Goal: Information Seeking & Learning: Learn about a topic

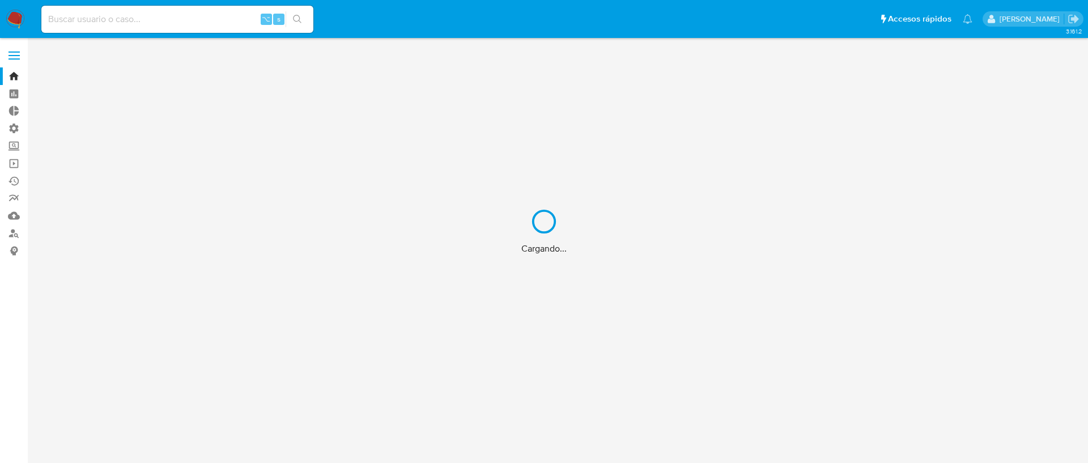
click at [162, 15] on div "Cargando..." at bounding box center [544, 231] width 1088 height 463
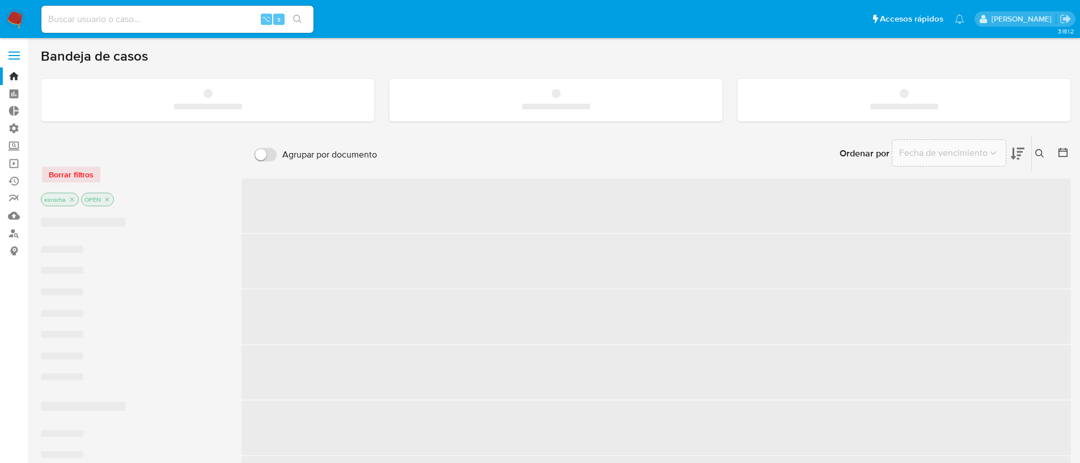
click at [154, 25] on input at bounding box center [177, 19] width 272 height 15
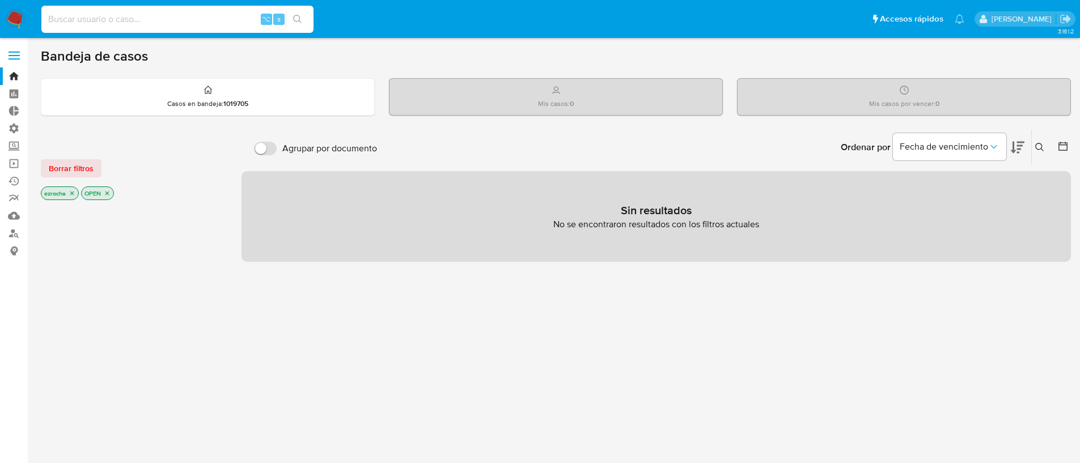
paste input "187576890"
type input "187576890"
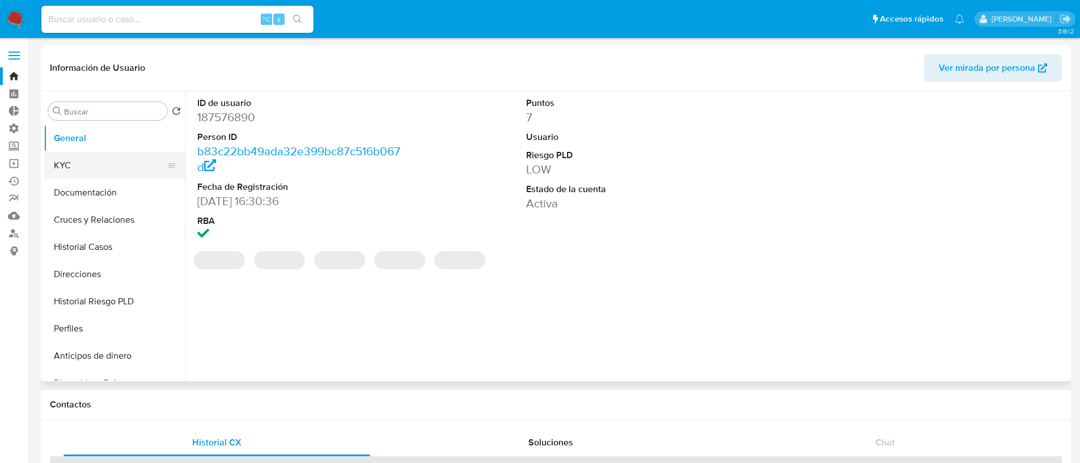
select select "10"
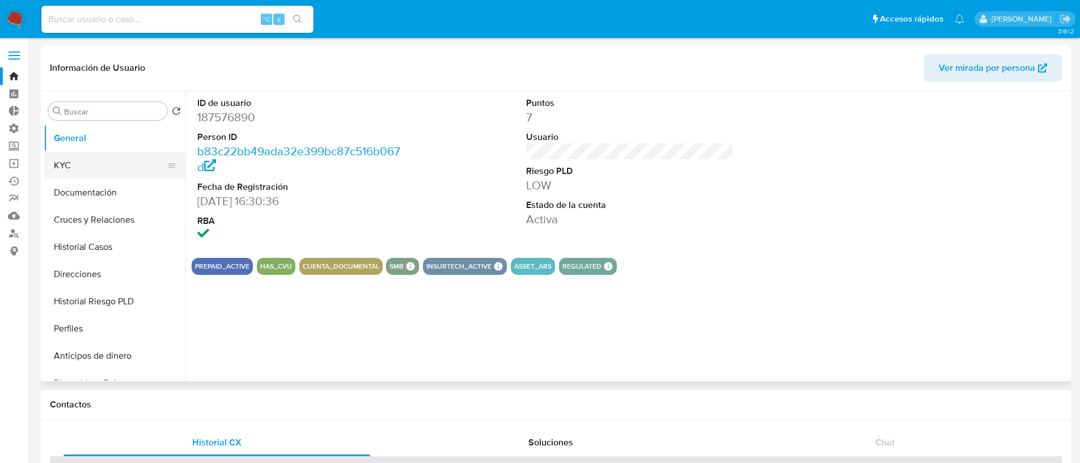
click at [84, 167] on button "KYC" at bounding box center [110, 165] width 133 height 27
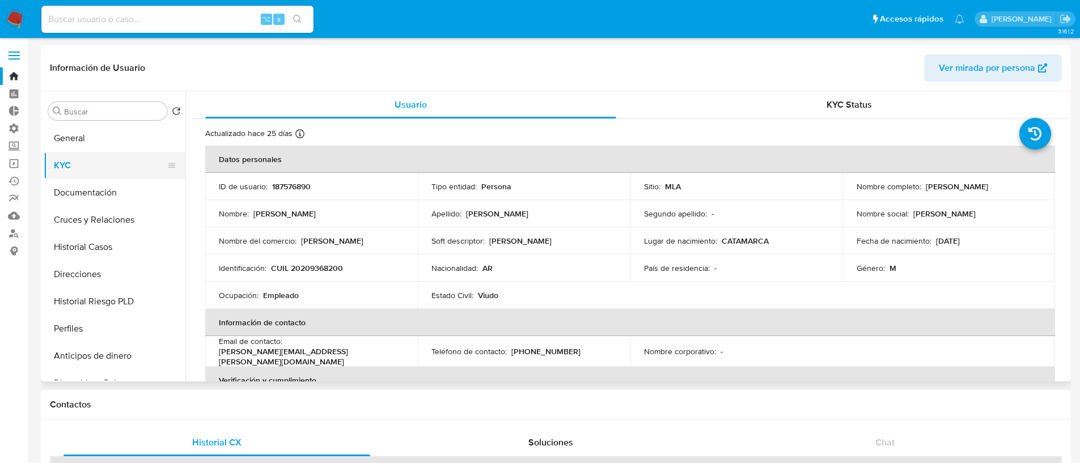
click at [90, 179] on button "KYC" at bounding box center [110, 165] width 133 height 27
click at [107, 254] on button "Historial Casos" at bounding box center [110, 246] width 133 height 27
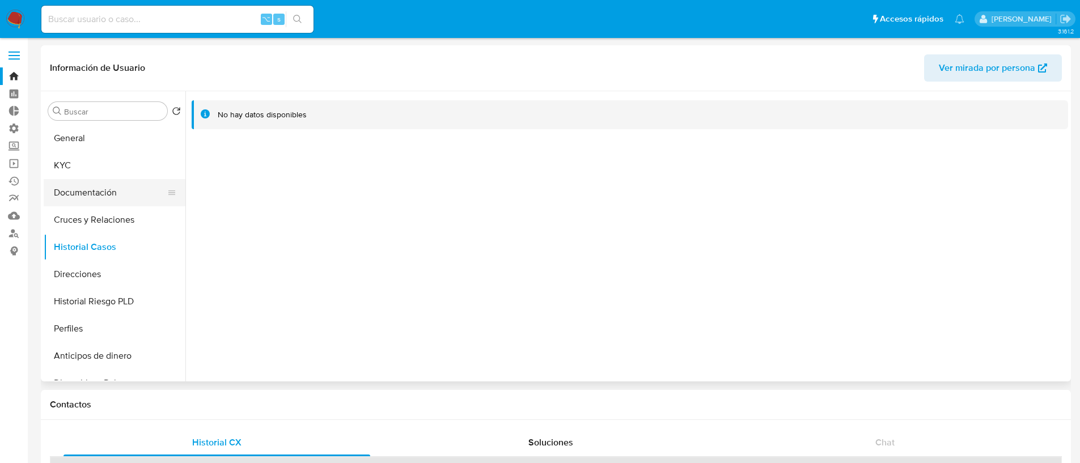
click at [90, 185] on button "Documentación" at bounding box center [110, 192] width 133 height 27
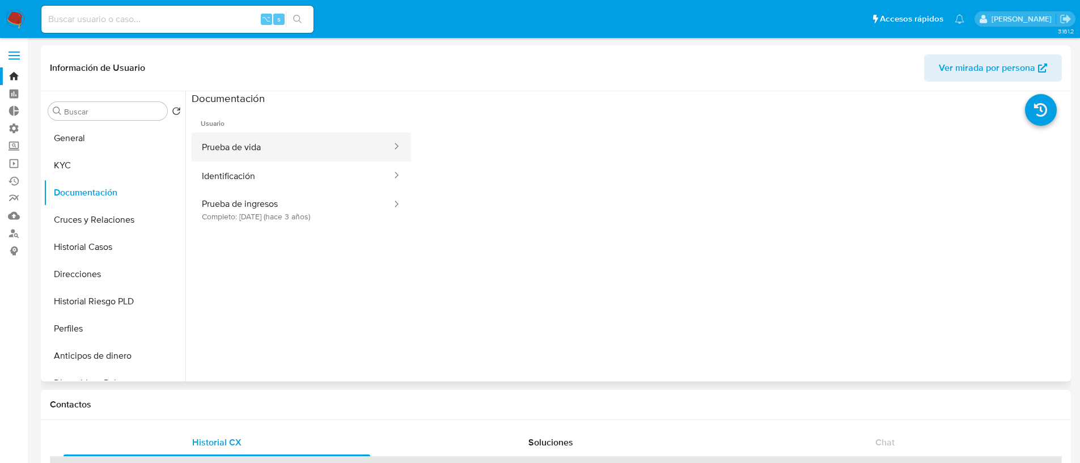
click at [252, 152] on button "Prueba de vida" at bounding box center [292, 147] width 201 height 29
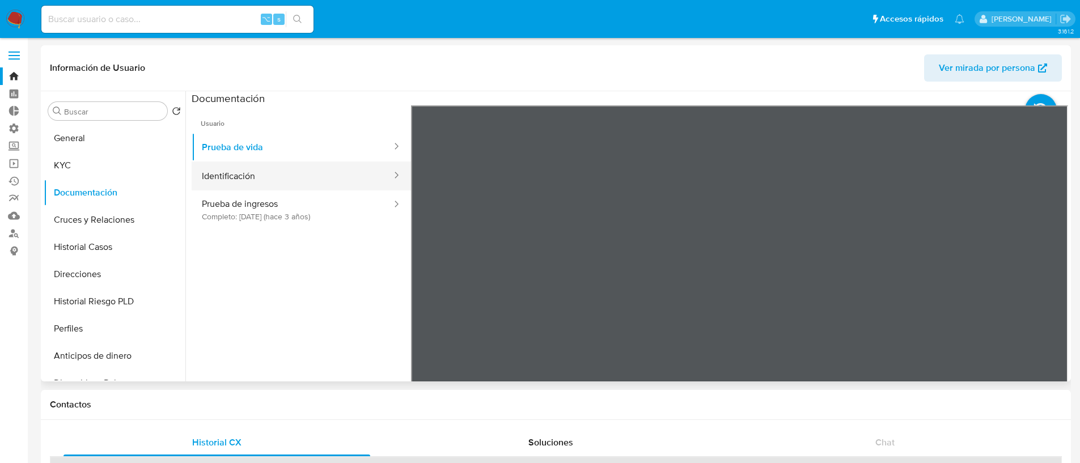
click at [273, 171] on button "Identificación" at bounding box center [292, 176] width 201 height 29
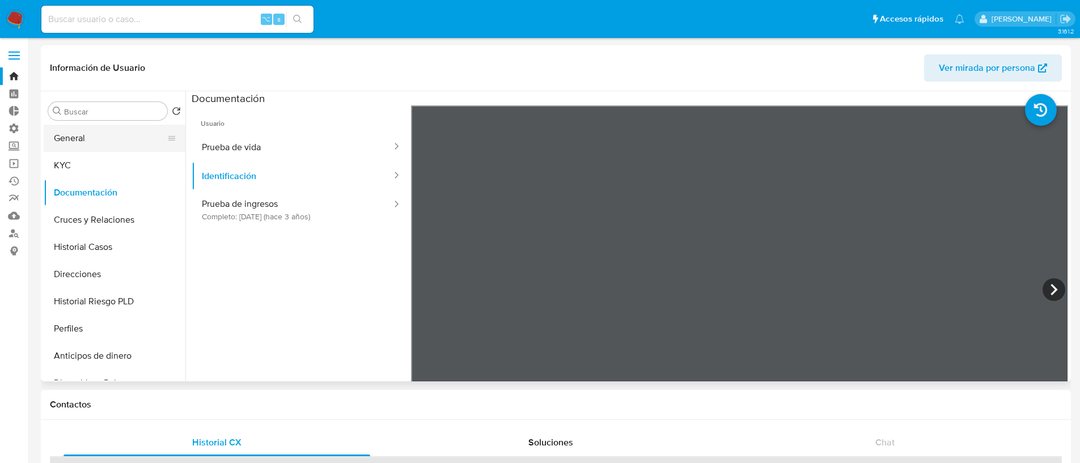
click at [100, 131] on button "General" at bounding box center [110, 138] width 133 height 27
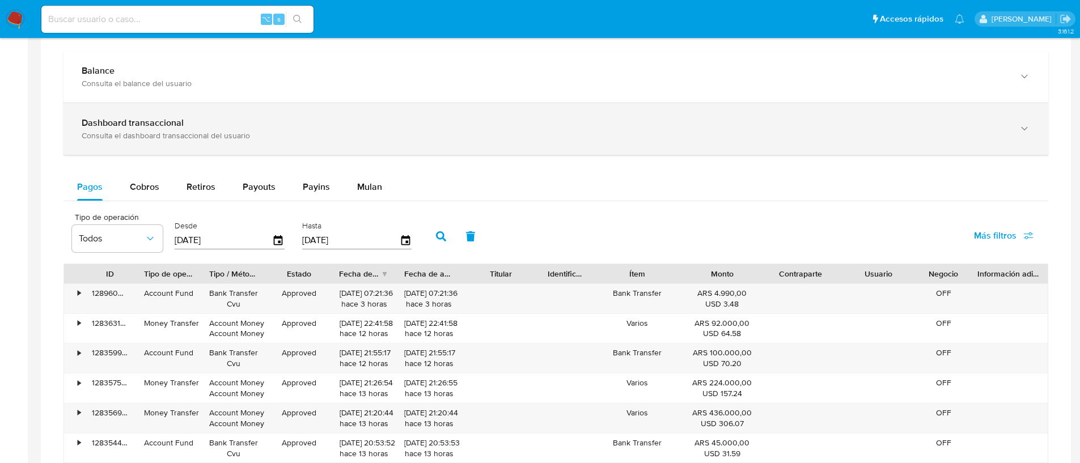
scroll to position [470, 0]
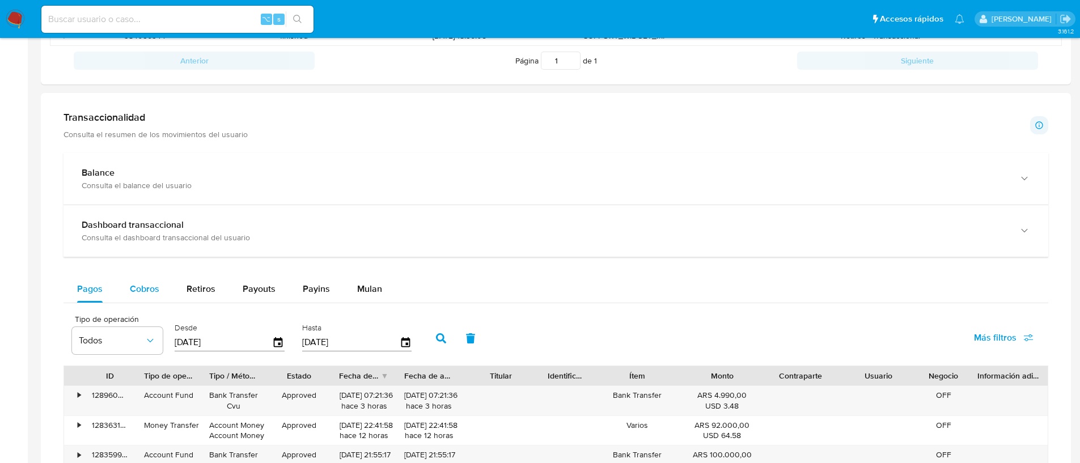
click at [152, 283] on span "Cobros" at bounding box center [144, 288] width 29 height 13
select select "10"
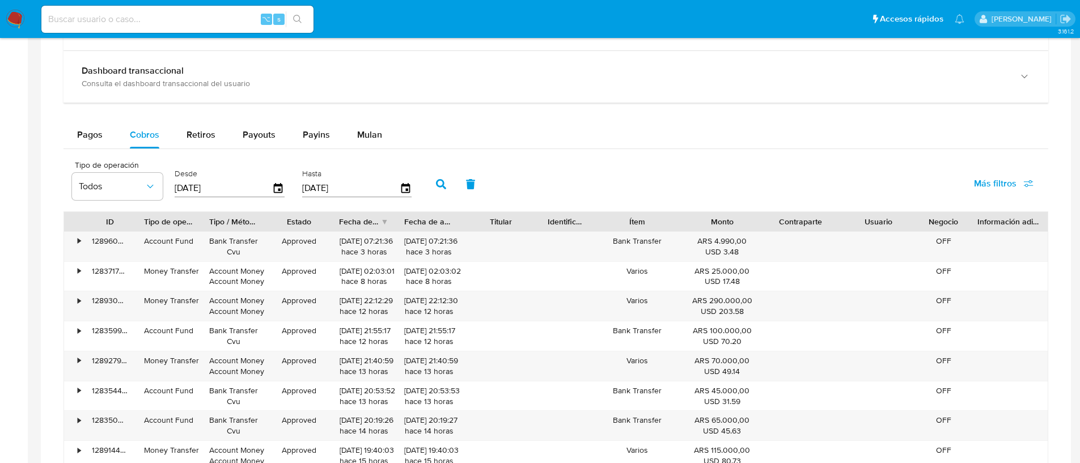
scroll to position [623, 0]
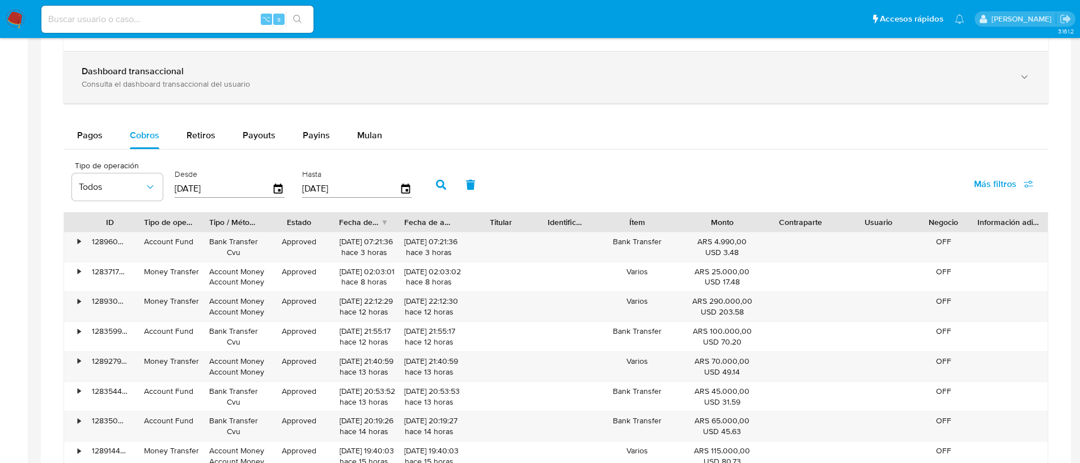
click at [306, 88] on div "Consulta el dashboard transaccional del usuario" at bounding box center [544, 84] width 925 height 10
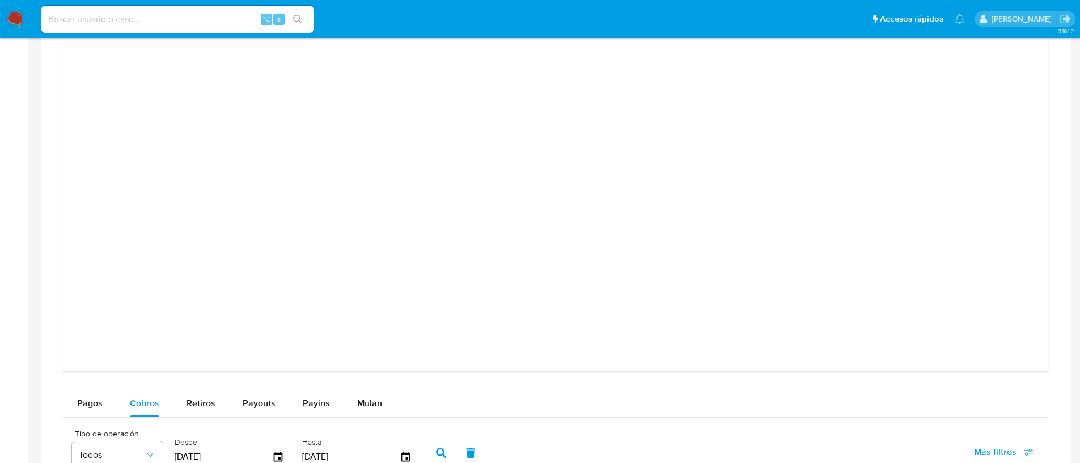
scroll to position [1184, 0]
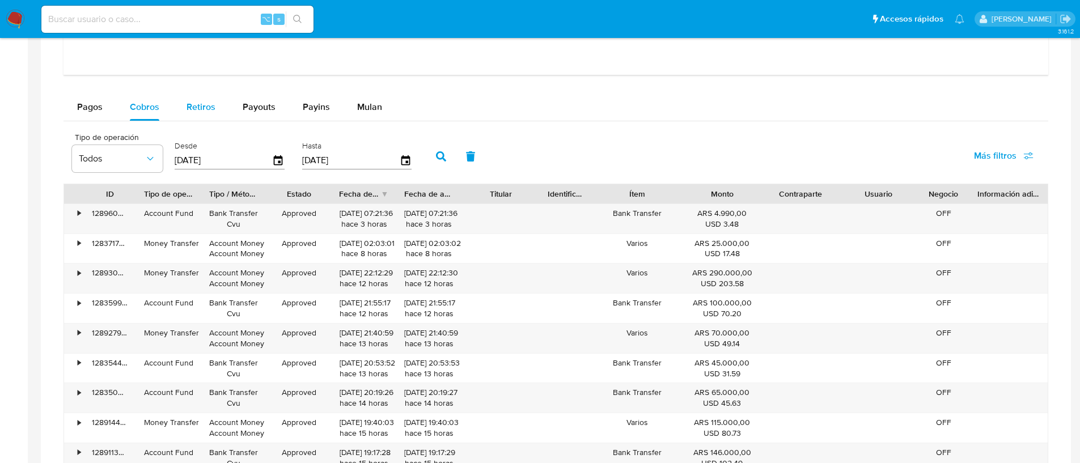
click at [193, 103] on span "Retiros" at bounding box center [200, 106] width 29 height 13
select select "10"
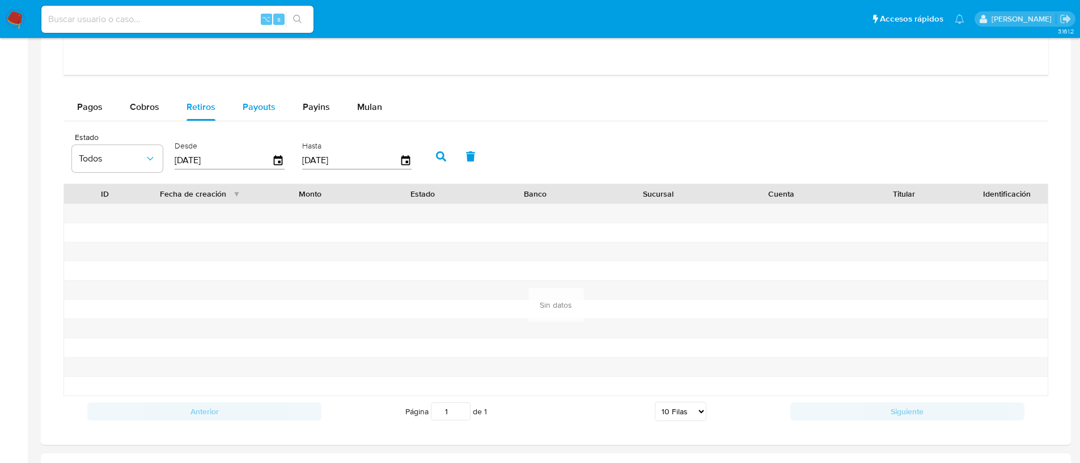
click at [232, 112] on button "Payouts" at bounding box center [259, 107] width 60 height 27
select select "10"
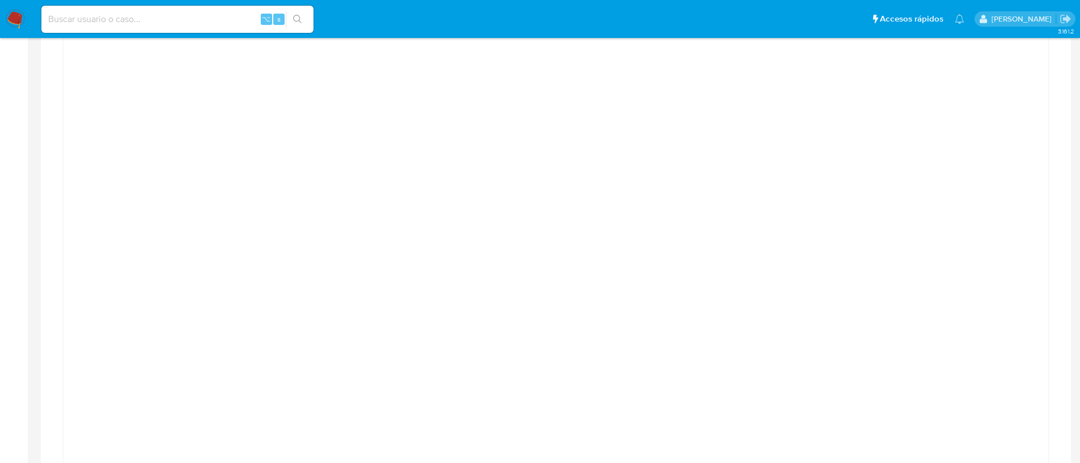
scroll to position [669, 0]
click at [1065, 166] on main "3.161.2 Información de Usuario Ver mirada por persona Buscar Volver al orden po…" at bounding box center [540, 338] width 1080 height 2015
click at [944, 188] on div at bounding box center [556, 322] width 966 height 510
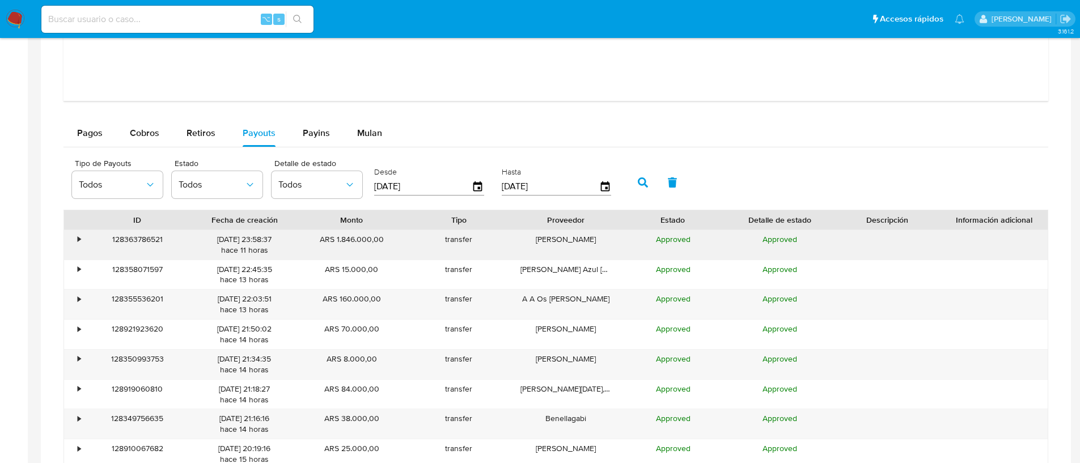
scroll to position [1162, 0]
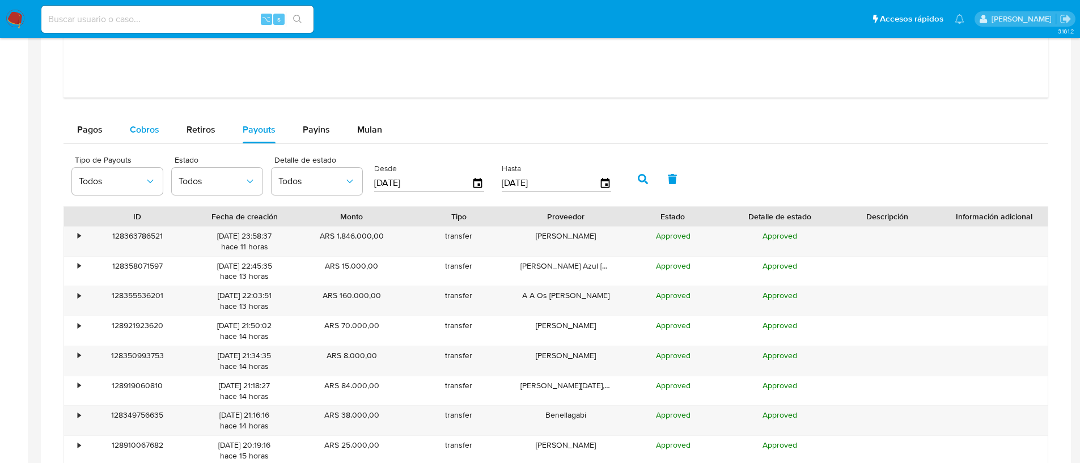
click at [133, 129] on span "Cobros" at bounding box center [144, 129] width 29 height 13
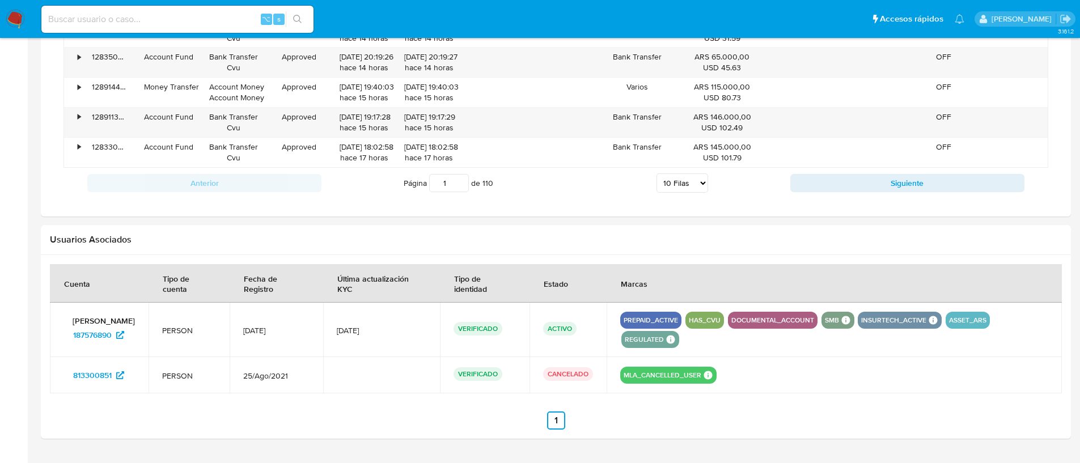
scroll to position [1552, 0]
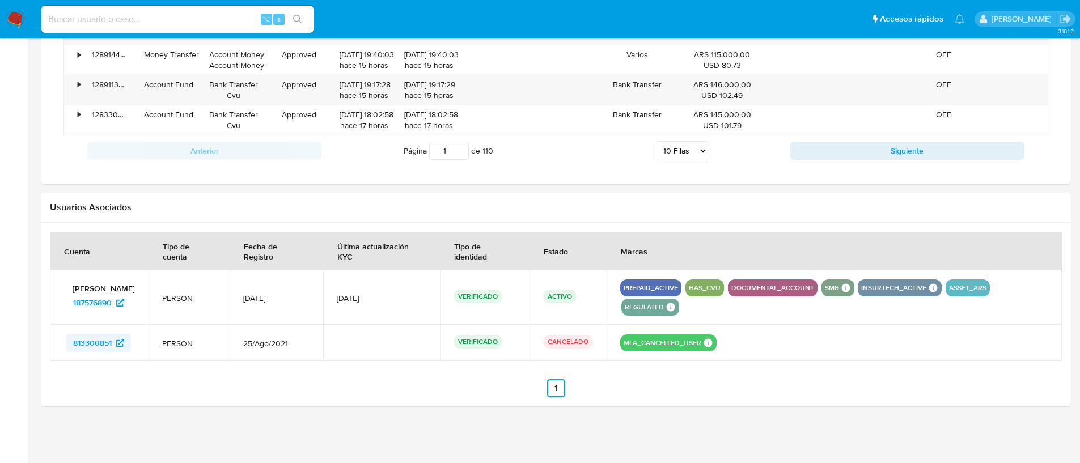
click at [87, 342] on span "813300851" at bounding box center [92, 343] width 39 height 18
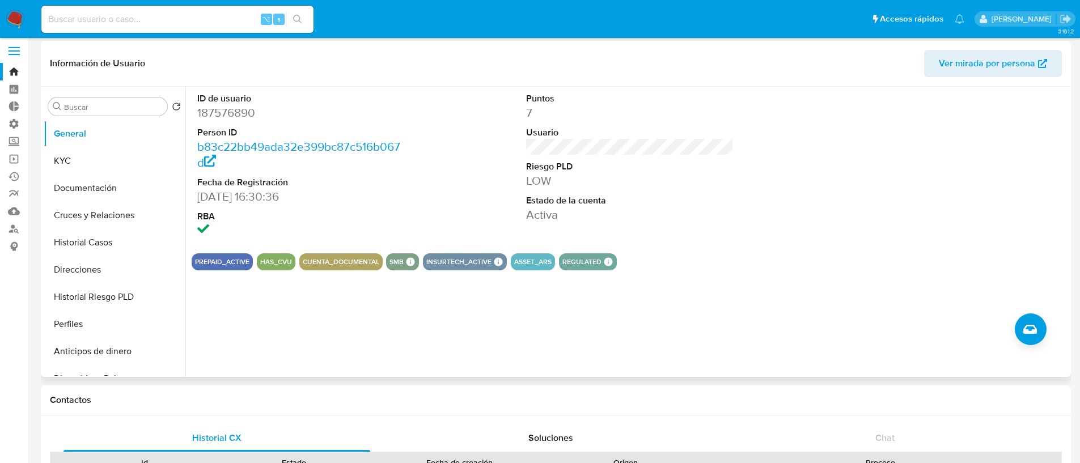
scroll to position [0, 0]
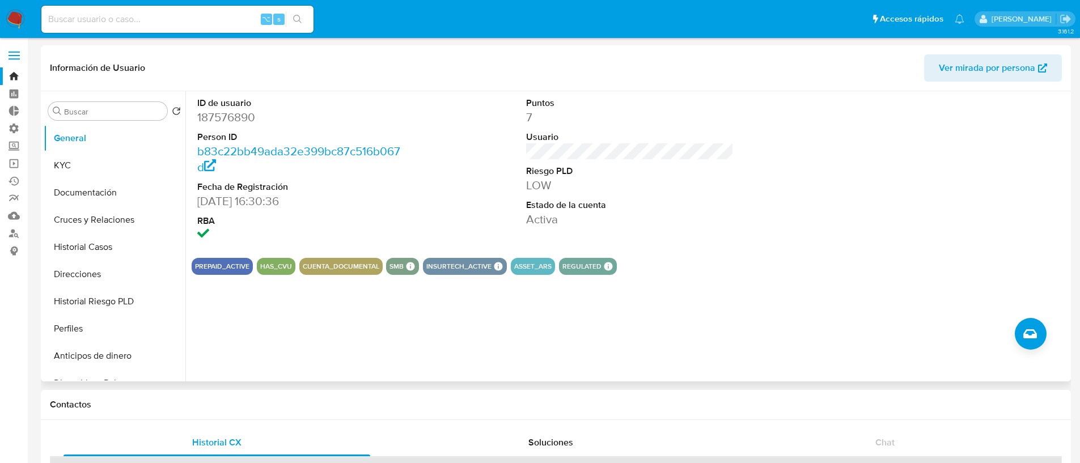
click at [218, 116] on dd "187576890" at bounding box center [301, 117] width 208 height 16
copy dd "187576890"
click at [94, 165] on button "KYC" at bounding box center [110, 165] width 133 height 27
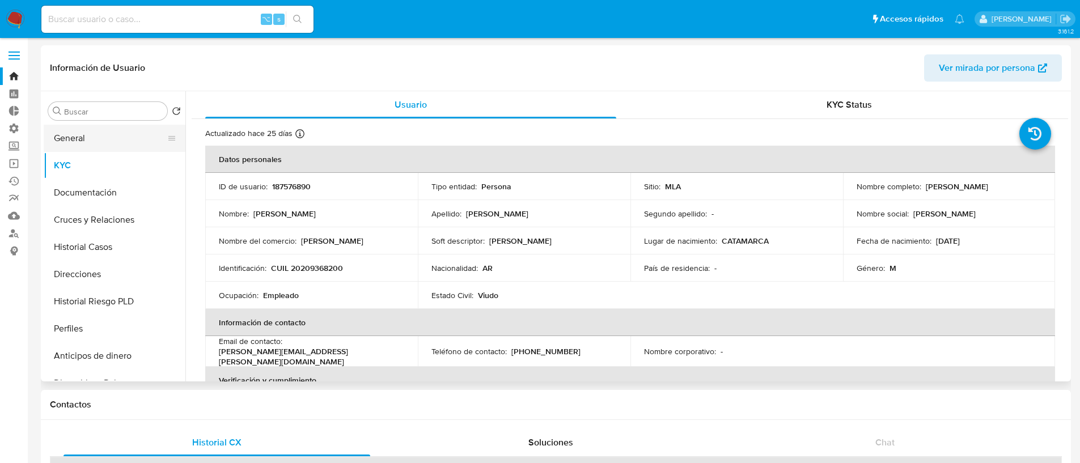
click at [129, 133] on button "General" at bounding box center [110, 138] width 133 height 27
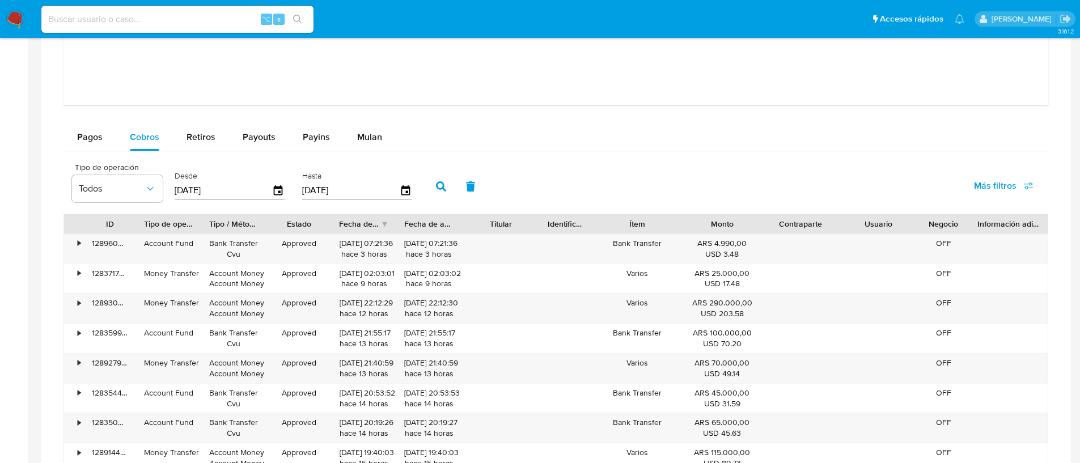
scroll to position [1157, 0]
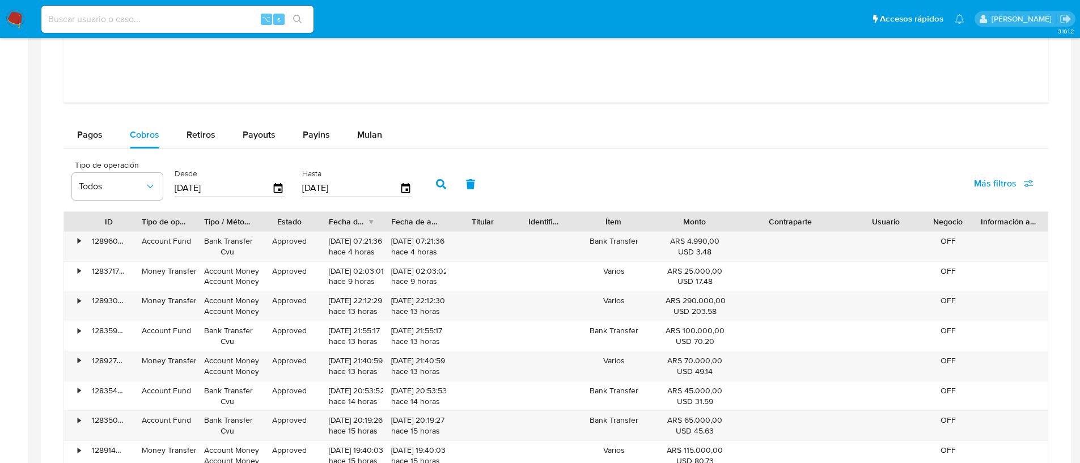
drag, startPoint x: 846, startPoint y: 222, endPoint x: 883, endPoint y: 226, distance: 38.1
click at [883, 226] on div "ID Tipo de operación Tipo / Método Estado Fecha de creación Fecha de aprobación…" at bounding box center [555, 221] width 983 height 19
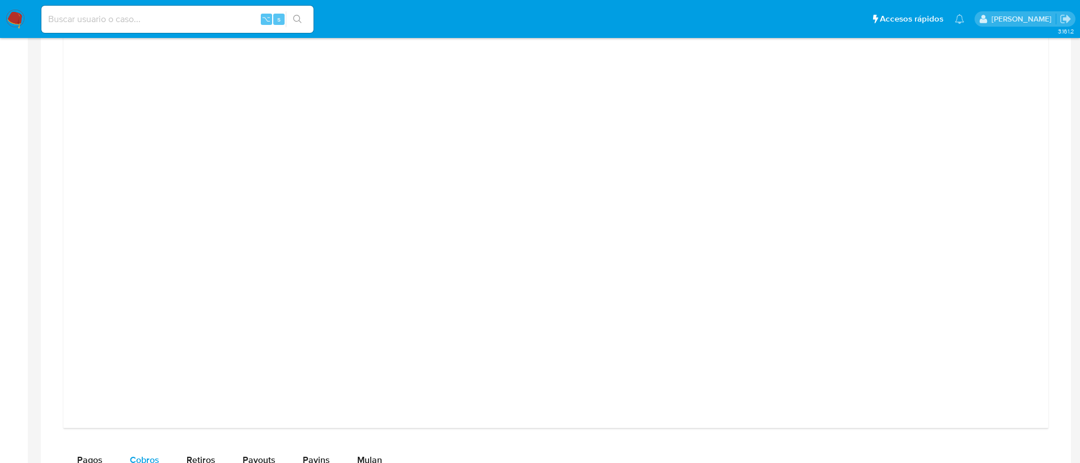
scroll to position [0, 0]
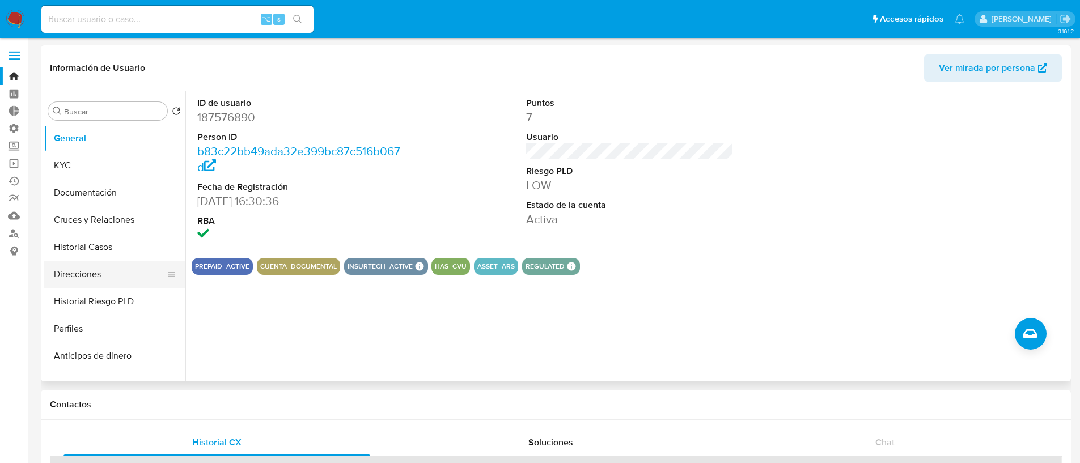
click at [124, 279] on button "Direcciones" at bounding box center [110, 274] width 133 height 27
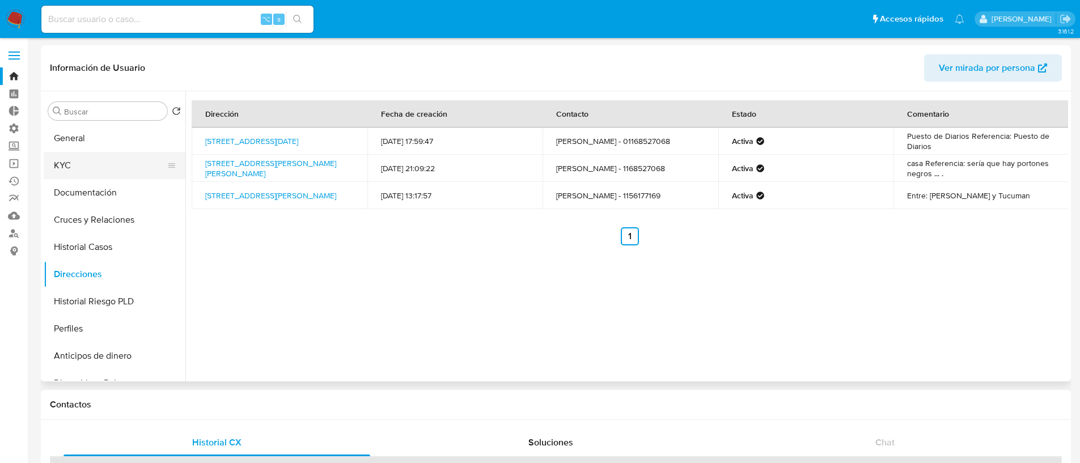
click at [73, 170] on button "KYC" at bounding box center [110, 165] width 133 height 27
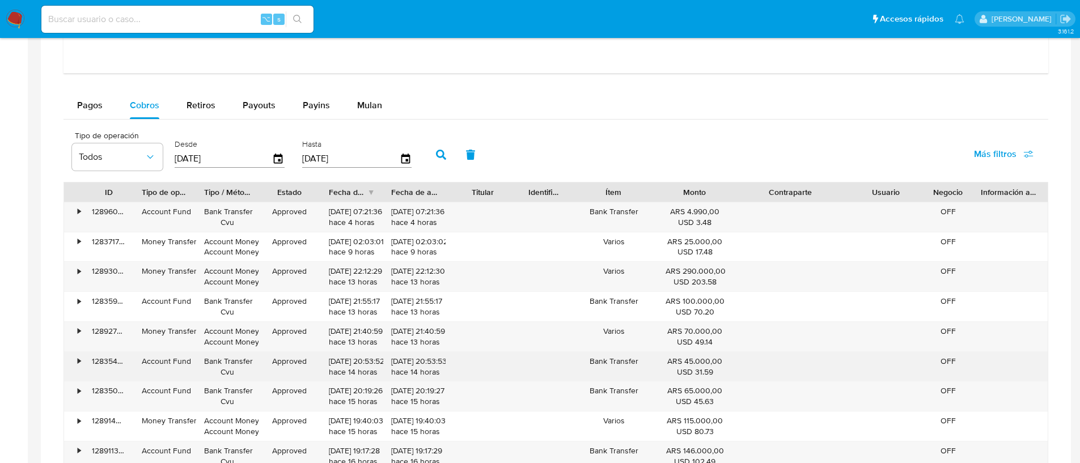
scroll to position [1261, 0]
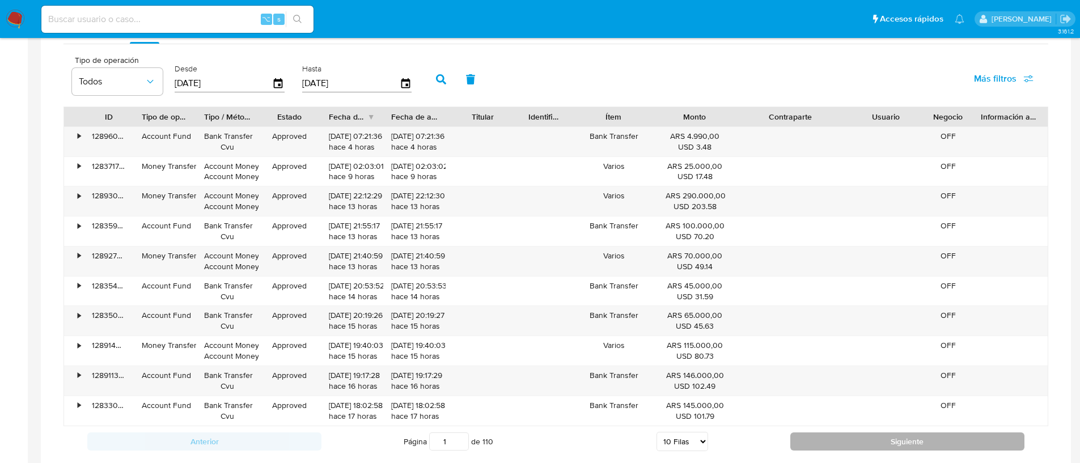
click at [795, 447] on button "Siguiente" at bounding box center [907, 441] width 234 height 18
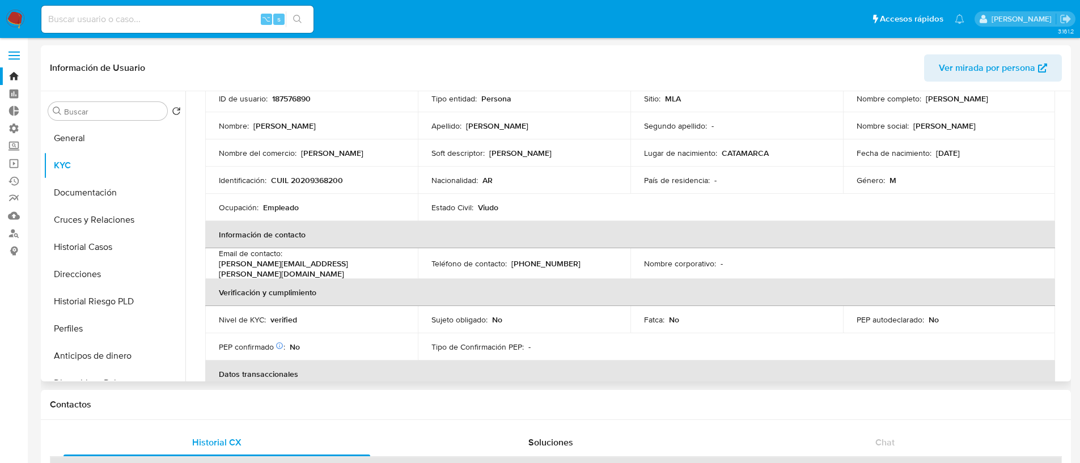
scroll to position [0, 0]
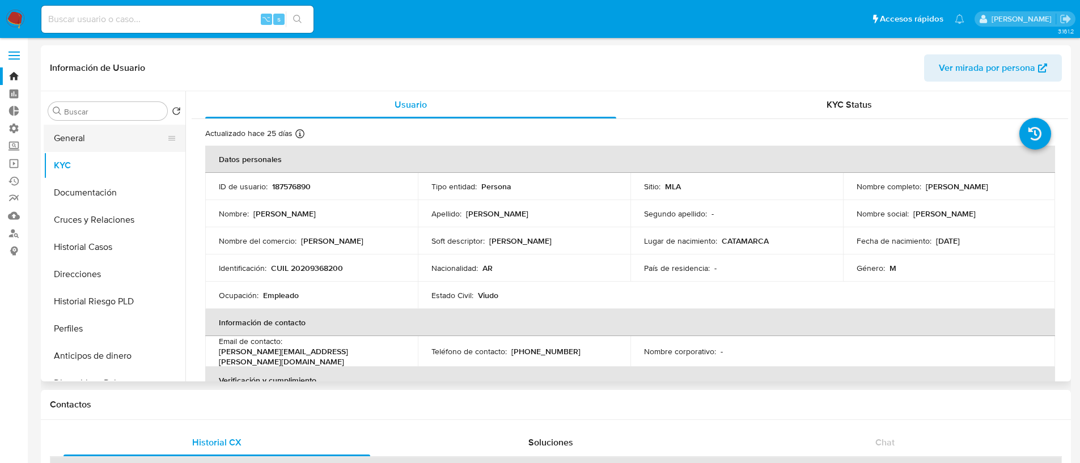
click at [90, 136] on button "General" at bounding box center [110, 138] width 133 height 27
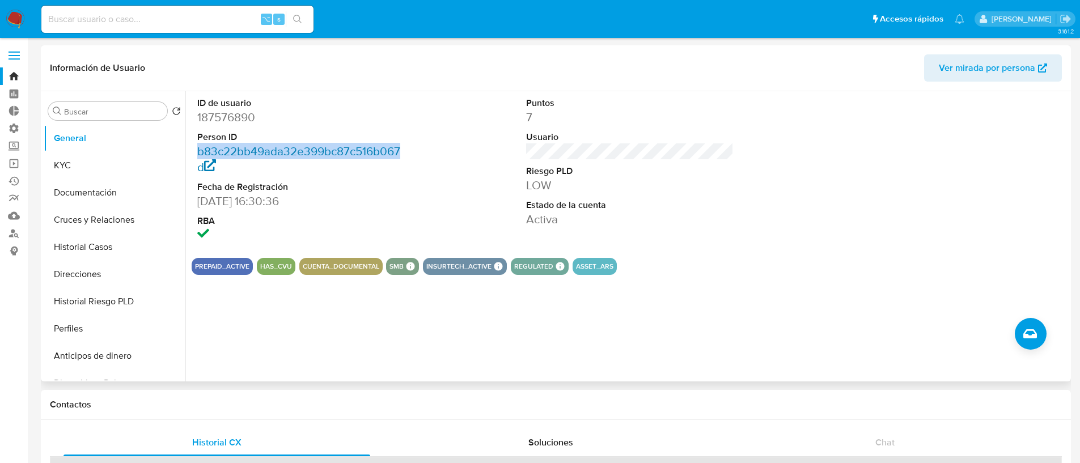
drag, startPoint x: 403, startPoint y: 154, endPoint x: 198, endPoint y: 155, distance: 205.7
click at [198, 155] on dd "b83c22bb49ada32e399bc87c516b067d" at bounding box center [301, 159] width 208 height 32
copy link "b83c22bb49ada32e399bc87c516b067"
click at [422, 193] on div "ID de usuario 187576890 Person ID b83c22bb49ada32e399bc87c516b067d Fecha de Reg…" at bounding box center [630, 170] width 876 height 158
click at [242, 117] on dd "187576890" at bounding box center [301, 117] width 208 height 16
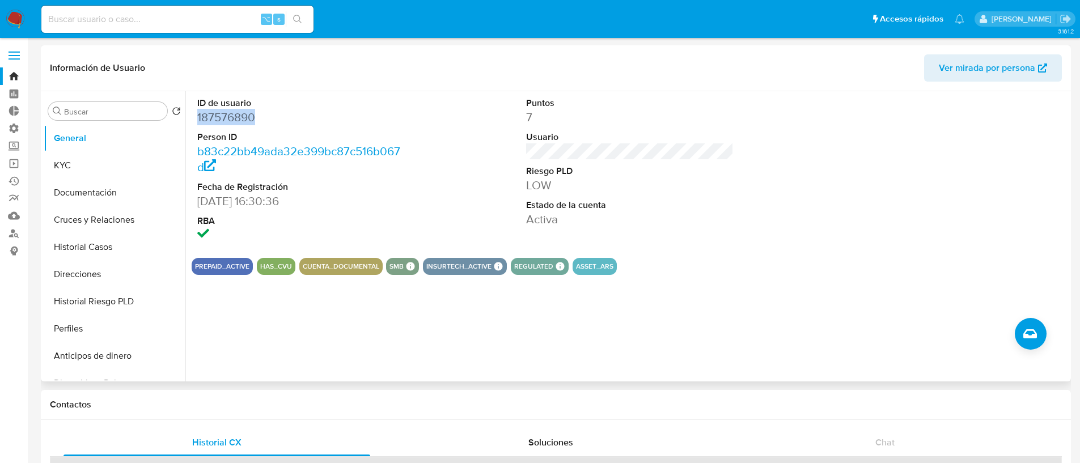
click at [242, 117] on dd "187576890" at bounding box center [301, 117] width 208 height 16
copy dd "187576890"
click at [423, 168] on div "ID de usuario 187576890 Person ID b83c22bb49ada32e399bc87c516b067d Fecha de Reg…" at bounding box center [630, 170] width 876 height 158
click at [102, 245] on button "Historial Casos" at bounding box center [110, 246] width 133 height 27
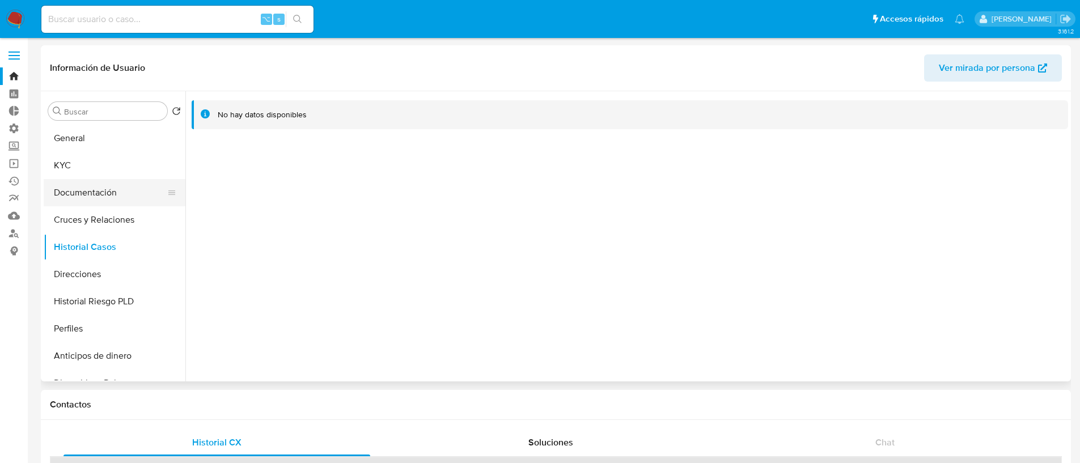
click at [112, 205] on button "Documentación" at bounding box center [110, 192] width 133 height 27
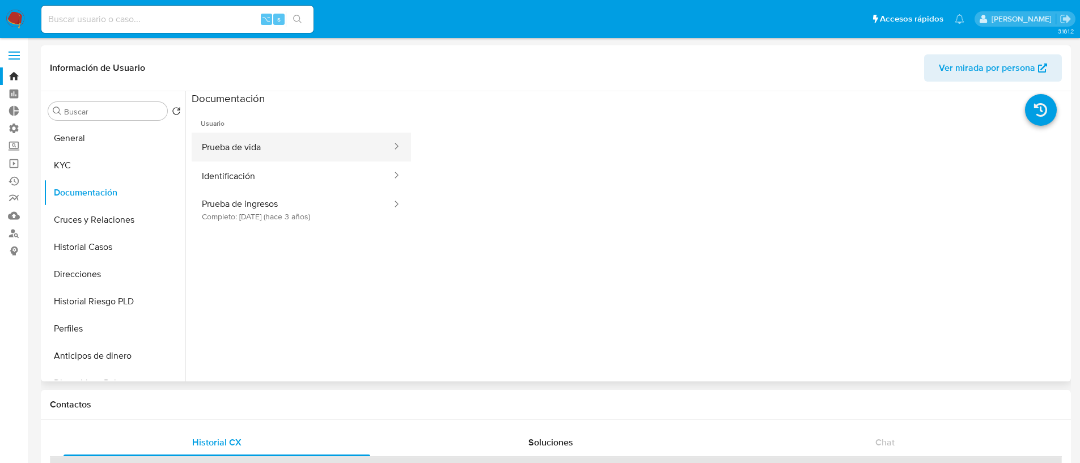
click at [336, 142] on button "Prueba de vida" at bounding box center [292, 147] width 201 height 29
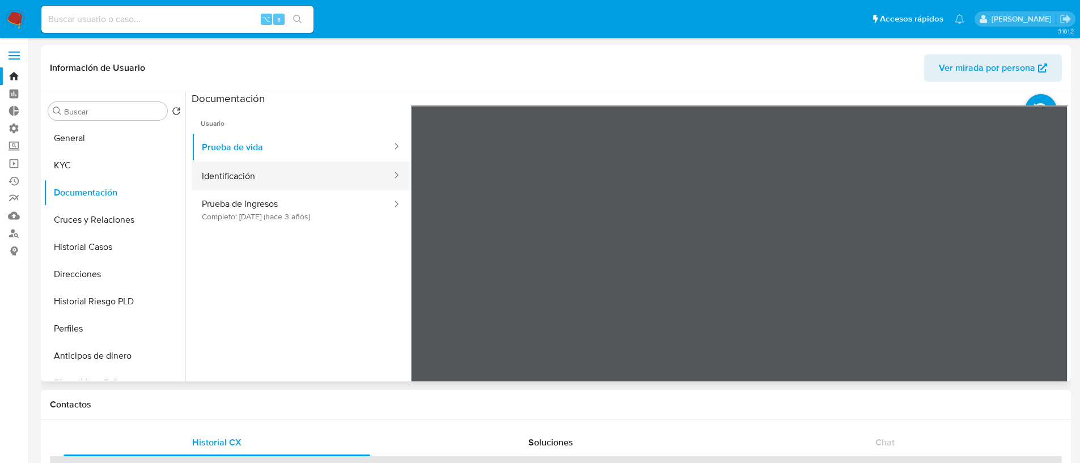
click at [312, 178] on button "Identificación" at bounding box center [292, 176] width 201 height 29
click at [1051, 289] on icon at bounding box center [1053, 289] width 7 height 11
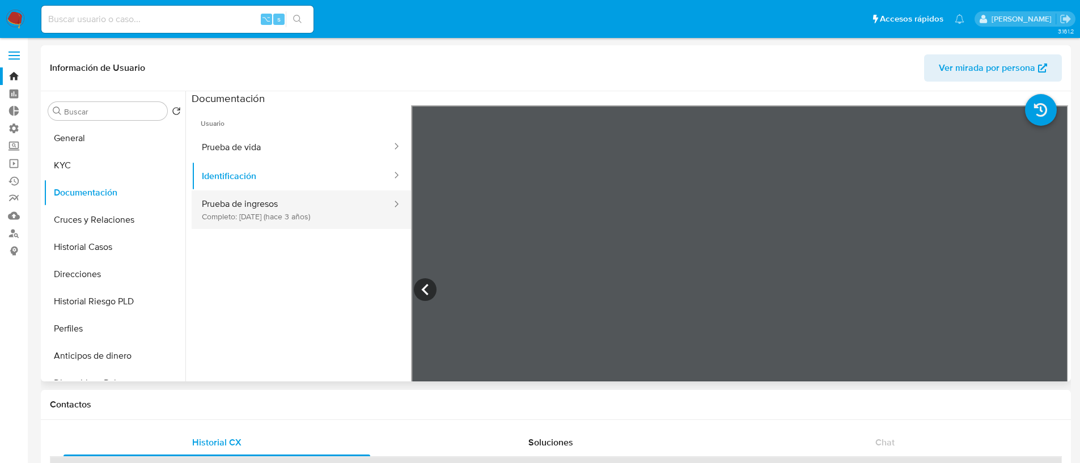
click at [325, 210] on button "Prueba de ingresos Completo: 04/04/2023 (hace 3 años)" at bounding box center [292, 209] width 201 height 39
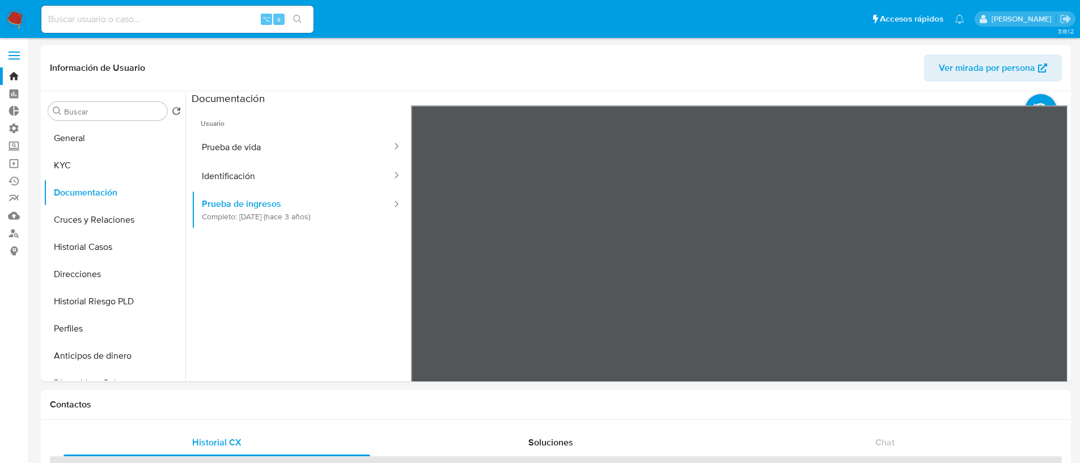
click at [514, 70] on div "Información de Usuario Ver mirada por persona Buscar Volver al orden por defect…" at bounding box center [556, 213] width 1030 height 336
click at [56, 131] on button "General" at bounding box center [110, 138] width 133 height 27
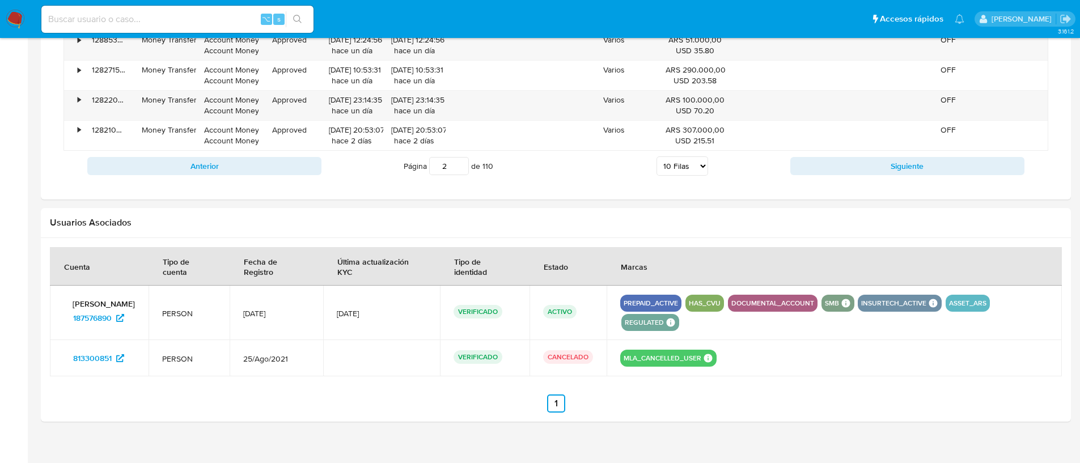
scroll to position [1552, 0]
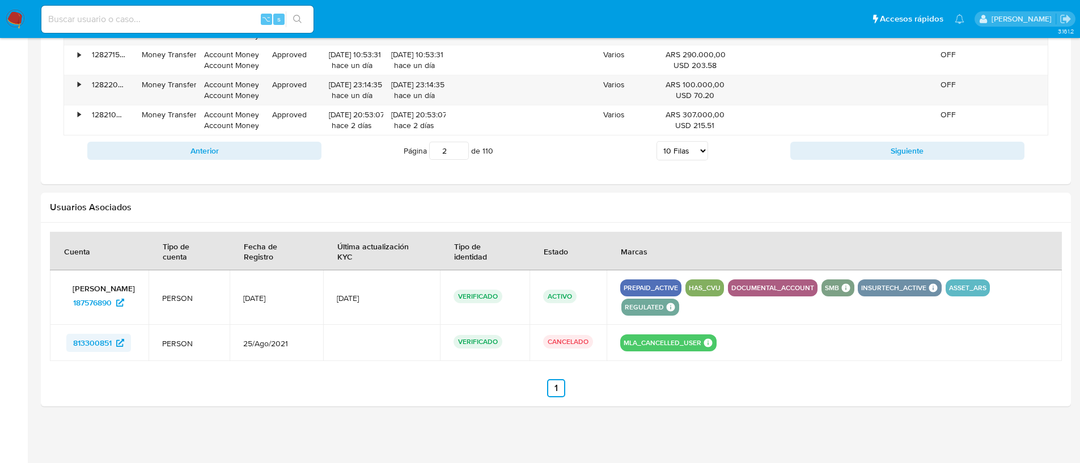
click at [79, 343] on span "813300851" at bounding box center [92, 343] width 39 height 18
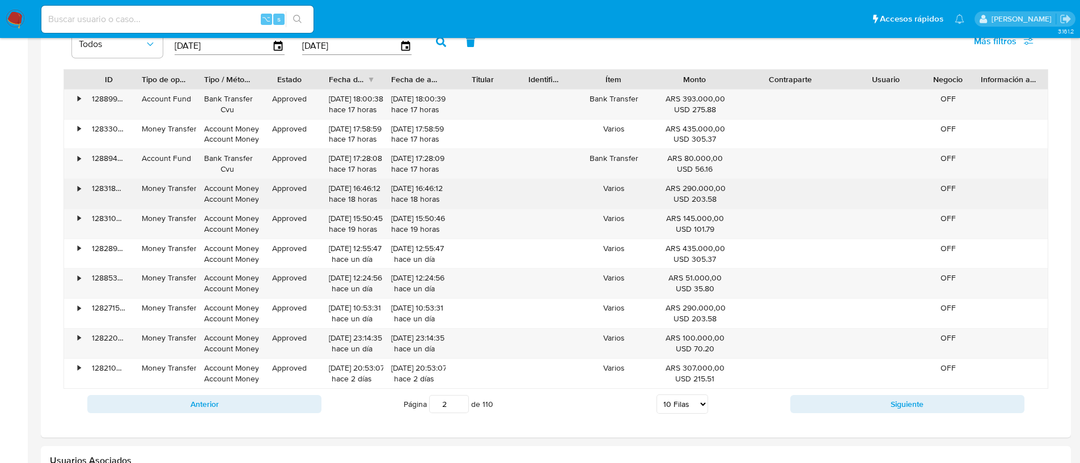
scroll to position [1298, 0]
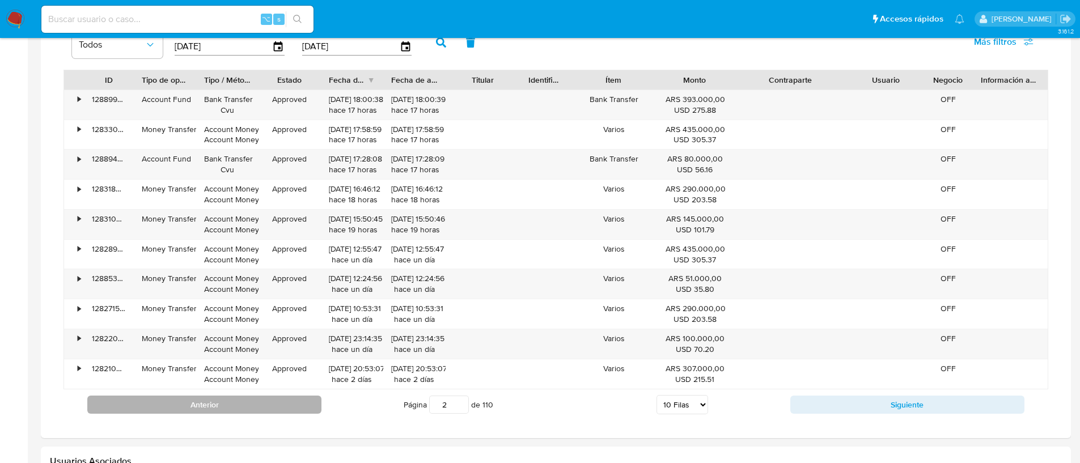
click at [268, 410] on button "Anterior" at bounding box center [204, 405] width 234 height 18
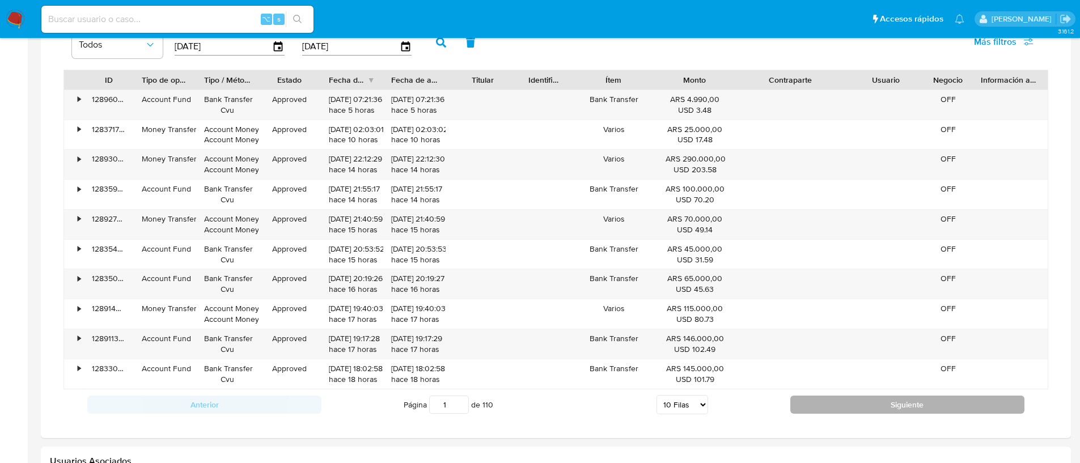
click at [823, 399] on button "Siguiente" at bounding box center [907, 405] width 234 height 18
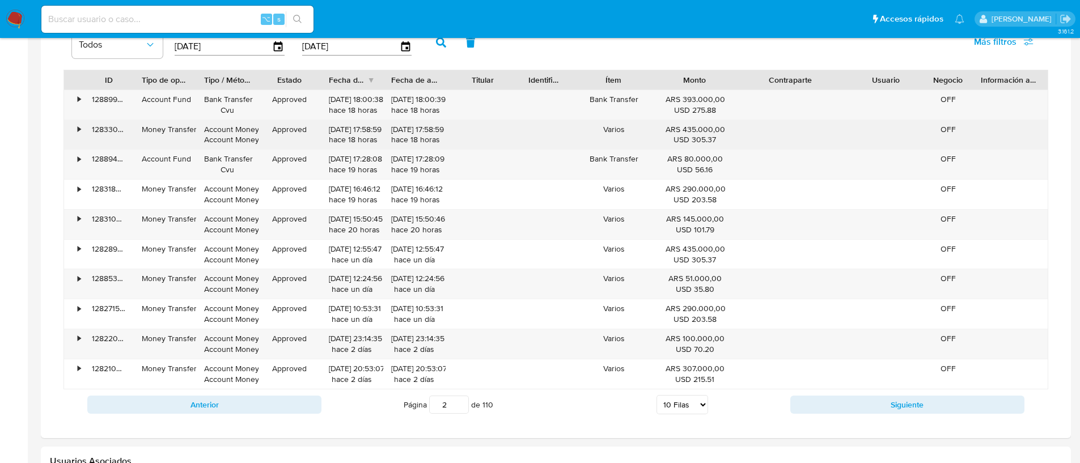
click at [78, 129] on div "•" at bounding box center [79, 129] width 3 height 11
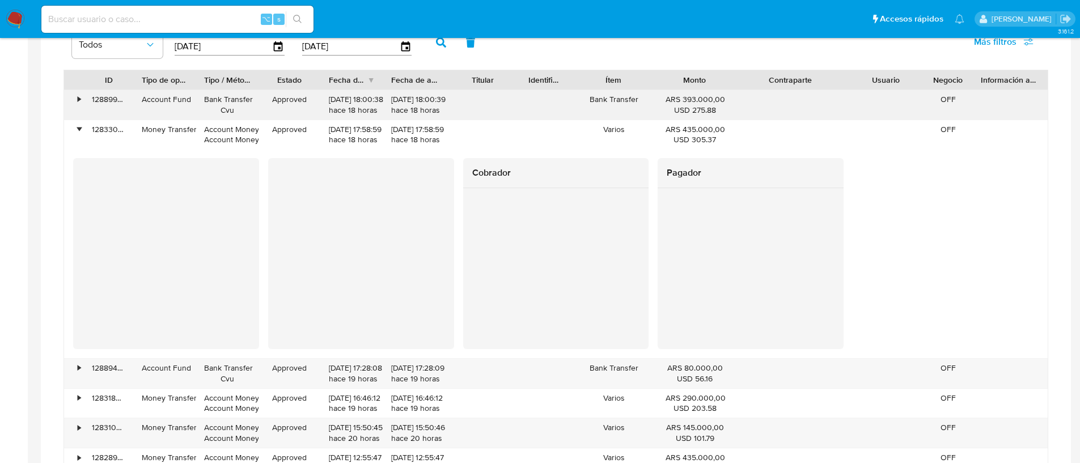
click at [80, 99] on div "•" at bounding box center [79, 99] width 3 height 11
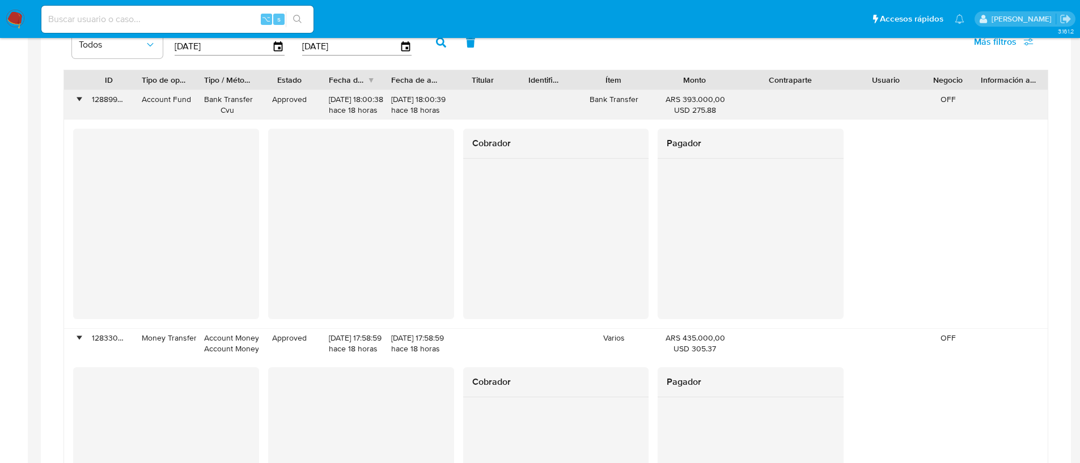
click at [80, 99] on div "•" at bounding box center [79, 99] width 3 height 11
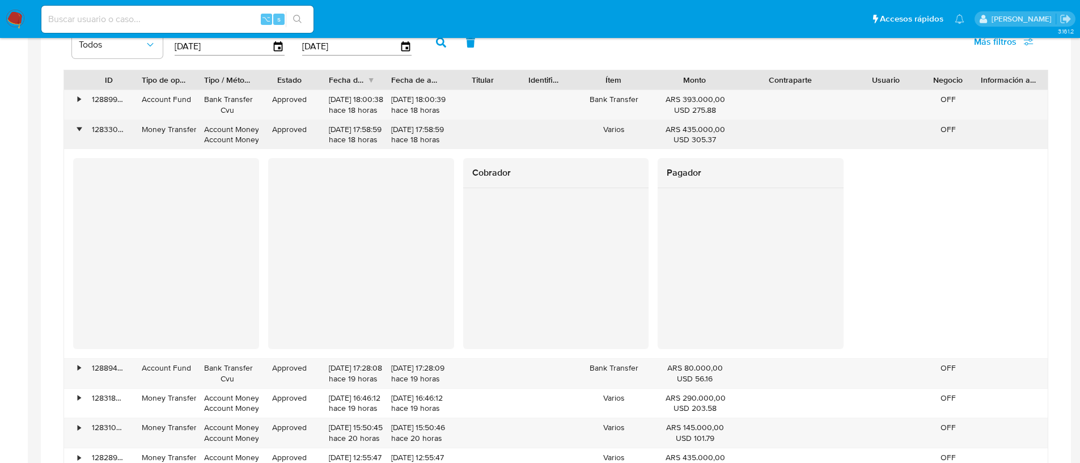
click at [84, 130] on div "128330279603" at bounding box center [109, 134] width 50 height 29
click at [80, 127] on div "•" at bounding box center [79, 129] width 3 height 11
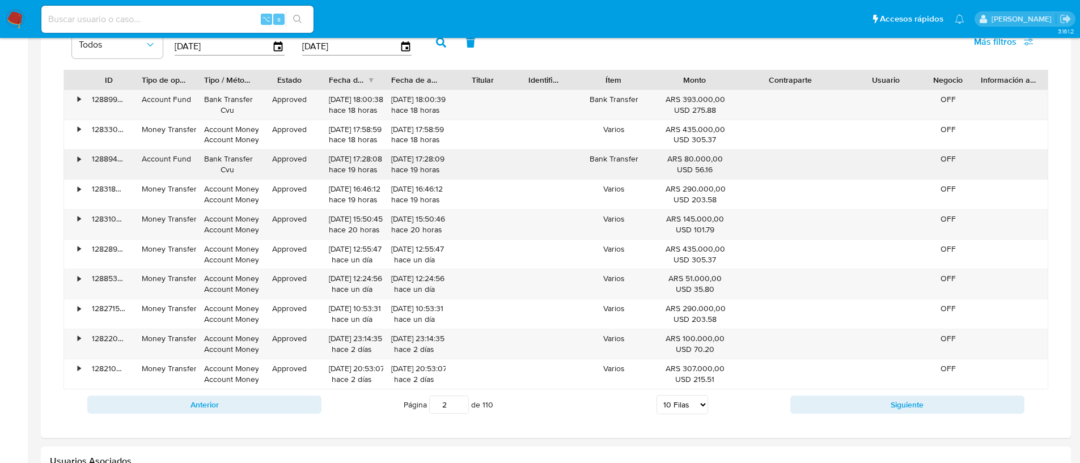
click at [78, 156] on div "•" at bounding box center [79, 159] width 3 height 11
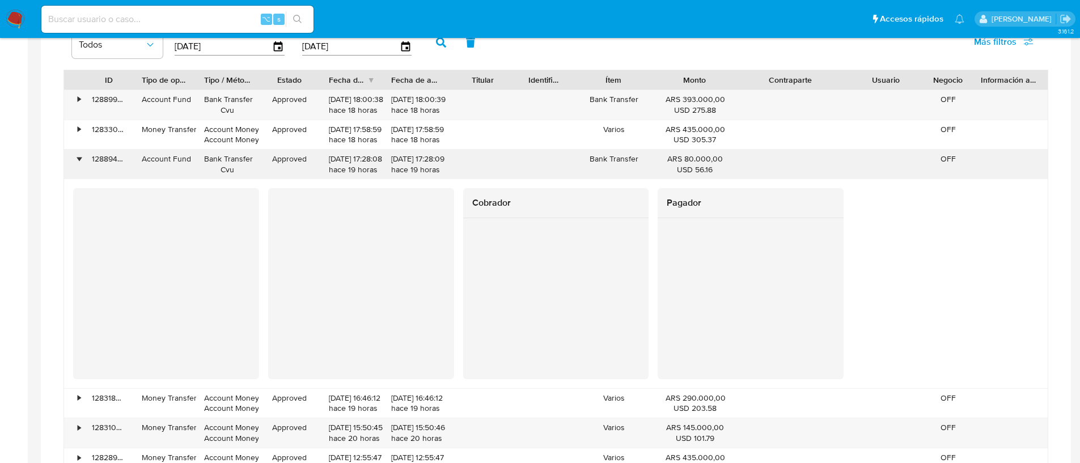
click at [78, 156] on div "•" at bounding box center [79, 159] width 3 height 11
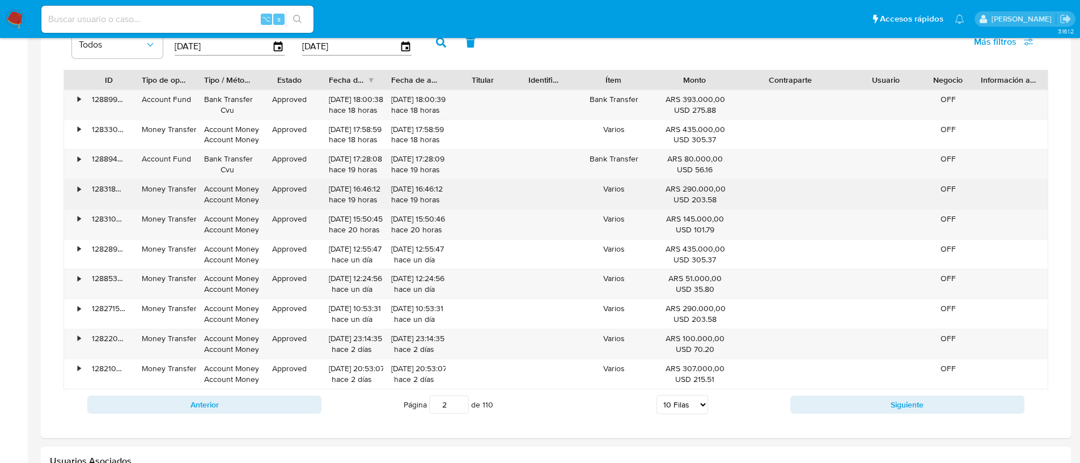
click at [76, 189] on div "•" at bounding box center [74, 194] width 20 height 29
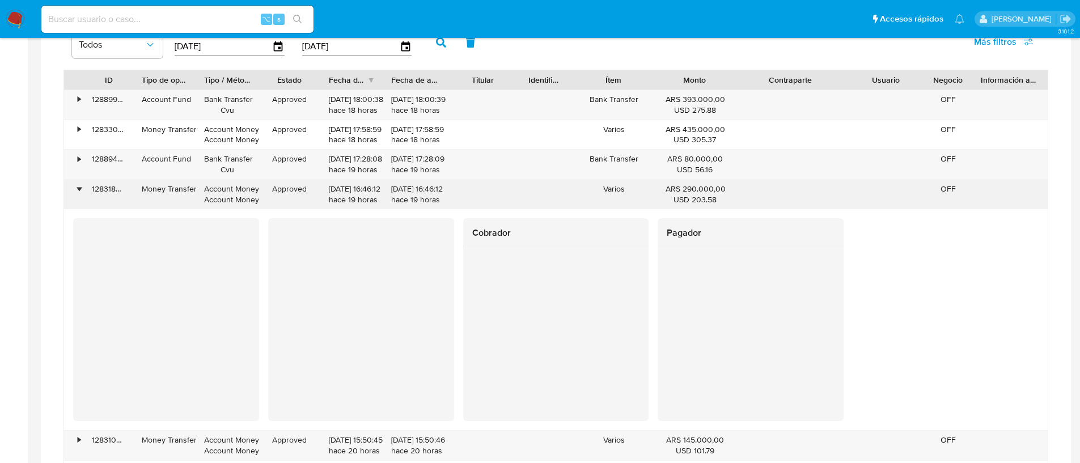
click at [78, 189] on div "•" at bounding box center [79, 189] width 3 height 11
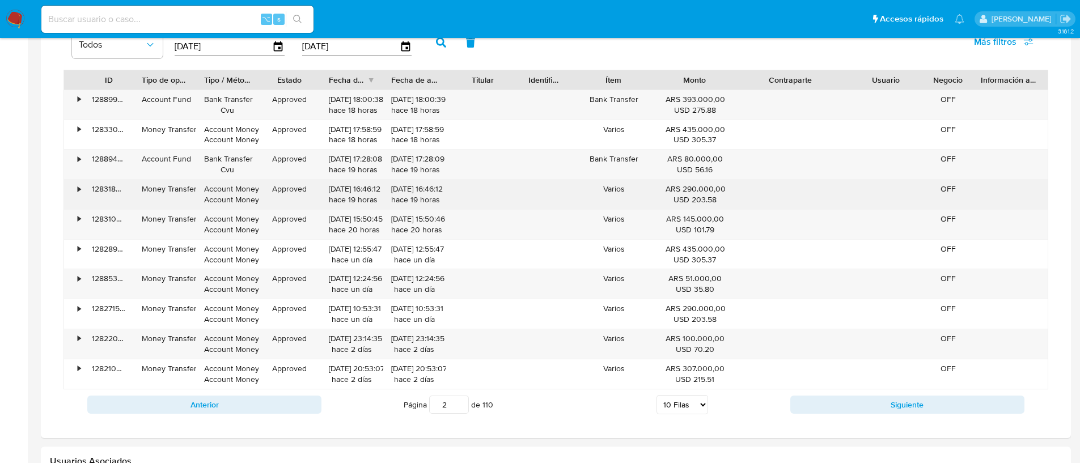
click at [78, 191] on div "•" at bounding box center [79, 189] width 3 height 11
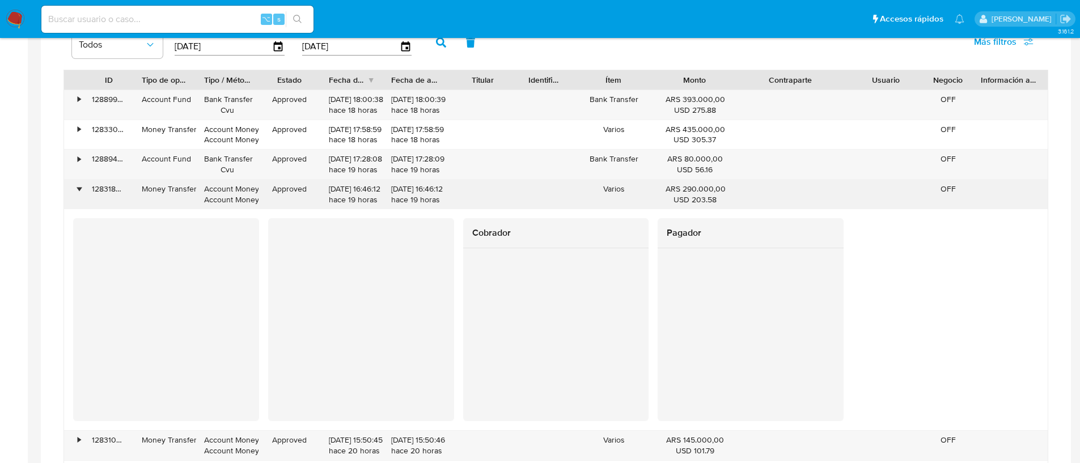
click at [78, 189] on div "•" at bounding box center [79, 189] width 3 height 11
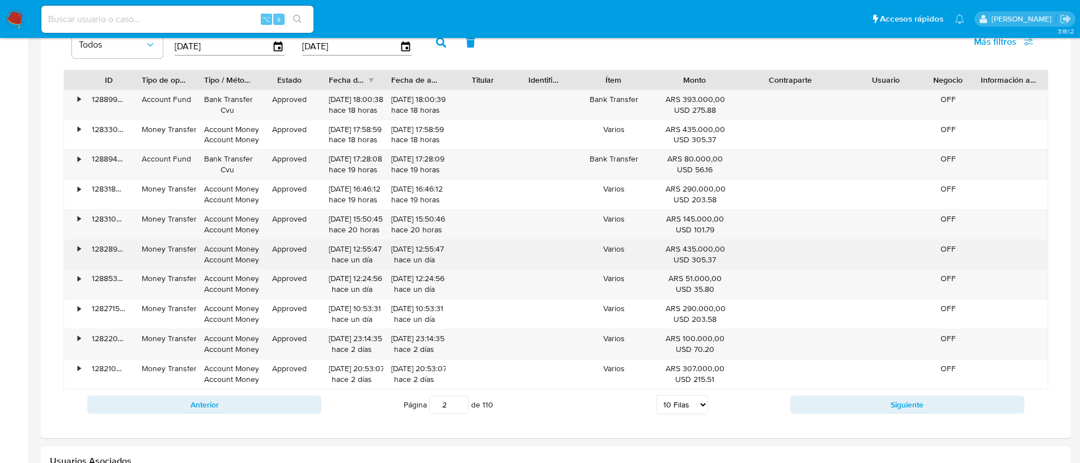
click at [82, 264] on div "•" at bounding box center [74, 254] width 20 height 29
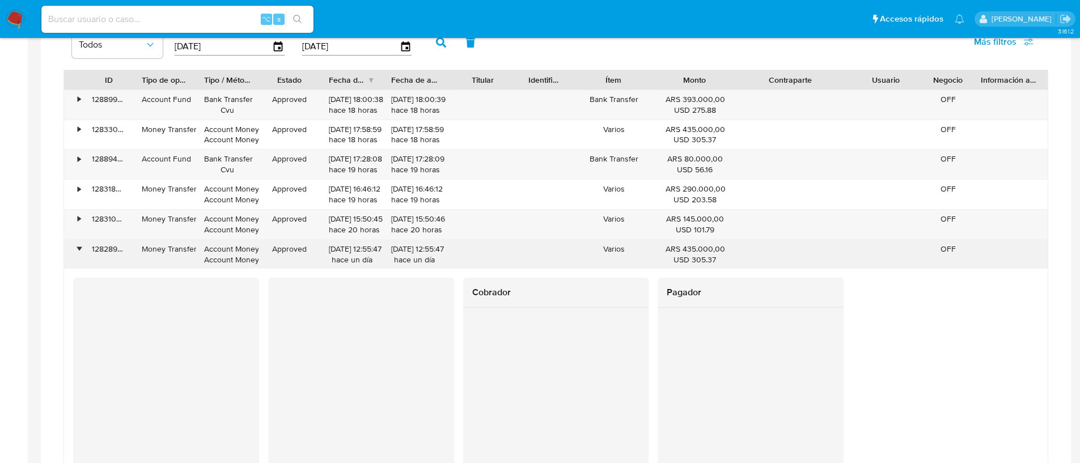
click at [78, 252] on div "•" at bounding box center [79, 249] width 3 height 11
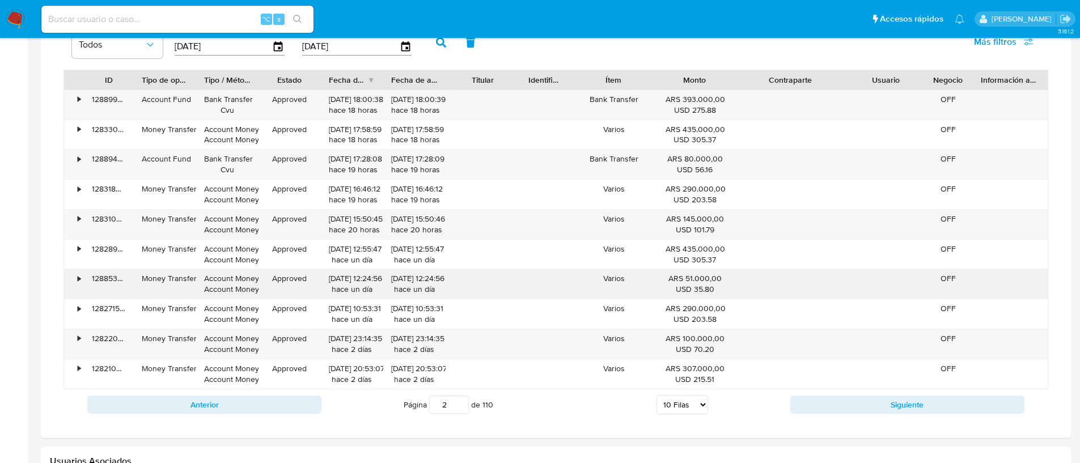
click at [78, 275] on div "•" at bounding box center [79, 278] width 3 height 11
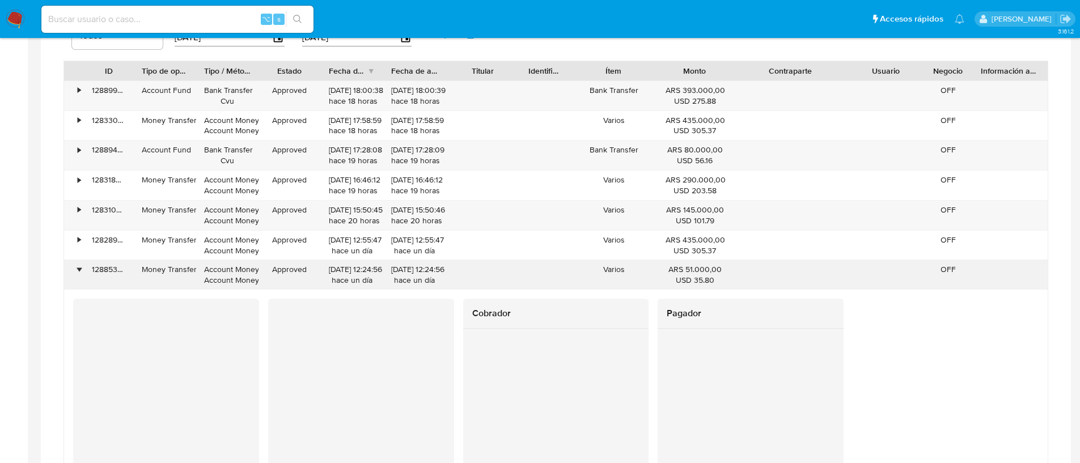
scroll to position [1308, 0]
click at [78, 270] on div "•" at bounding box center [79, 269] width 3 height 11
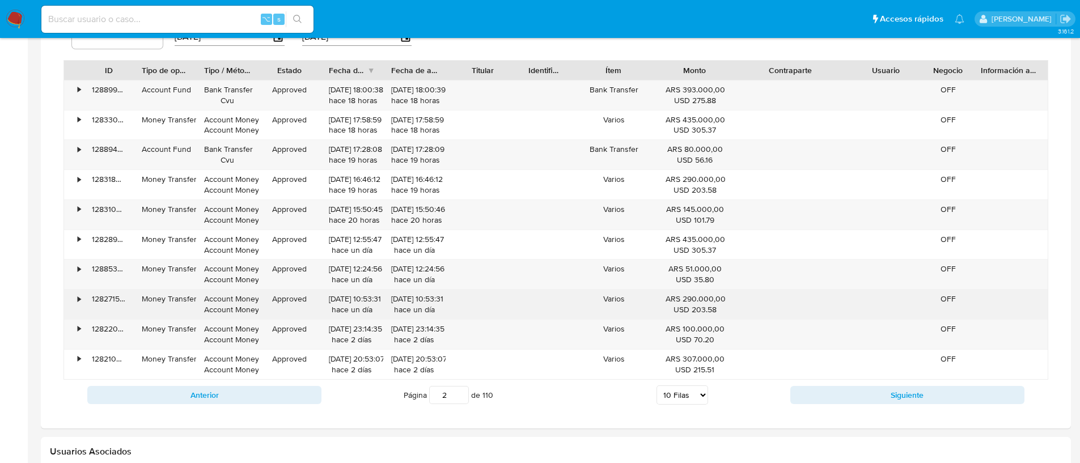
click at [78, 295] on div "•" at bounding box center [79, 299] width 3 height 11
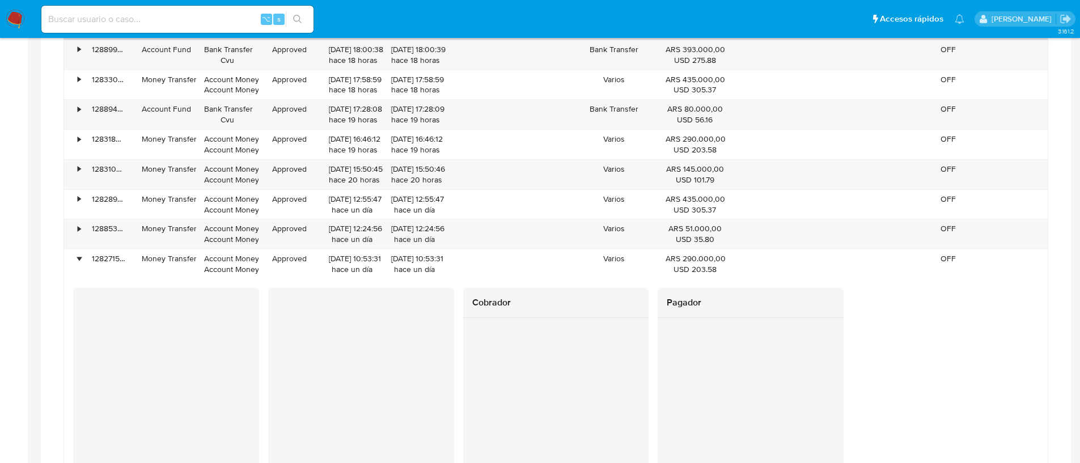
scroll to position [1349, 0]
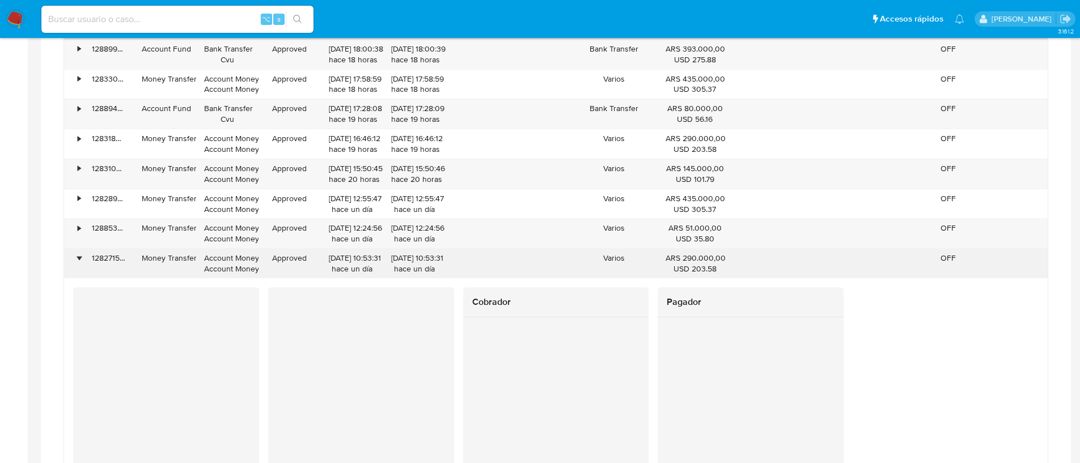
click at [80, 258] on div "•" at bounding box center [79, 258] width 3 height 11
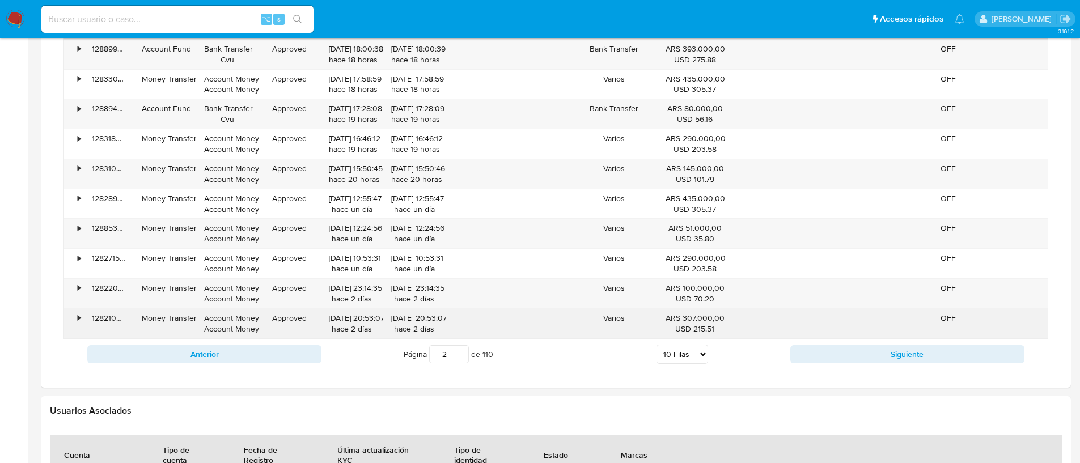
click at [78, 318] on div "•" at bounding box center [79, 318] width 3 height 11
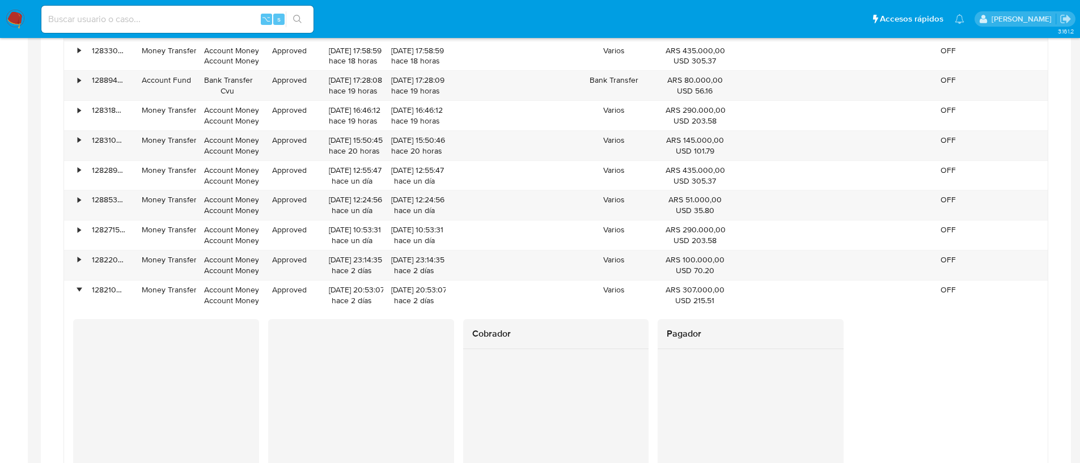
scroll to position [1457, 0]
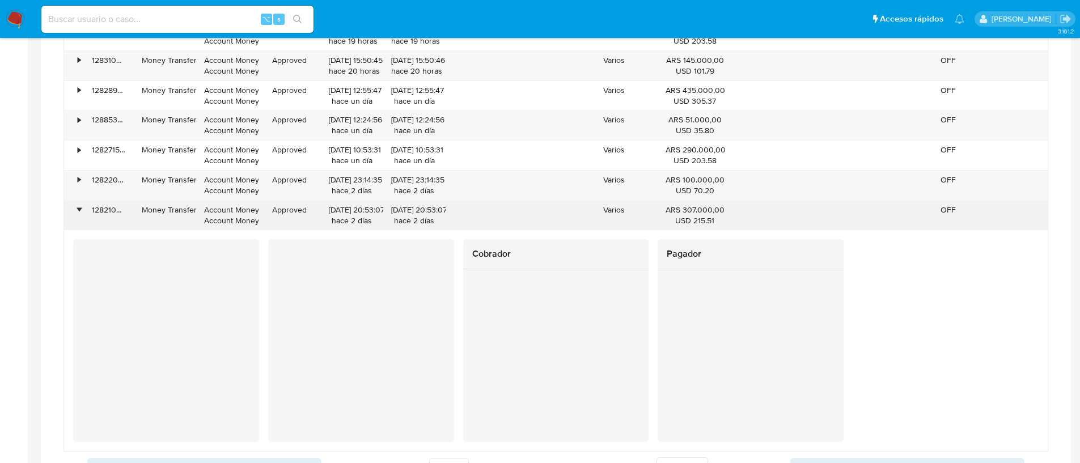
click at [84, 215] on div "128210940955" at bounding box center [109, 215] width 50 height 29
click at [79, 211] on div "•" at bounding box center [79, 210] width 3 height 11
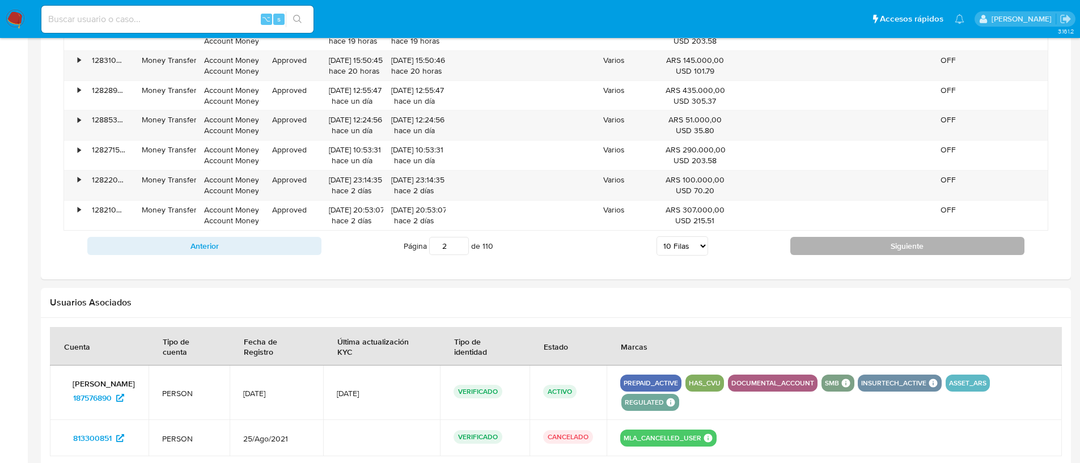
click at [868, 250] on button "Siguiente" at bounding box center [907, 246] width 234 height 18
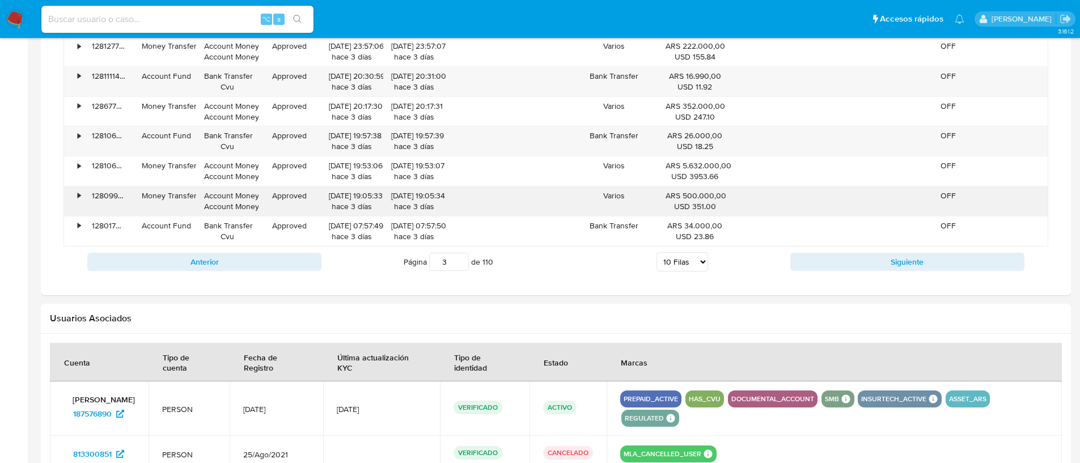
scroll to position [1340, 0]
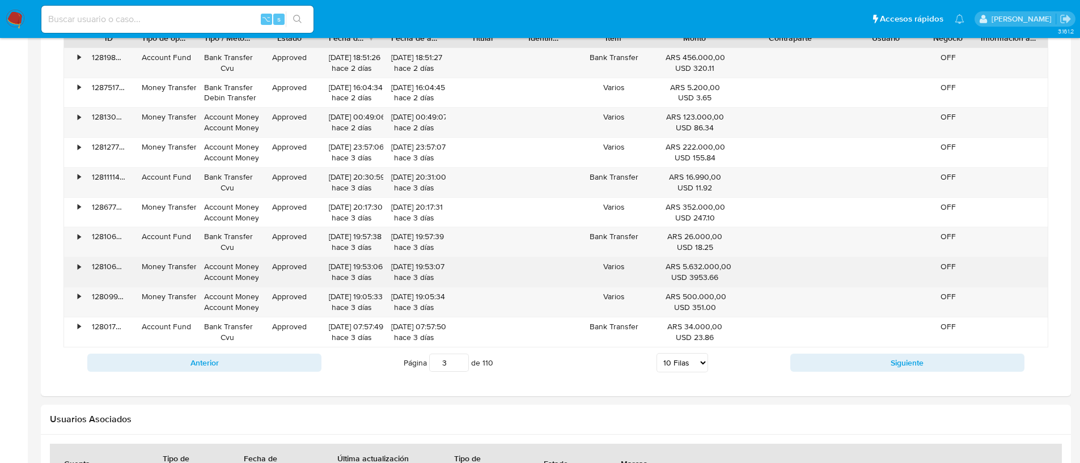
click at [79, 267] on div "•" at bounding box center [79, 266] width 3 height 11
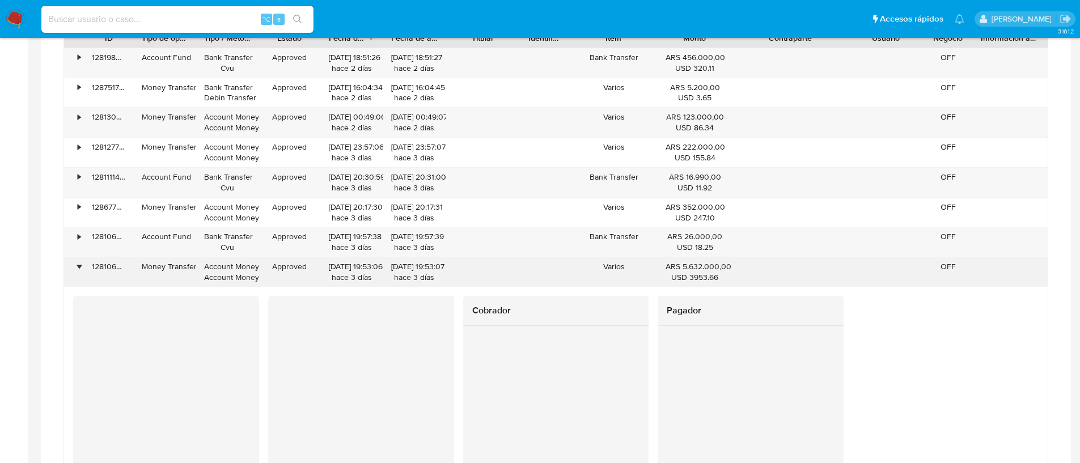
click at [79, 267] on div "•" at bounding box center [79, 266] width 3 height 11
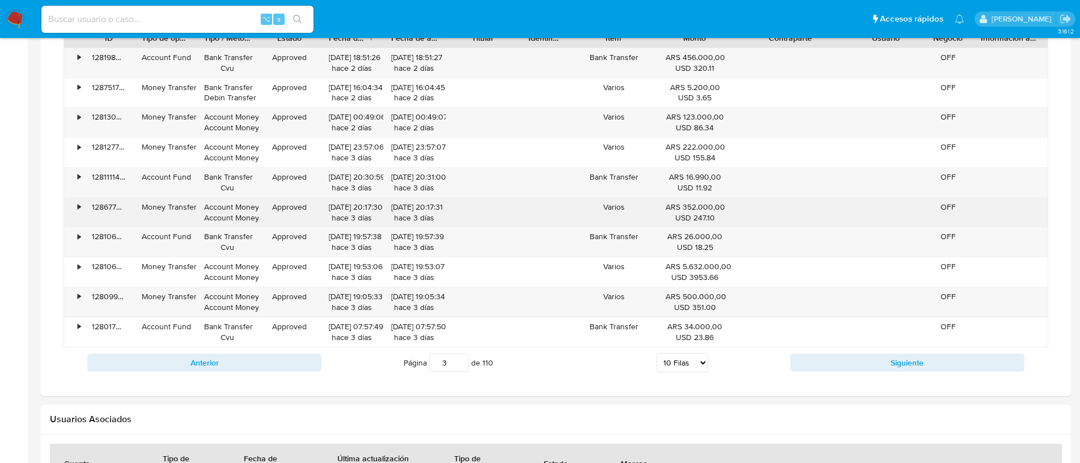
click at [88, 204] on div "128677246532" at bounding box center [109, 212] width 50 height 29
click at [84, 205] on div "128677246532" at bounding box center [109, 212] width 50 height 29
click at [79, 204] on div "•" at bounding box center [79, 207] width 3 height 11
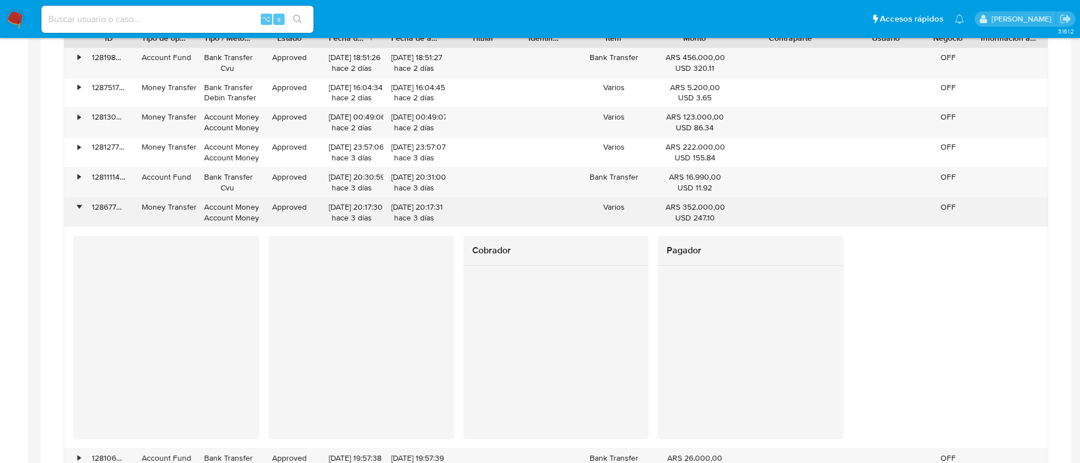
click at [78, 206] on div "•" at bounding box center [79, 207] width 3 height 11
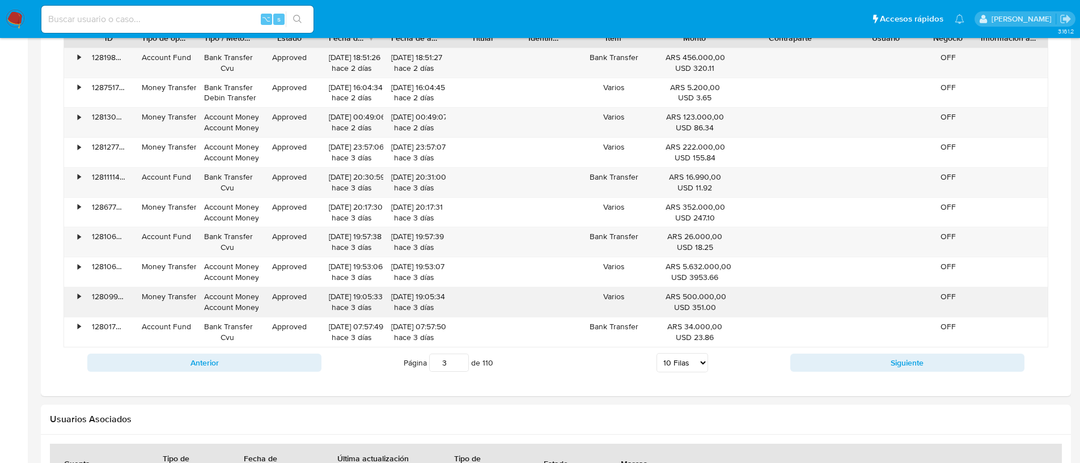
click at [81, 316] on div "•" at bounding box center [74, 301] width 20 height 29
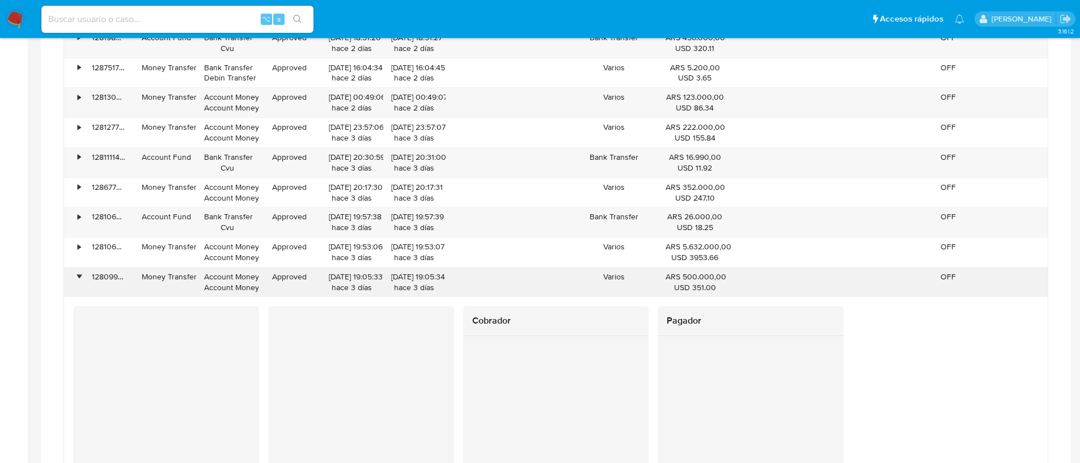
scroll to position [1362, 0]
click at [83, 281] on div "•" at bounding box center [74, 280] width 20 height 29
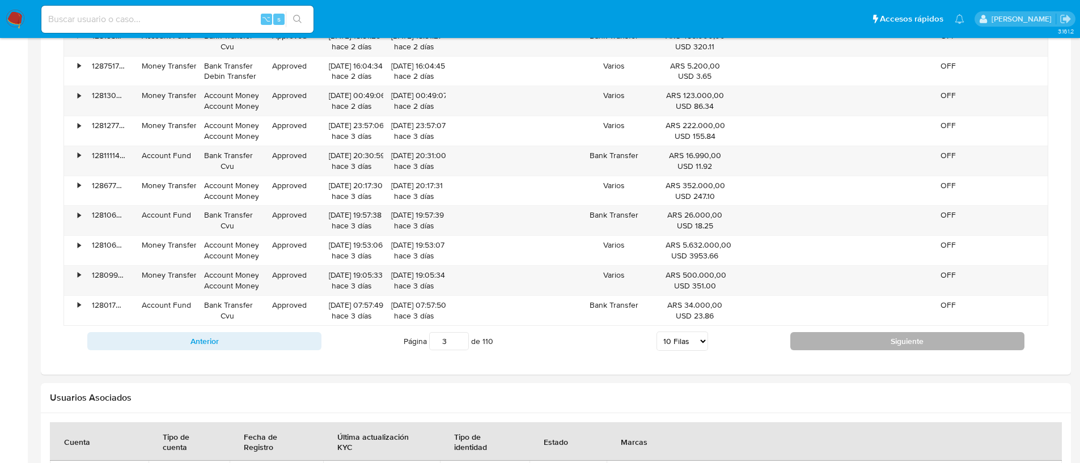
click at [825, 348] on button "Siguiente" at bounding box center [907, 341] width 234 height 18
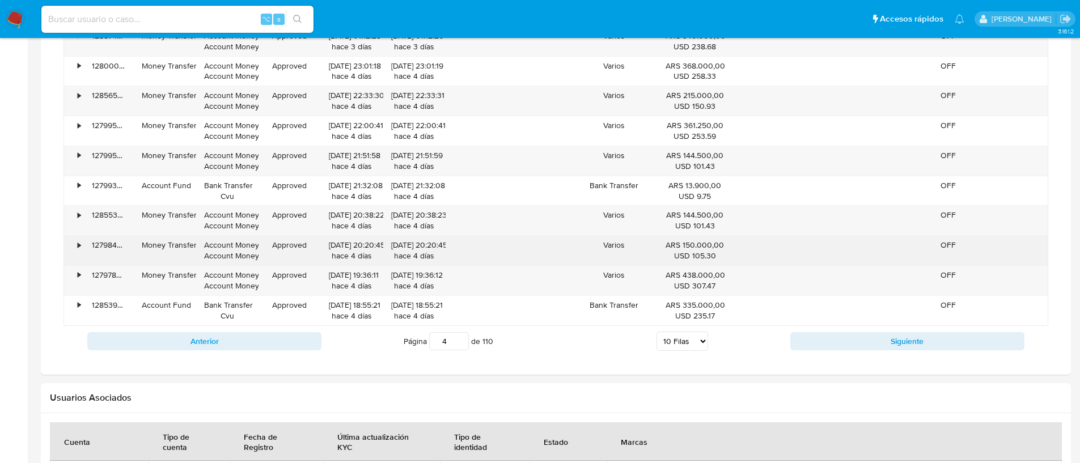
click at [78, 243] on div "•" at bounding box center [79, 245] width 3 height 11
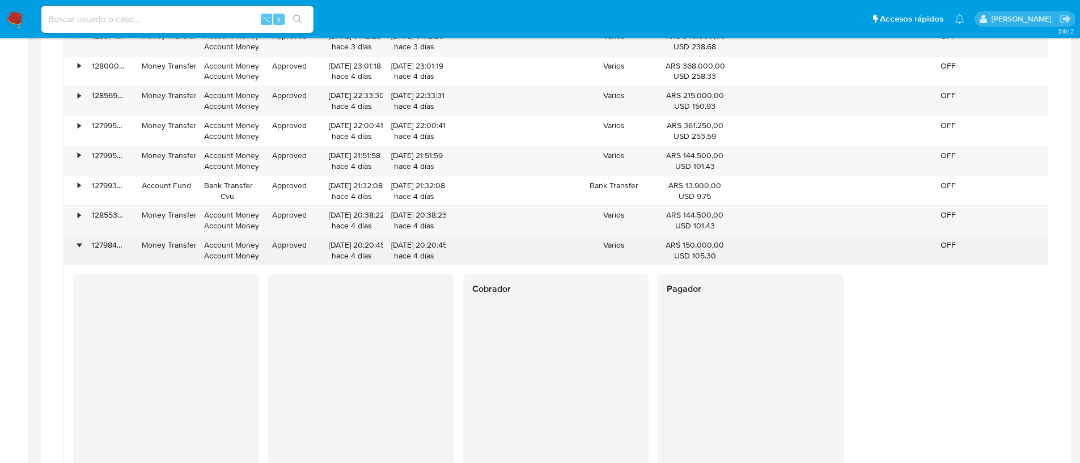
click at [78, 244] on div "•" at bounding box center [79, 245] width 3 height 11
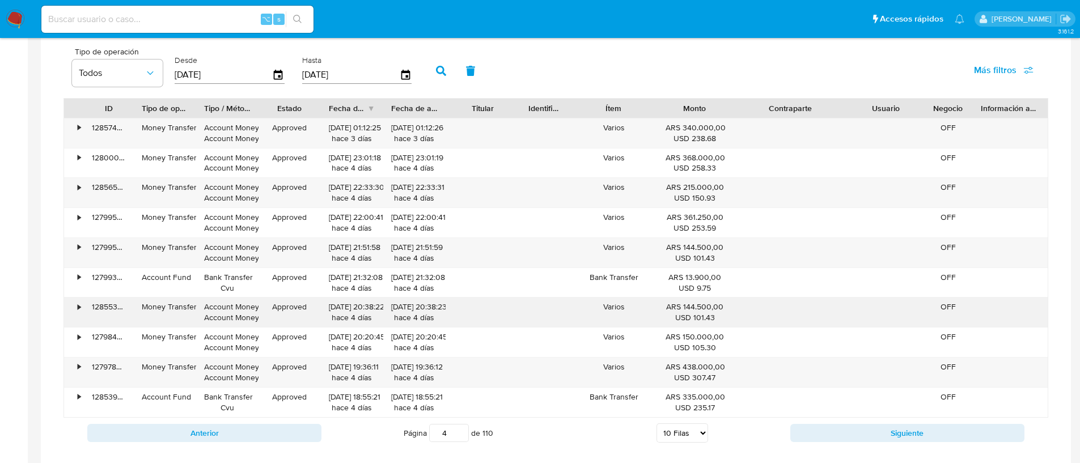
scroll to position [1271, 0]
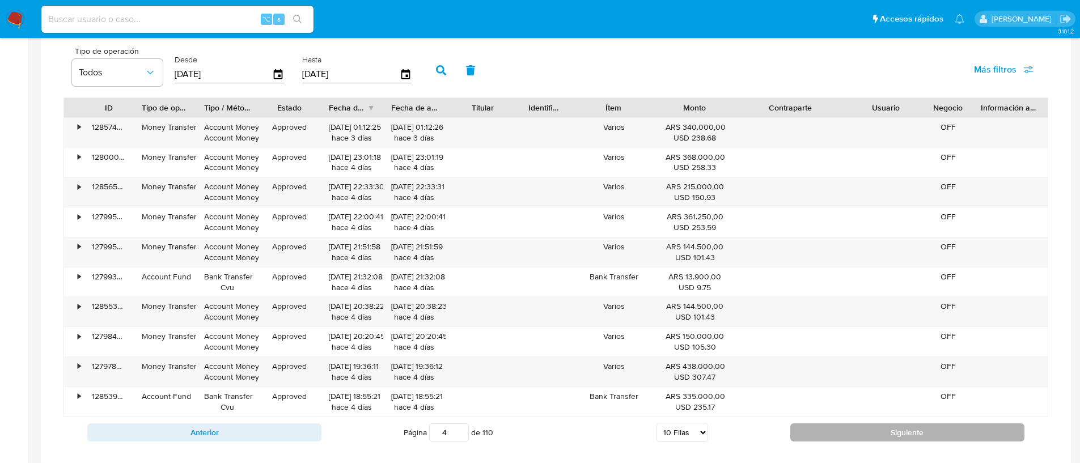
click at [852, 432] on button "Siguiente" at bounding box center [907, 432] width 234 height 18
click at [853, 432] on button "Siguiente" at bounding box center [907, 432] width 234 height 18
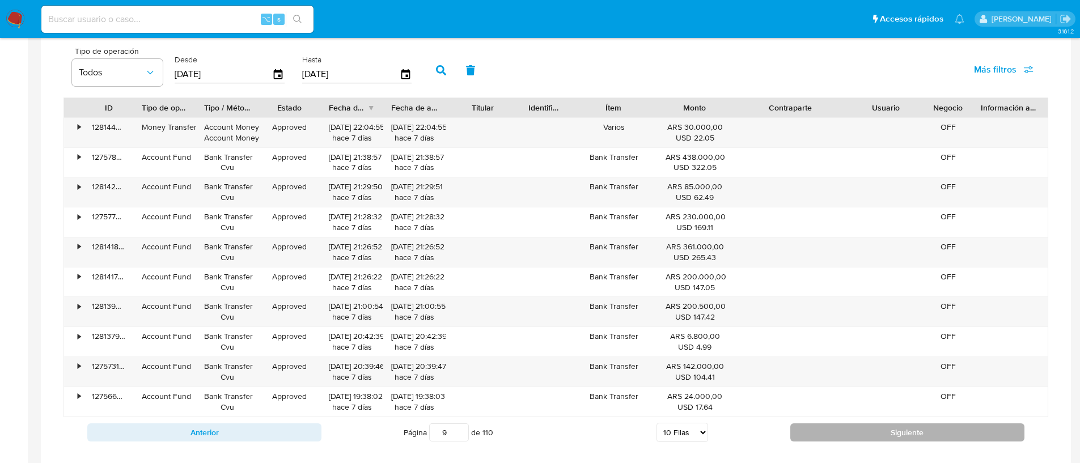
click at [853, 432] on button "Siguiente" at bounding box center [907, 432] width 234 height 18
type input "10"
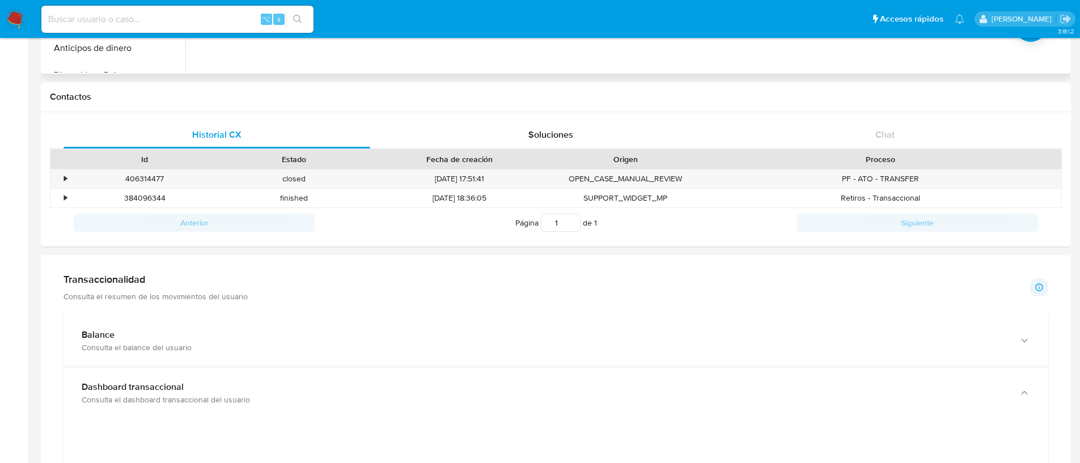
scroll to position [0, 0]
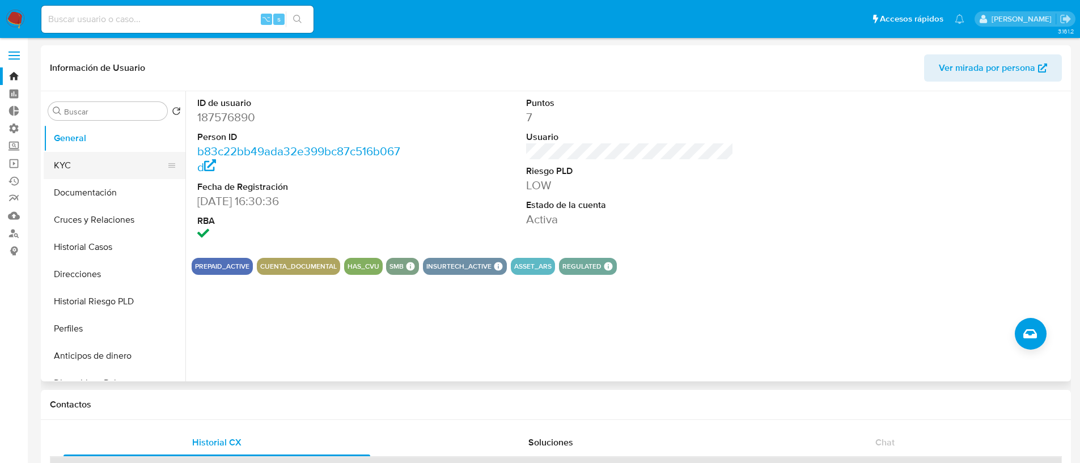
click at [98, 177] on button "KYC" at bounding box center [110, 165] width 133 height 27
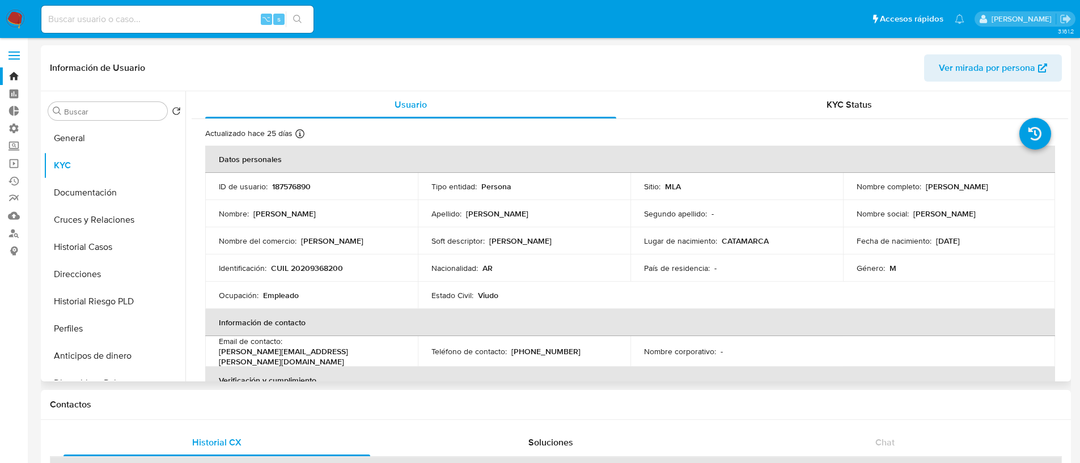
drag, startPoint x: 1008, startPoint y: 186, endPoint x: 923, endPoint y: 185, distance: 84.4
click at [923, 185] on div "Nombre completo : Ramon Bernardo Morales" at bounding box center [948, 186] width 185 height 10
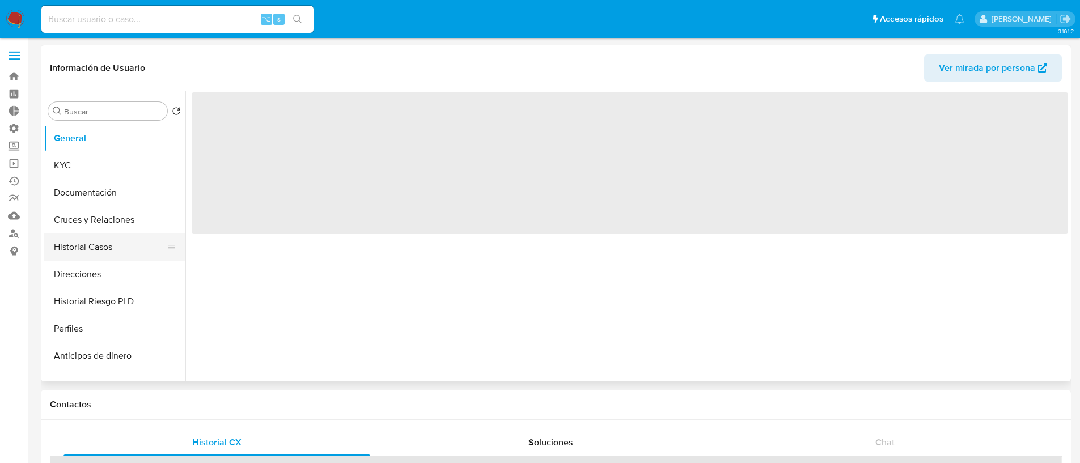
click at [99, 247] on button "Historial Casos" at bounding box center [110, 246] width 133 height 27
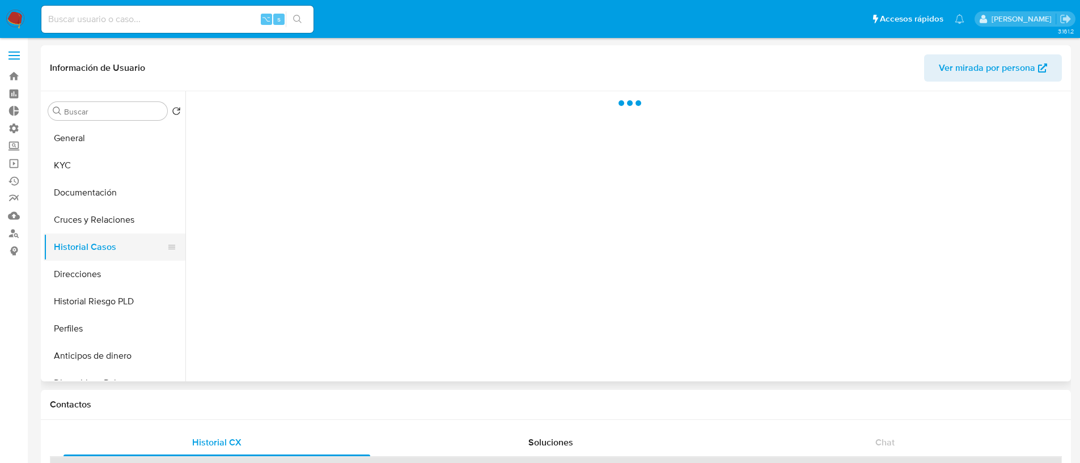
select select "10"
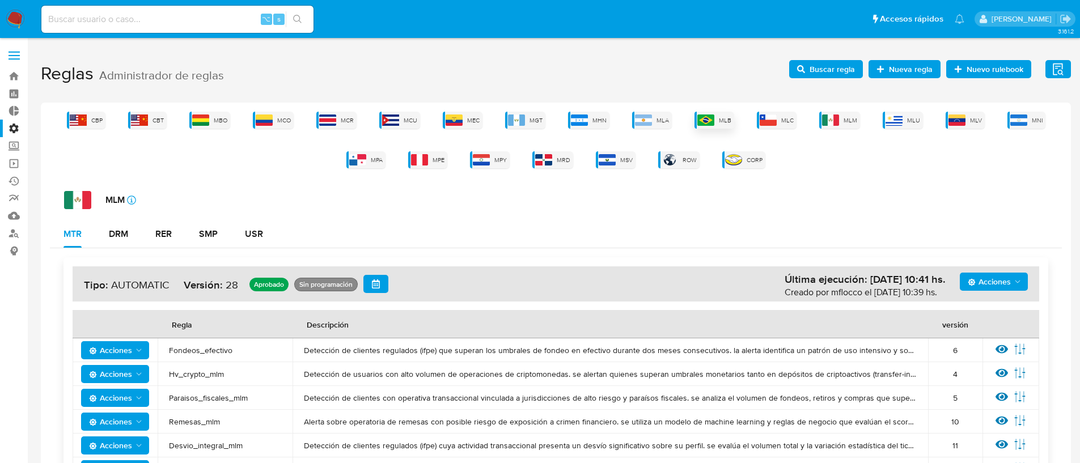
click at [704, 121] on img at bounding box center [705, 119] width 17 height 11
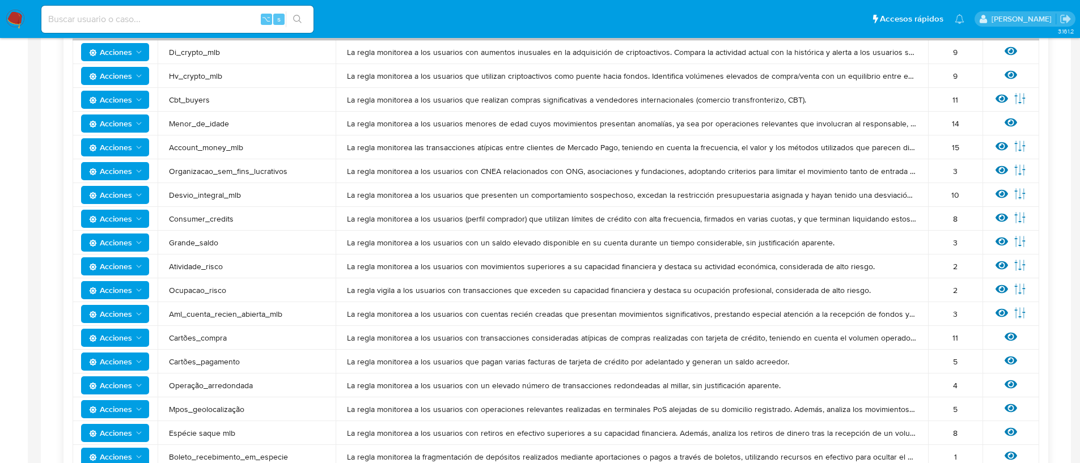
scroll to position [281, 0]
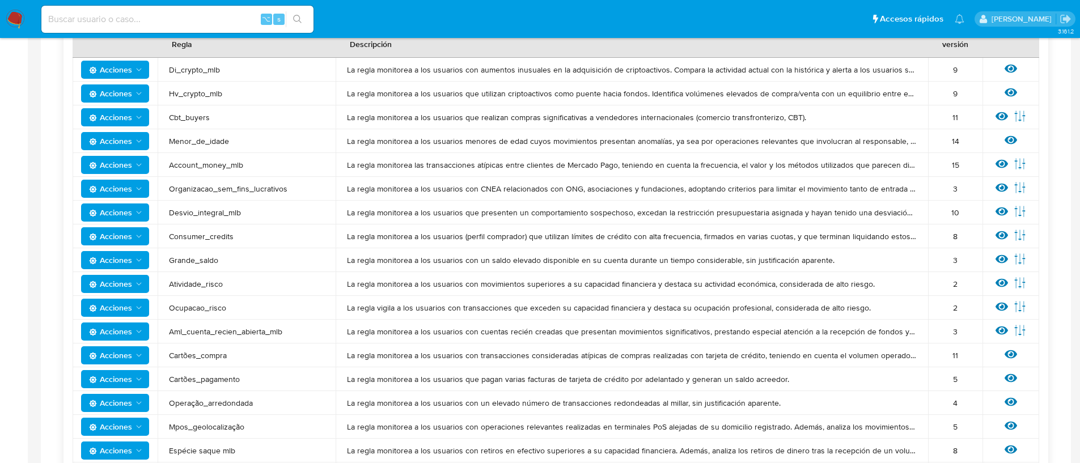
click at [129, 167] on span "Acciones" at bounding box center [110, 165] width 43 height 18
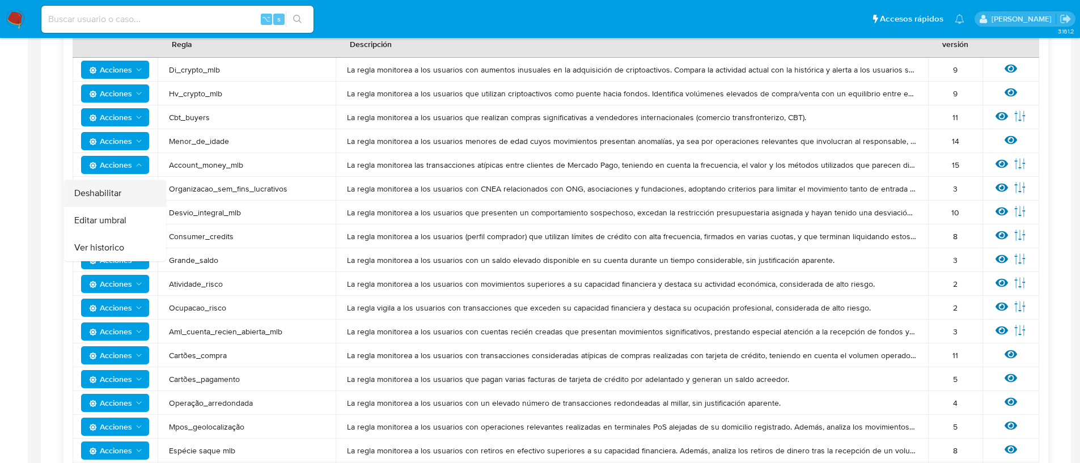
click at [121, 198] on button "Deshabilitar" at bounding box center [115, 193] width 102 height 27
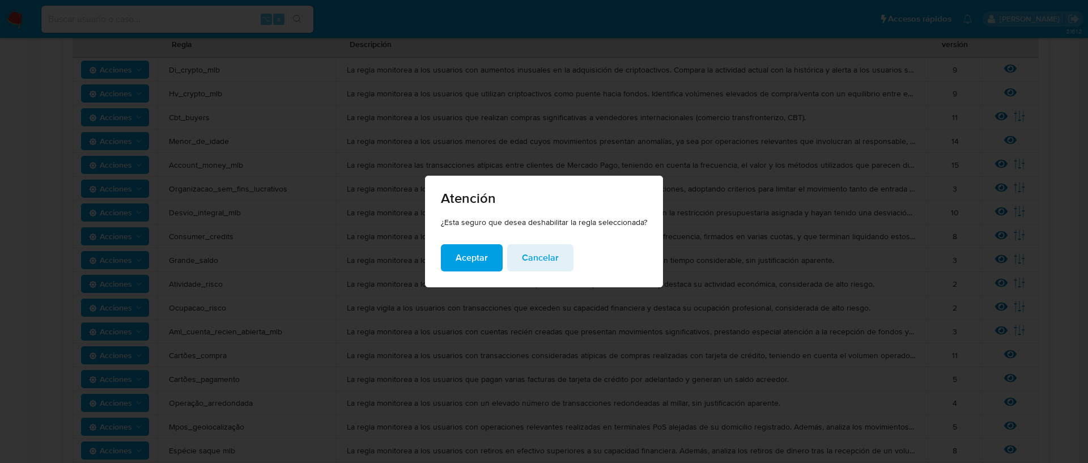
click at [465, 253] on span "Aceptar" at bounding box center [472, 257] width 32 height 25
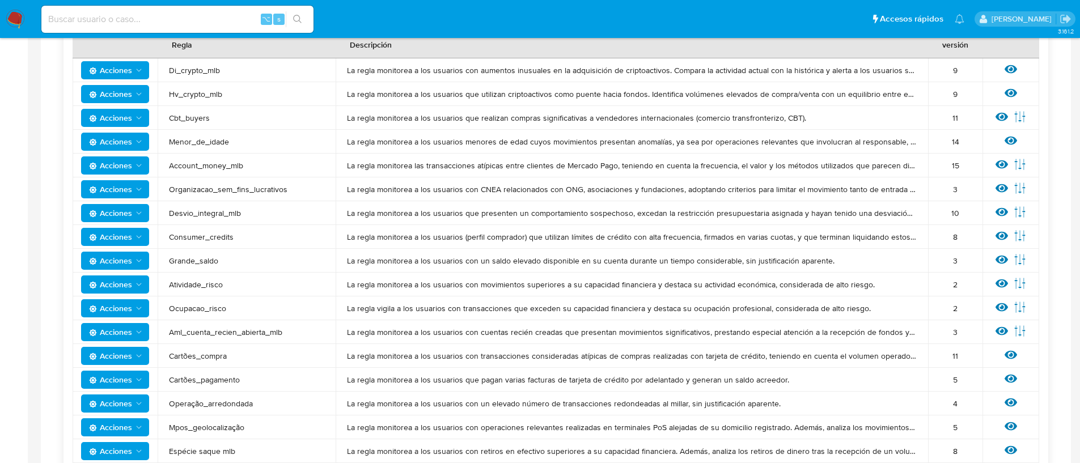
click at [128, 277] on span "Acciones" at bounding box center [110, 284] width 43 height 18
click at [139, 313] on button "Deshabilitar" at bounding box center [115, 312] width 102 height 27
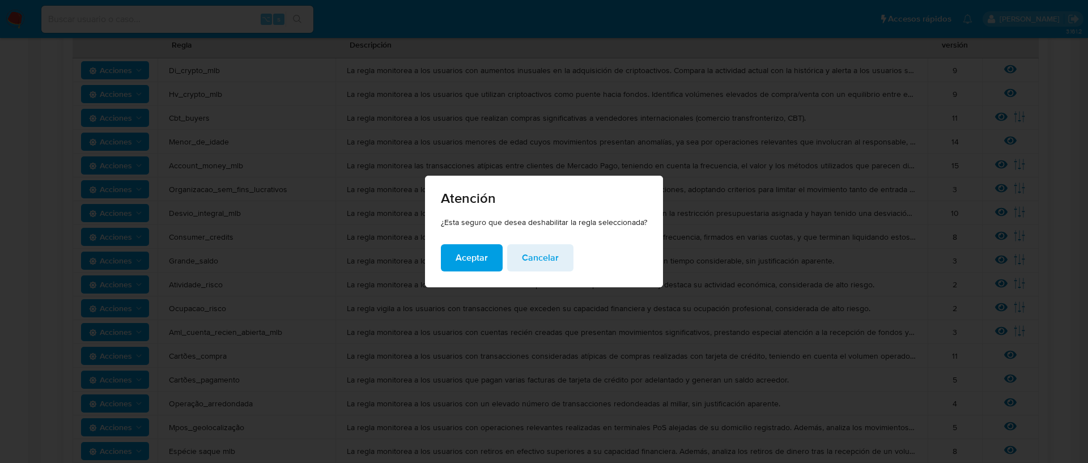
click at [465, 262] on span "Aceptar" at bounding box center [472, 257] width 32 height 25
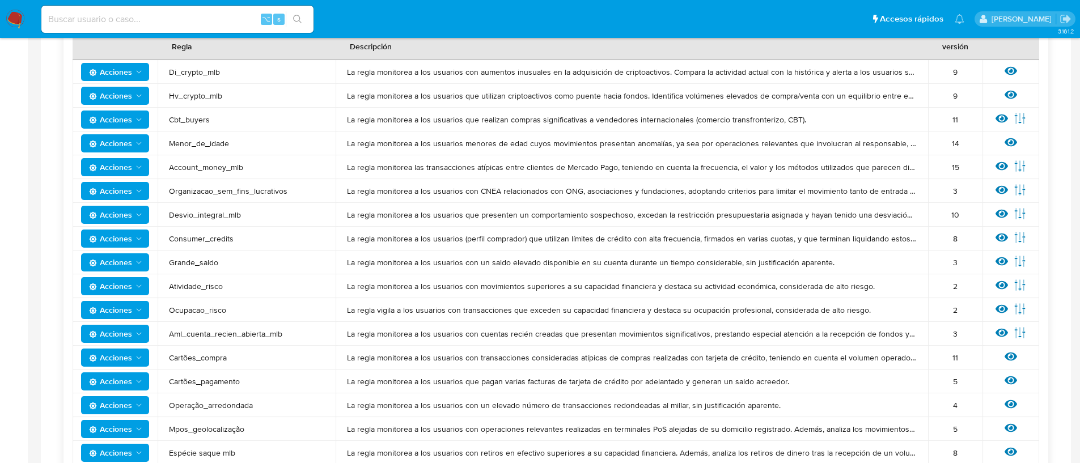
scroll to position [278, 0]
click at [125, 364] on span "Acciones" at bounding box center [110, 358] width 43 height 18
click at [123, 384] on button "Deshabilitar" at bounding box center [115, 386] width 102 height 27
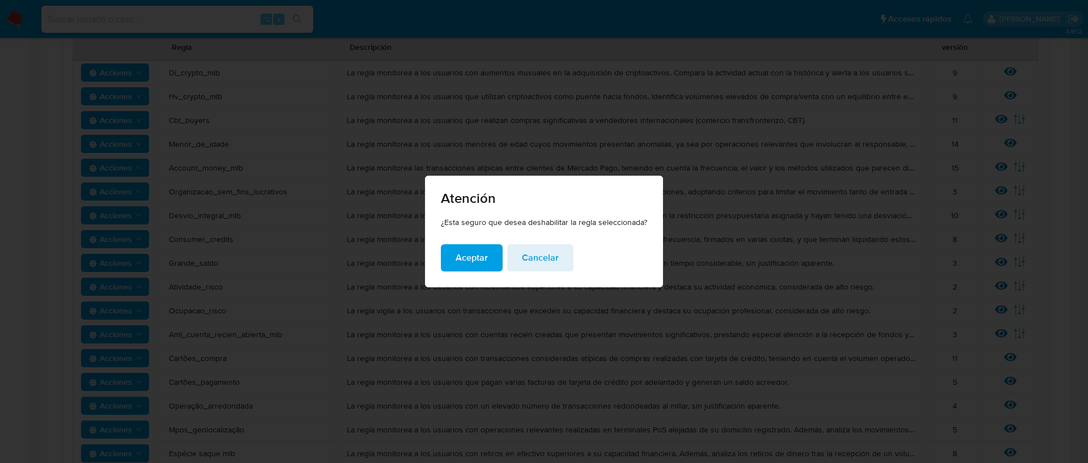
click at [453, 261] on button "Aceptar" at bounding box center [472, 257] width 62 height 27
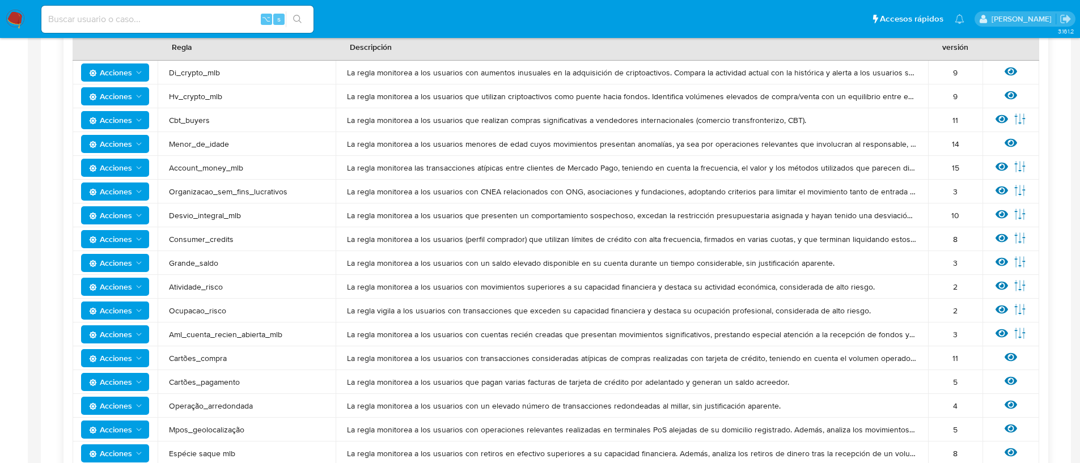
click at [125, 117] on span "Acciones" at bounding box center [110, 120] width 43 height 18
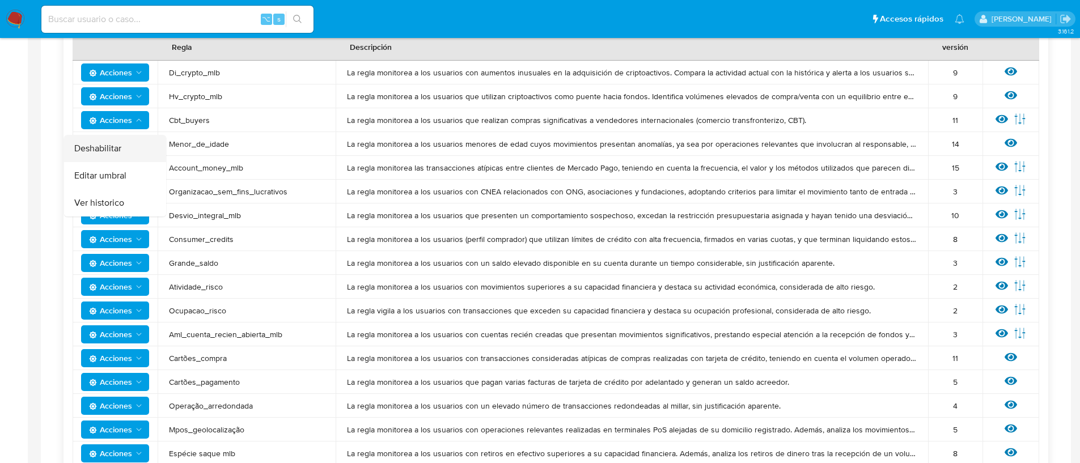
click at [120, 153] on button "Deshabilitar" at bounding box center [115, 148] width 102 height 27
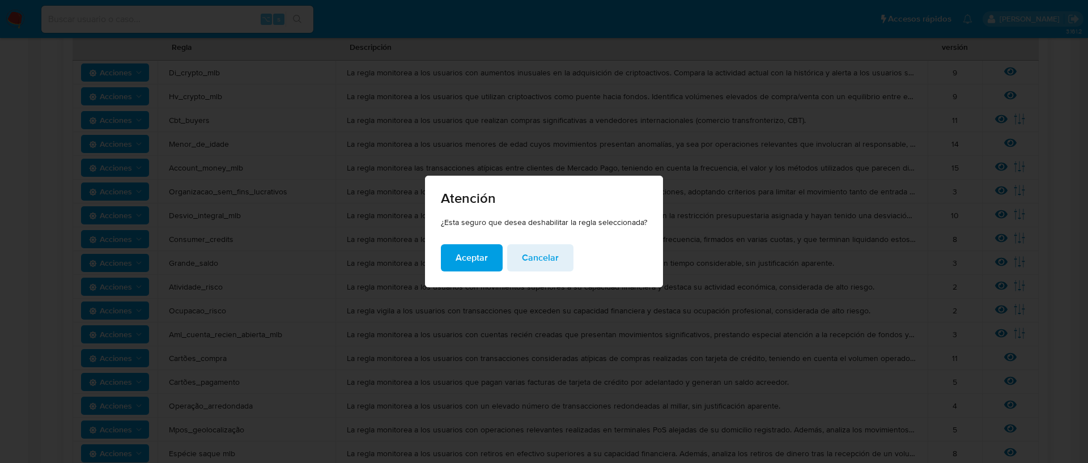
click at [466, 254] on span "Aceptar" at bounding box center [472, 257] width 32 height 25
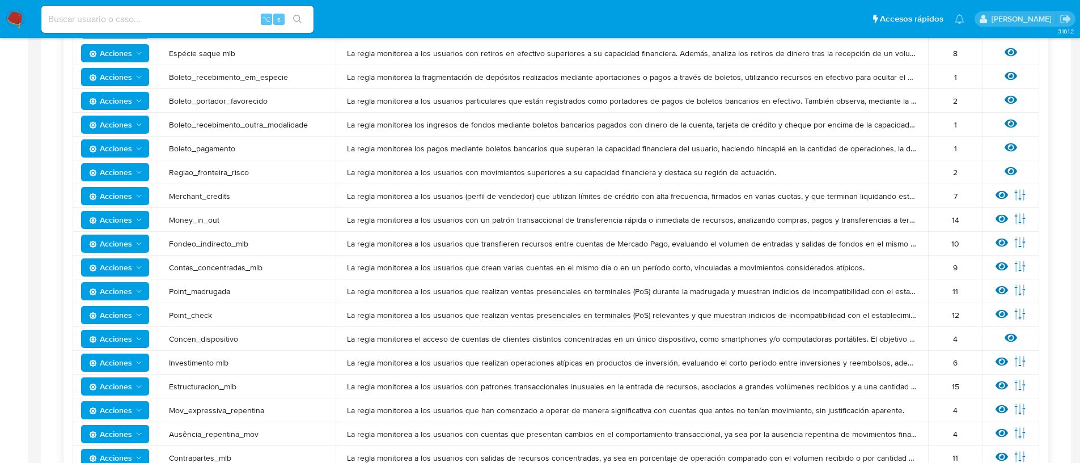
scroll to position [710, 0]
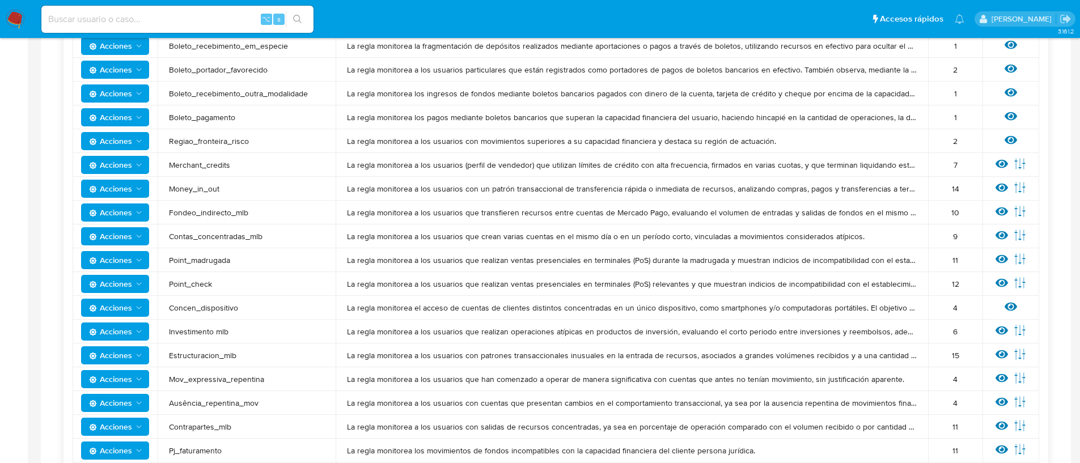
click at [133, 233] on span "Acciones" at bounding box center [116, 236] width 54 height 16
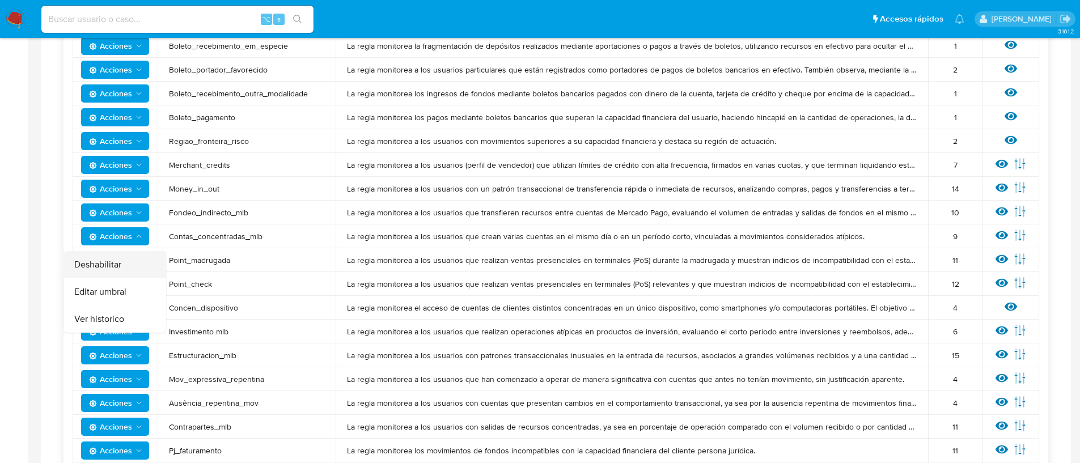
click at [120, 269] on button "Deshabilitar" at bounding box center [115, 264] width 102 height 27
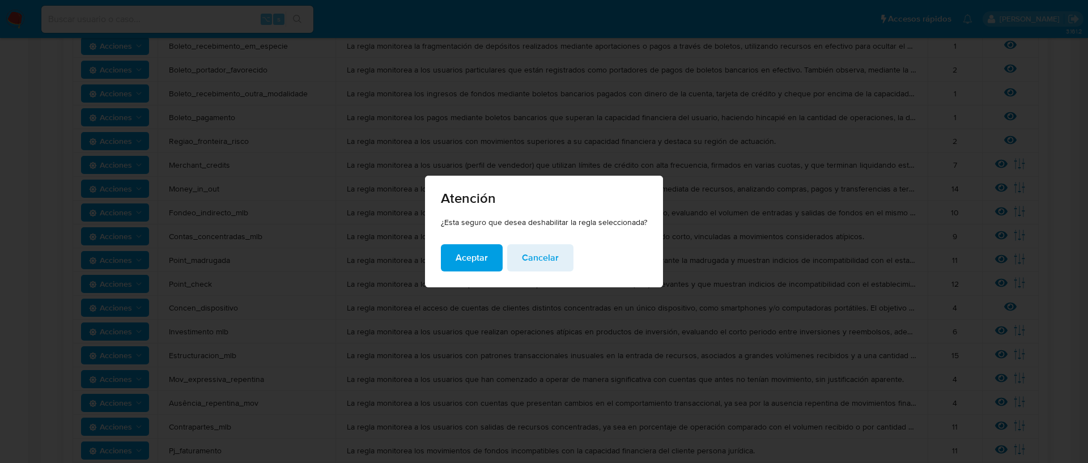
click at [479, 264] on span "Aceptar" at bounding box center [472, 257] width 32 height 25
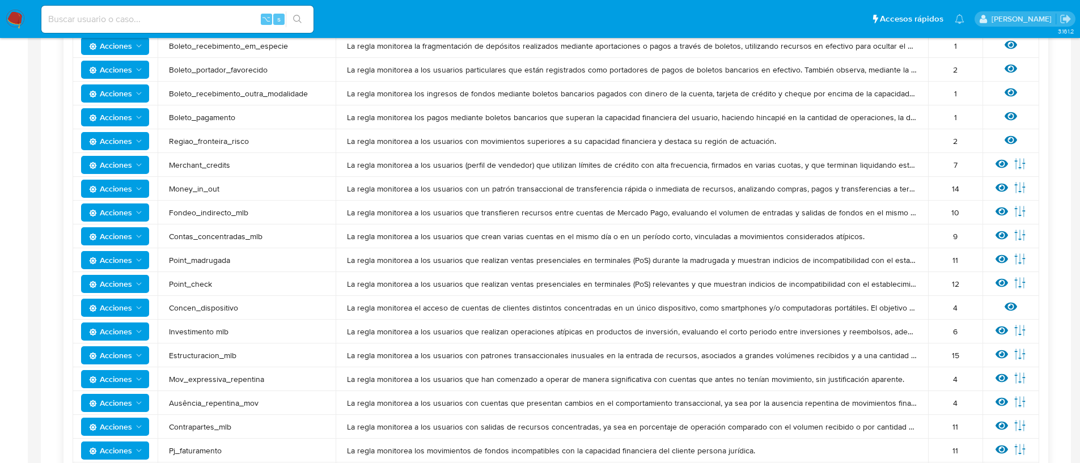
click at [97, 427] on span "Acciones" at bounding box center [110, 427] width 43 height 18
click at [107, 350] on button "Deshabilitar" at bounding box center [115, 343] width 102 height 27
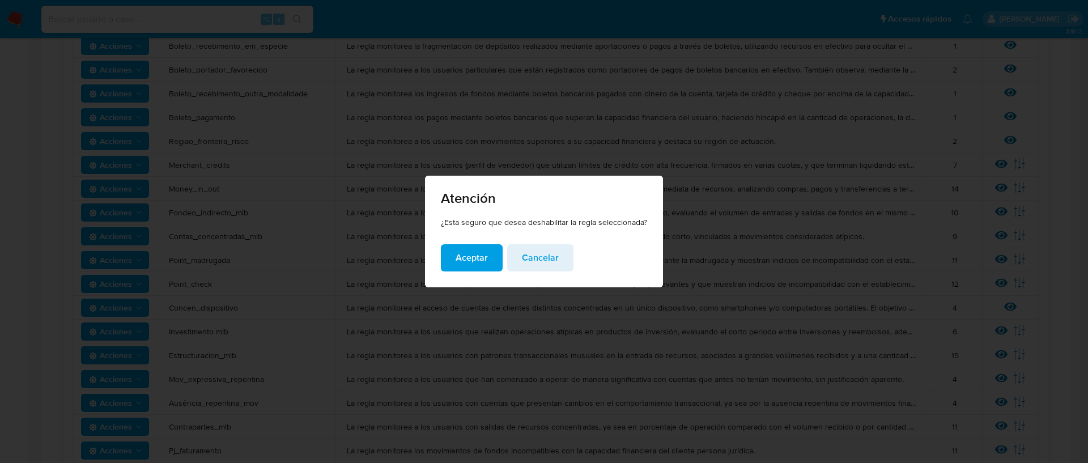
click at [461, 254] on span "Aceptar" at bounding box center [472, 257] width 32 height 25
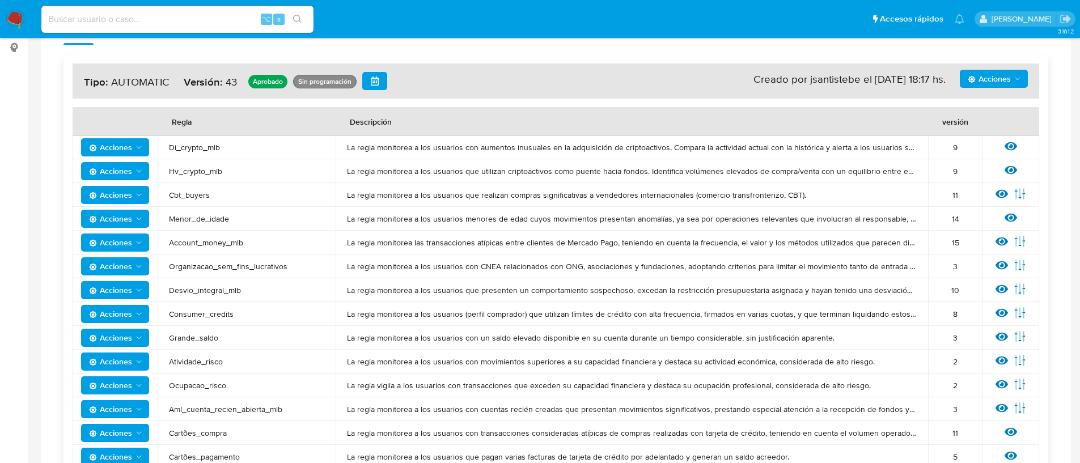
scroll to position [209, 0]
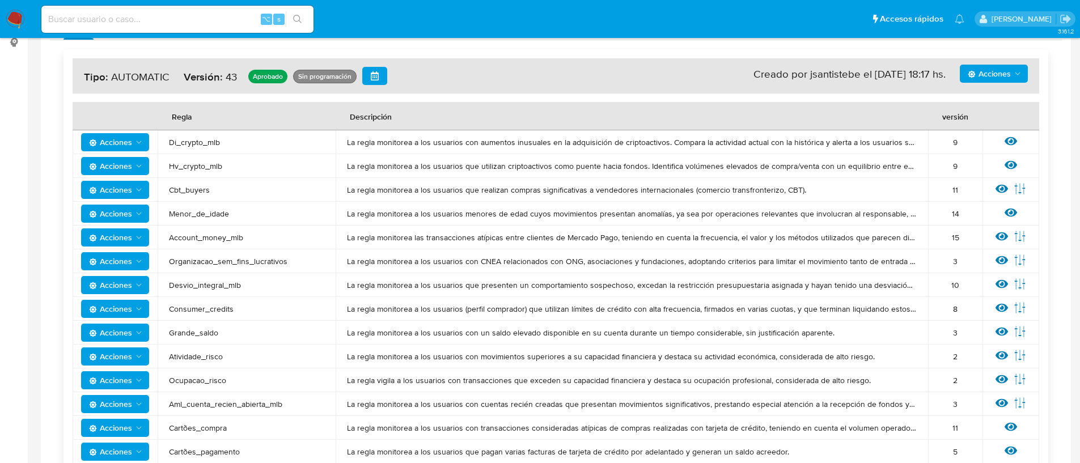
click at [132, 283] on span "Acciones" at bounding box center [110, 285] width 43 height 18
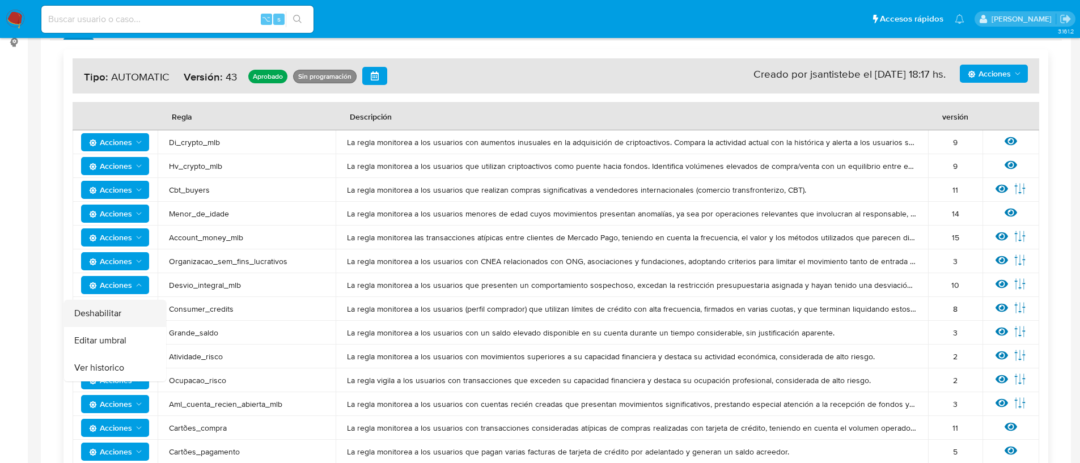
click at [132, 306] on button "Deshabilitar" at bounding box center [115, 313] width 102 height 27
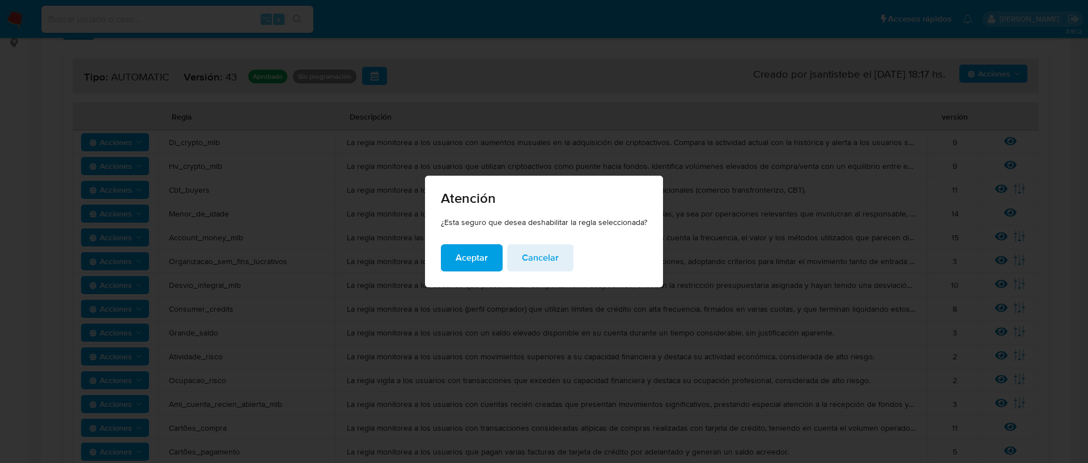
click at [452, 266] on button "Aceptar" at bounding box center [472, 257] width 62 height 27
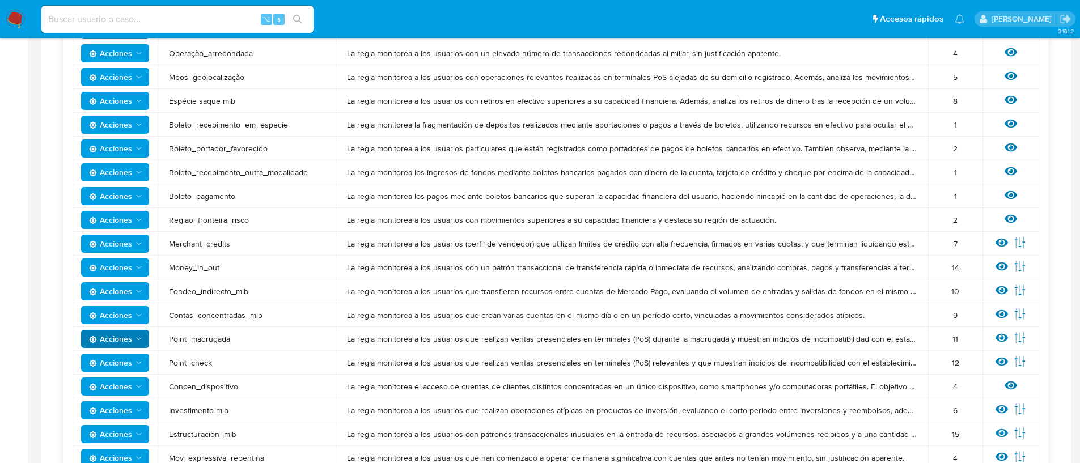
scroll to position [638, 0]
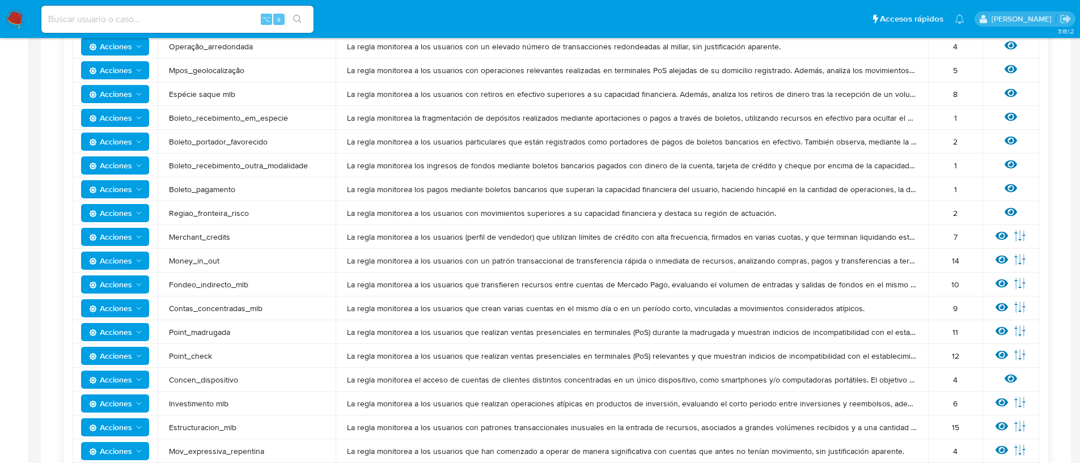
click at [139, 277] on span "Acciones" at bounding box center [116, 285] width 54 height 16
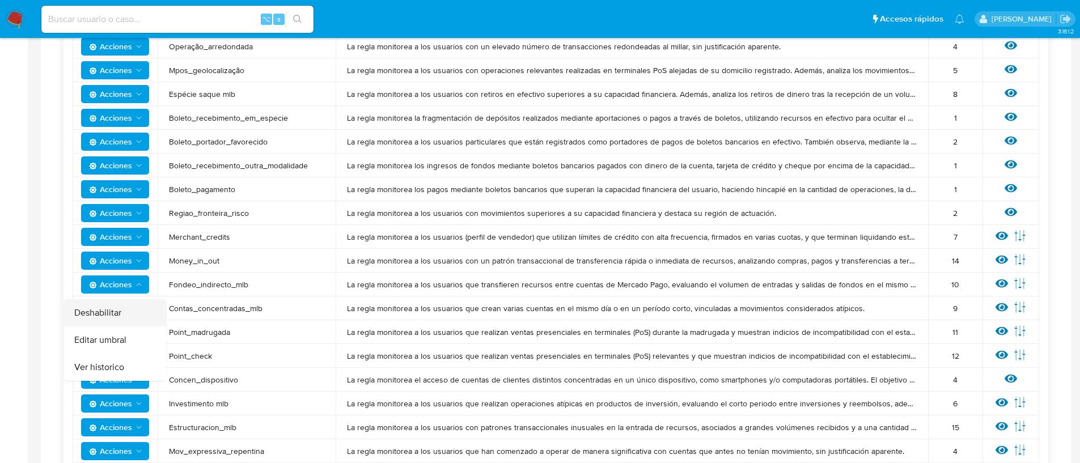
click at [133, 305] on button "Deshabilitar" at bounding box center [115, 312] width 102 height 27
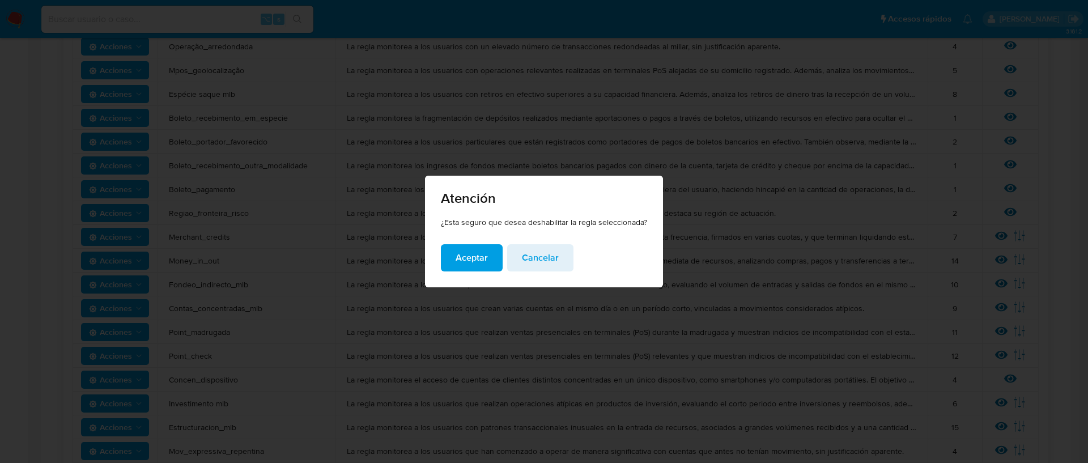
click at [484, 249] on span "Aceptar" at bounding box center [472, 257] width 32 height 25
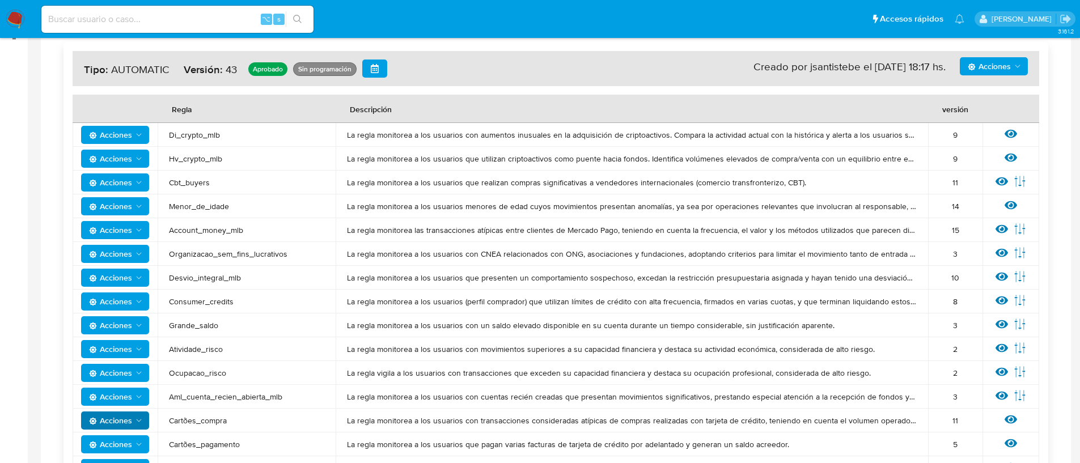
scroll to position [210, 0]
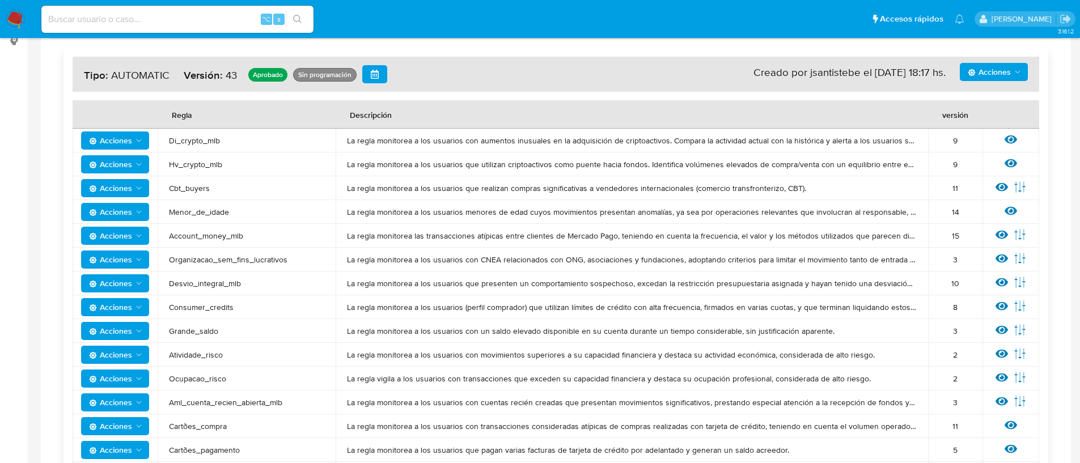
click at [125, 205] on span "Acciones" at bounding box center [110, 212] width 43 height 18
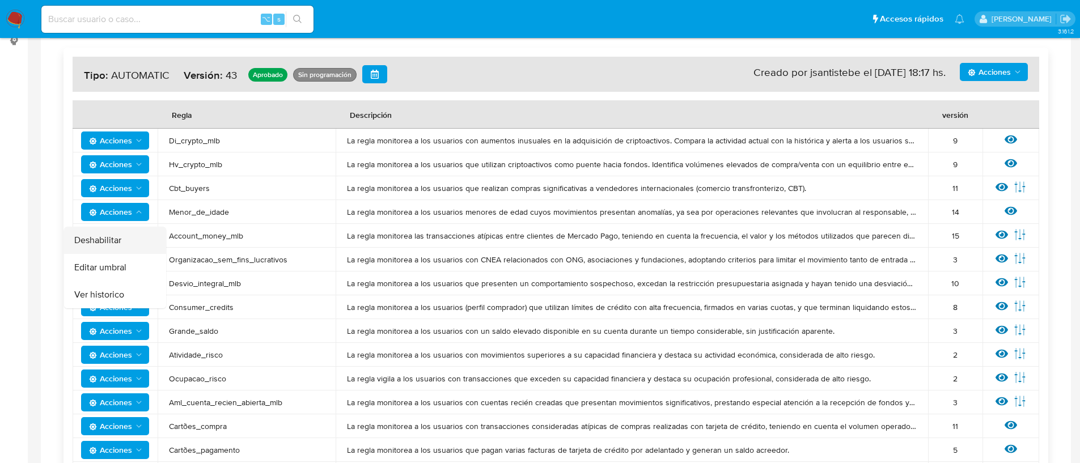
click at [125, 240] on button "Deshabilitar" at bounding box center [115, 240] width 102 height 27
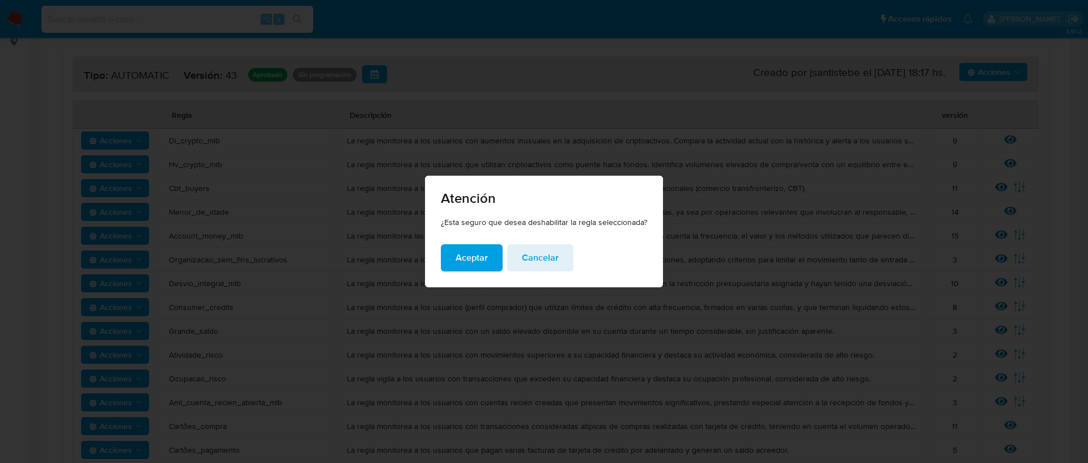
click at [470, 256] on span "Aceptar" at bounding box center [472, 257] width 32 height 25
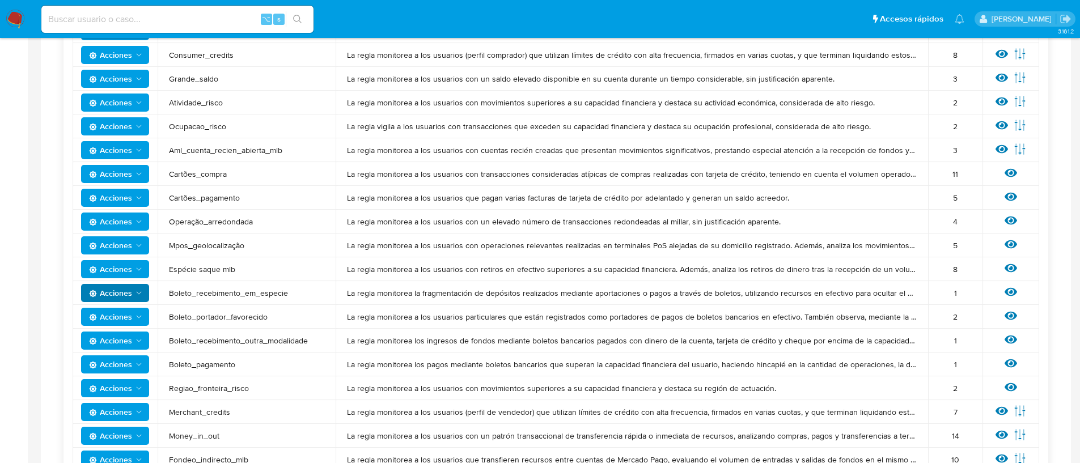
scroll to position [525, 0]
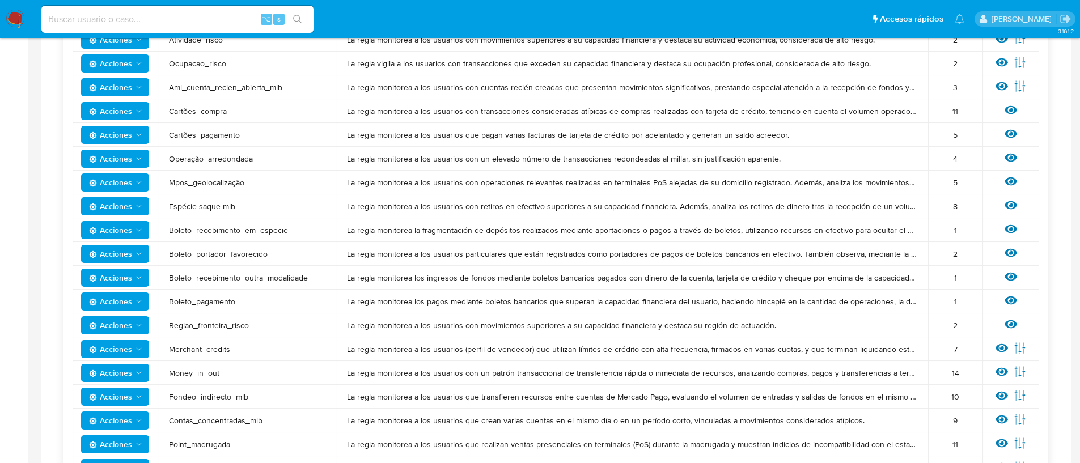
click at [116, 158] on span "Acciones" at bounding box center [110, 159] width 43 height 18
click at [118, 185] on button "Deshabilitar" at bounding box center [115, 186] width 102 height 27
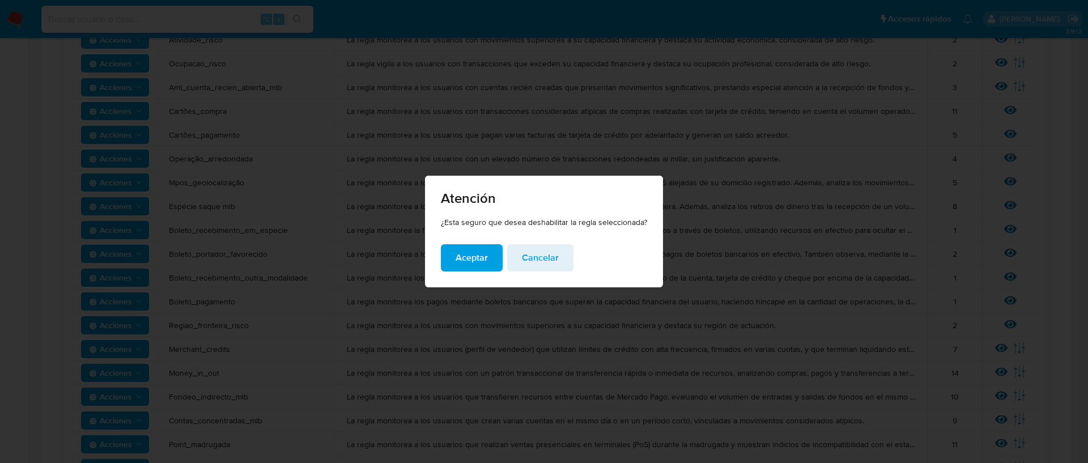
click at [450, 261] on button "Aceptar" at bounding box center [472, 257] width 62 height 27
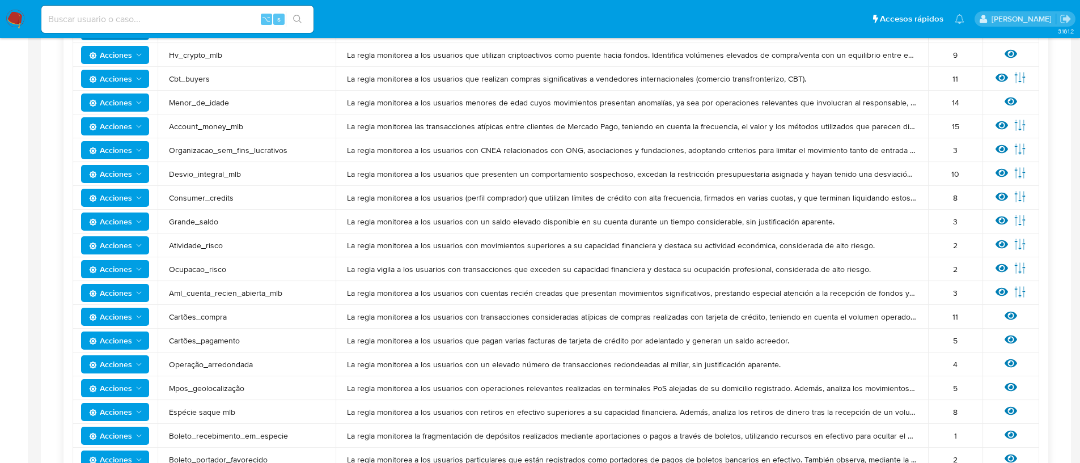
scroll to position [298, 0]
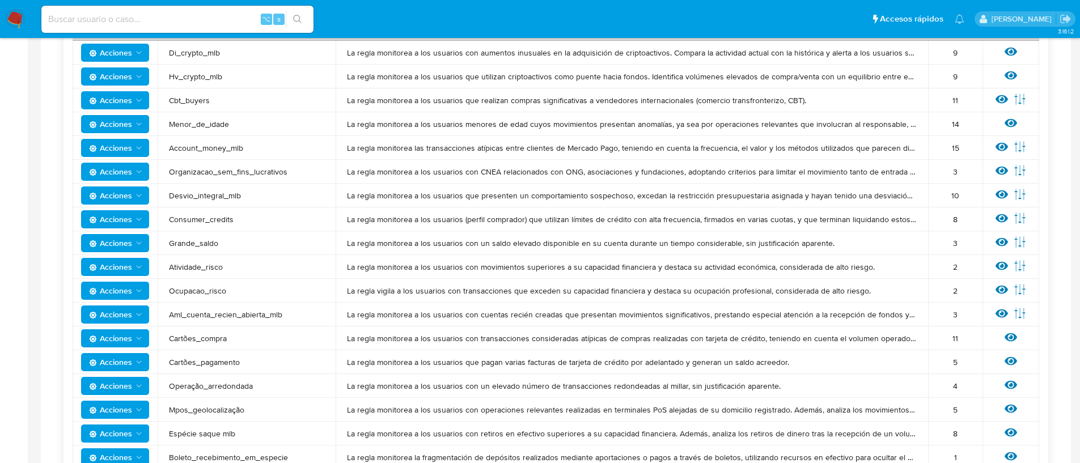
click at [122, 172] on span "Acciones" at bounding box center [110, 172] width 43 height 18
click at [126, 190] on button "Deshabilitar" at bounding box center [115, 199] width 102 height 27
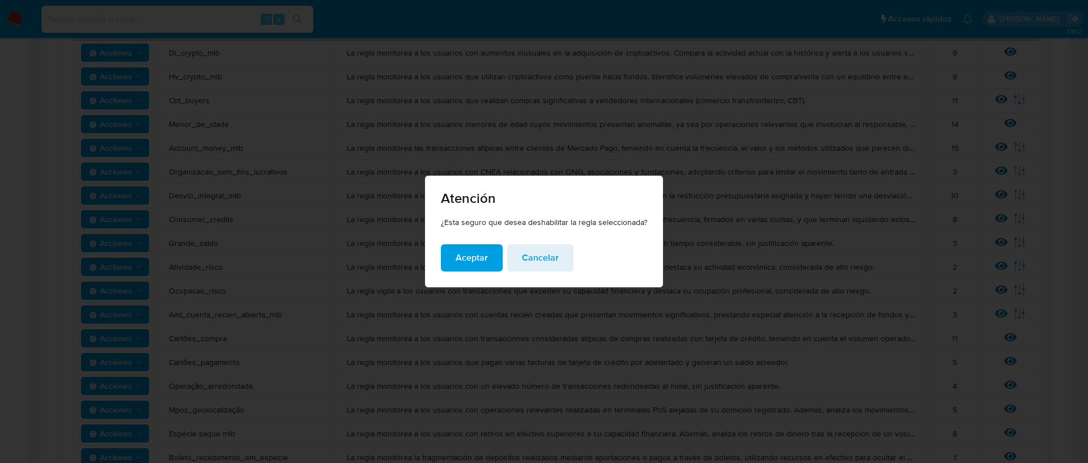
click at [448, 255] on button "Aceptar" at bounding box center [472, 257] width 62 height 27
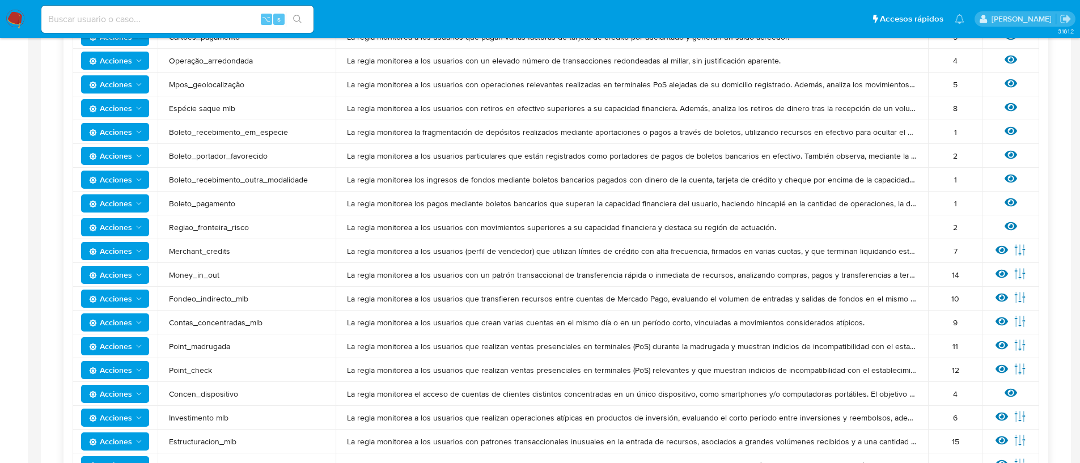
scroll to position [801, 0]
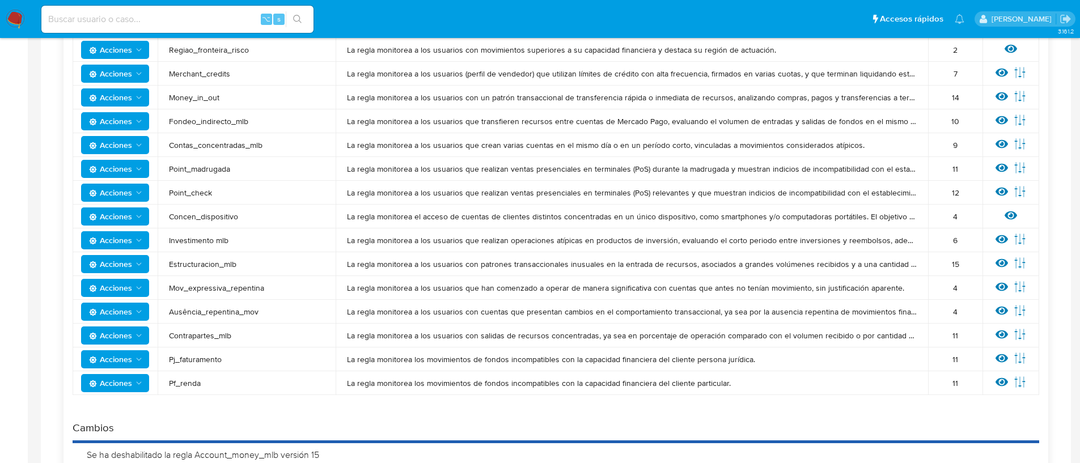
click at [125, 357] on span "Acciones" at bounding box center [110, 359] width 43 height 18
click at [120, 377] on button "Deshabilitar" at bounding box center [115, 387] width 102 height 27
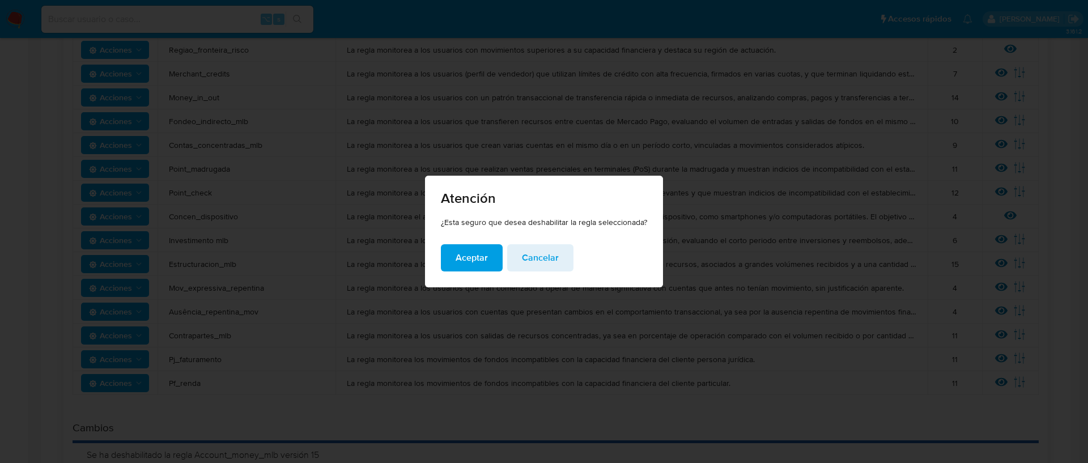
click at [463, 260] on span "Aceptar" at bounding box center [472, 257] width 32 height 25
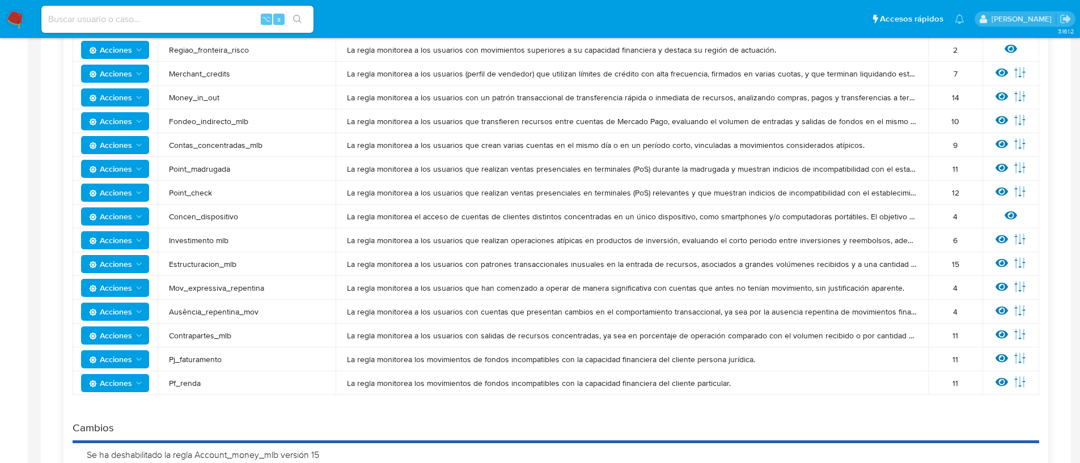
click at [124, 381] on span "Acciones" at bounding box center [110, 383] width 43 height 18
click at [142, 300] on button "Deshabilitar" at bounding box center [115, 300] width 102 height 27
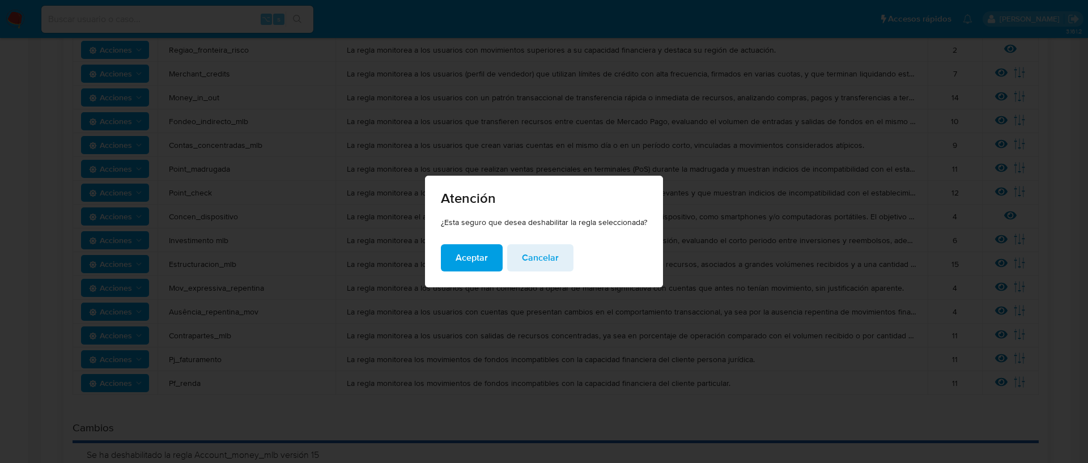
click at [470, 254] on span "Aceptar" at bounding box center [472, 257] width 32 height 25
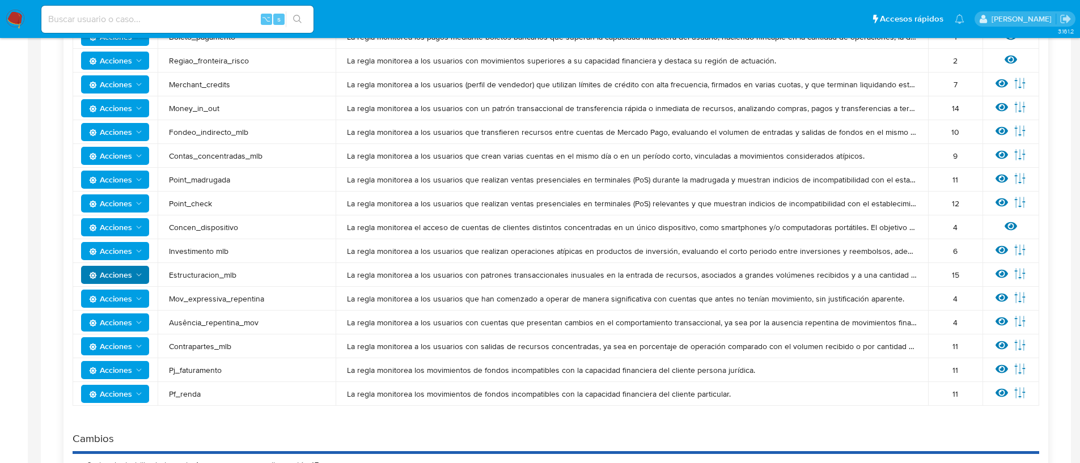
scroll to position [779, 0]
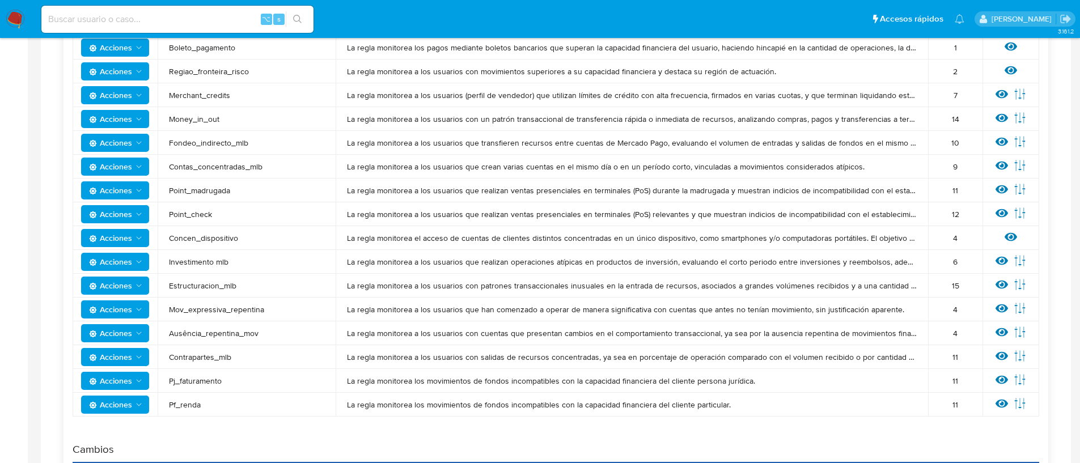
click at [118, 213] on span "Acciones" at bounding box center [110, 214] width 43 height 18
click at [122, 244] on button "Deshabilitar" at bounding box center [115, 242] width 102 height 27
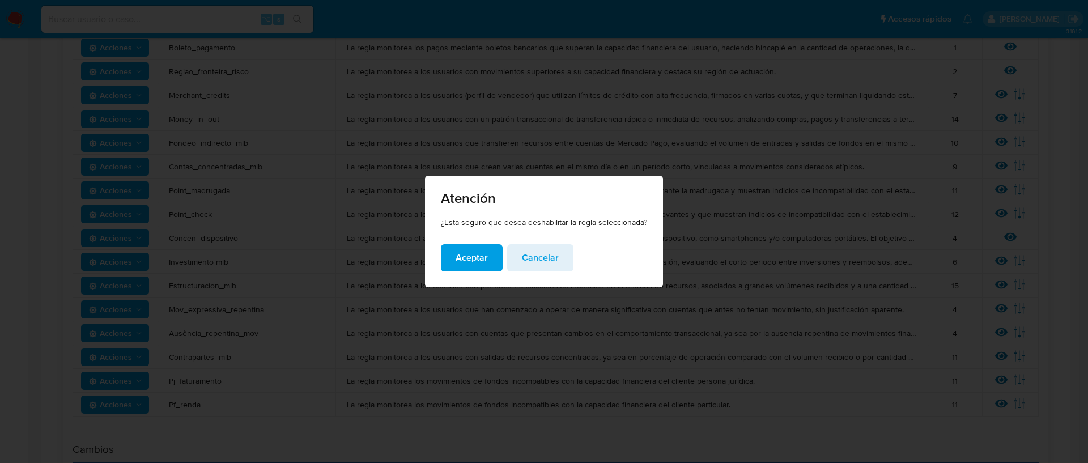
click at [462, 254] on span "Aceptar" at bounding box center [472, 257] width 32 height 25
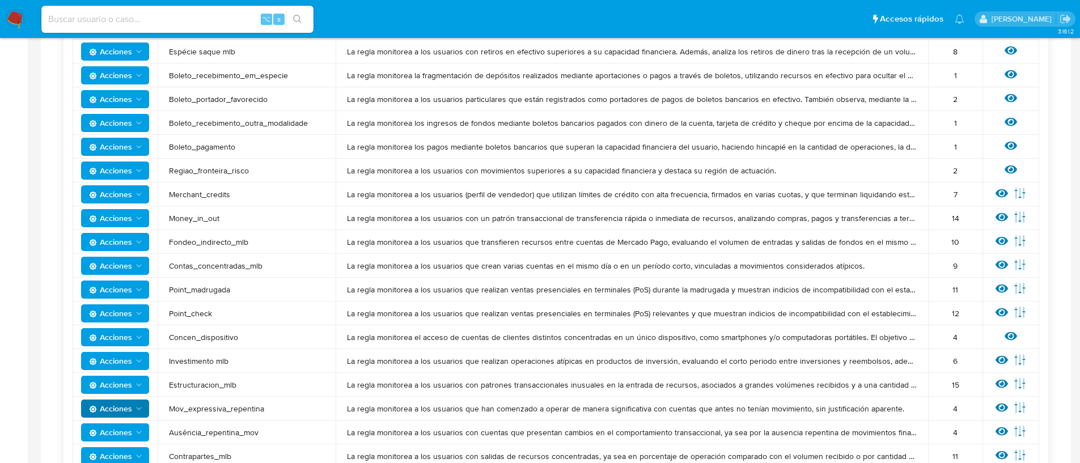
scroll to position [669, 0]
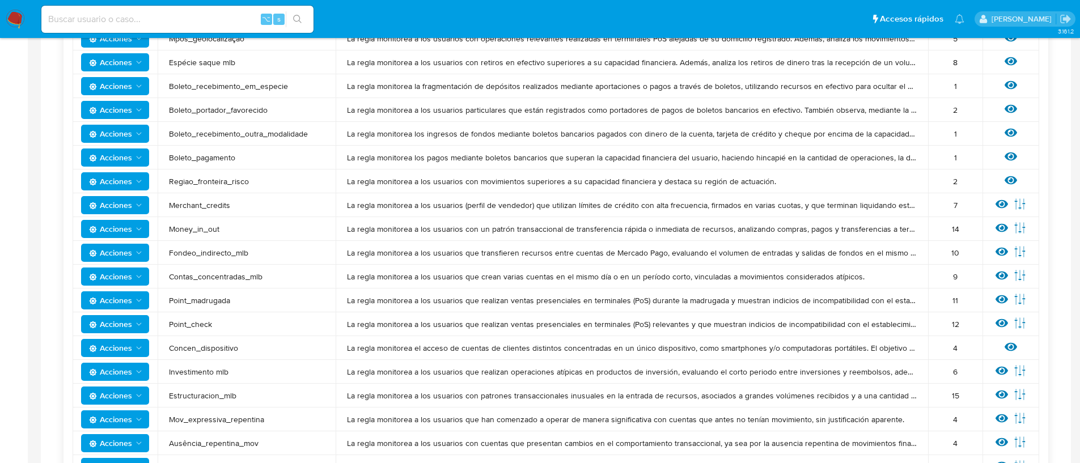
click at [122, 179] on span "Acciones" at bounding box center [110, 181] width 43 height 18
click at [110, 204] on button "Deshabilitar" at bounding box center [115, 209] width 102 height 27
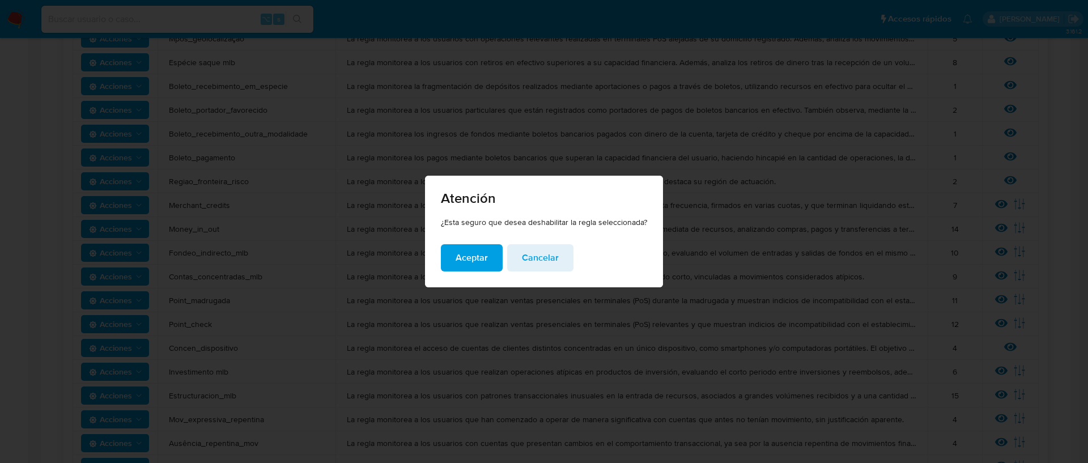
click at [460, 262] on span "Aceptar" at bounding box center [472, 257] width 32 height 25
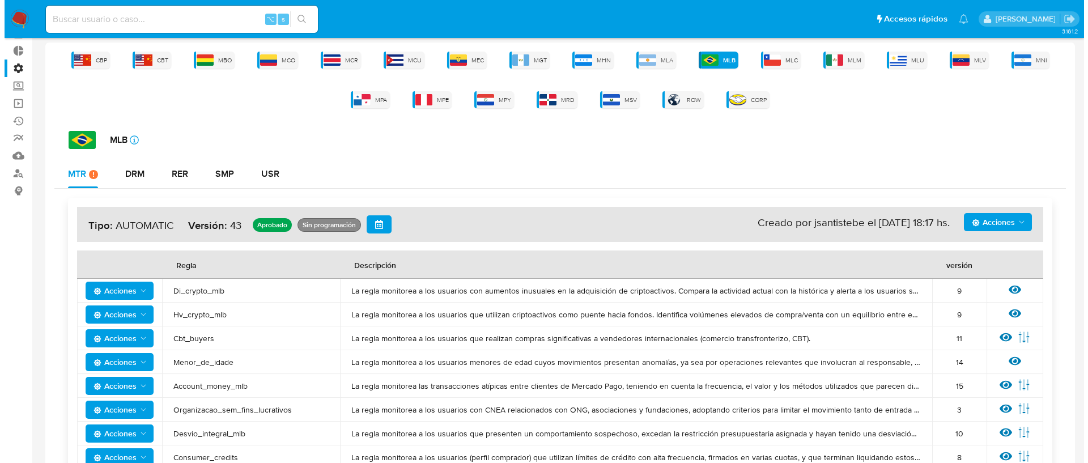
scroll to position [0, 0]
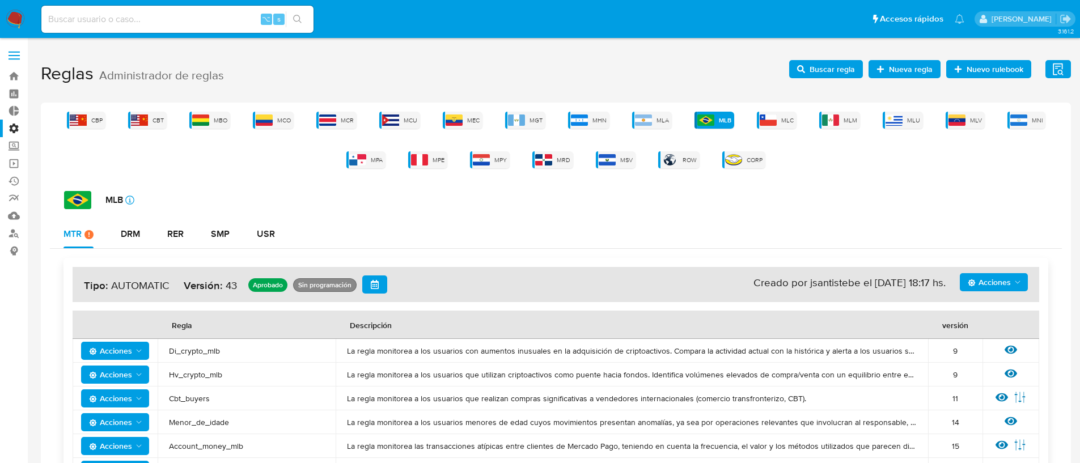
click at [985, 277] on span "Acciones" at bounding box center [988, 282] width 43 height 18
click at [972, 312] on button "Agregar reglas" at bounding box center [993, 310] width 102 height 27
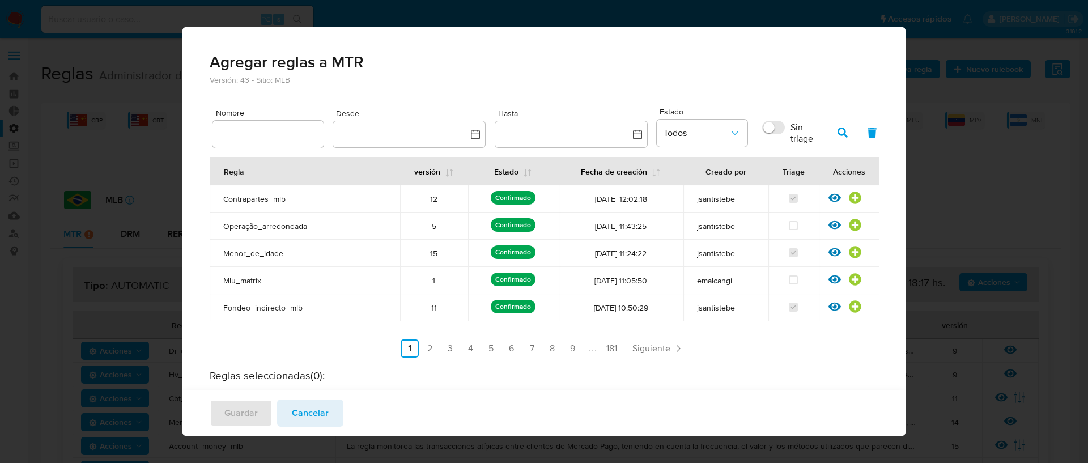
click at [245, 139] on input "text" at bounding box center [268, 134] width 111 height 15
click at [424, 339] on link "2" at bounding box center [430, 348] width 18 height 18
click at [479, 349] on link "3" at bounding box center [480, 348] width 18 height 18
click at [849, 224] on icon at bounding box center [855, 225] width 12 height 12
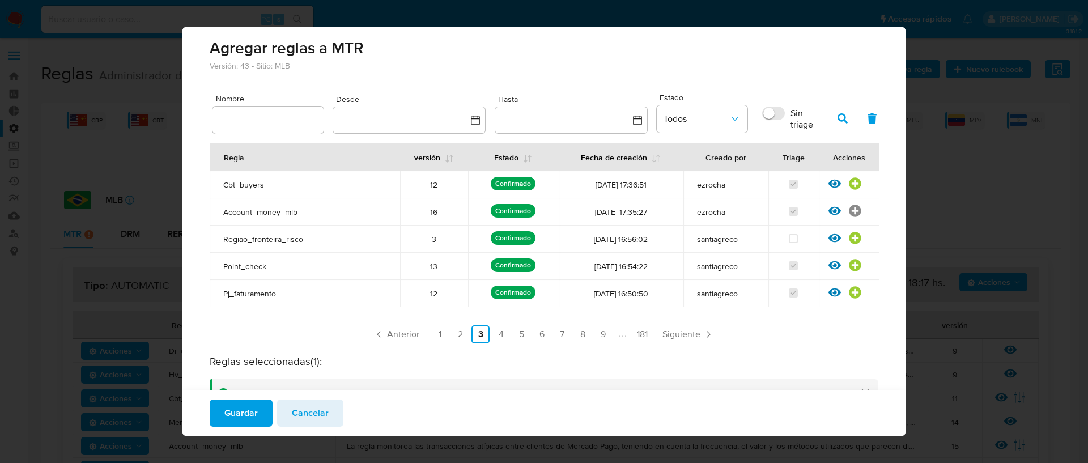
scroll to position [16, 0]
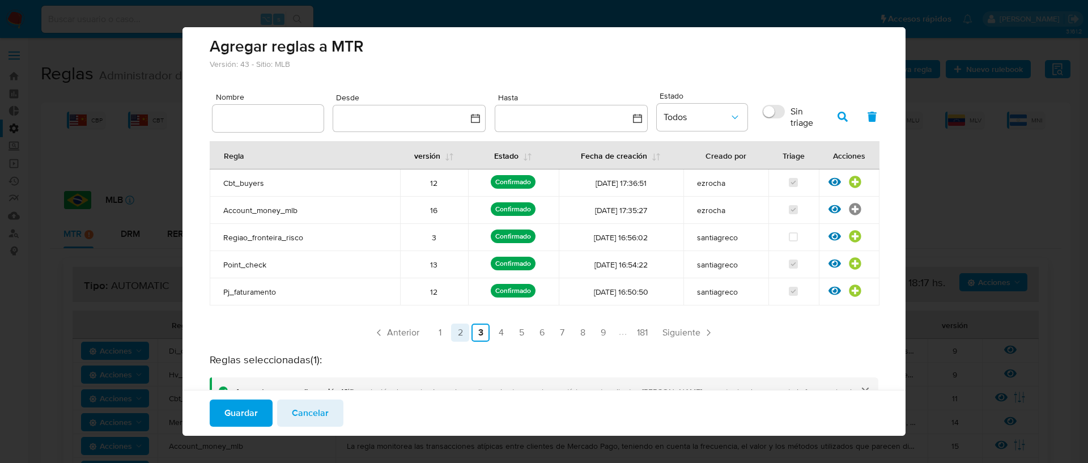
click at [462, 333] on link "2" at bounding box center [460, 333] width 18 height 18
click at [849, 264] on icon at bounding box center [855, 263] width 12 height 12
click at [849, 288] on icon at bounding box center [855, 291] width 12 height 12
click at [467, 333] on ul "Anterior 1 2 3 4 5 6 7 8 9 181 Siguiente" at bounding box center [544, 333] width 669 height 18
click at [476, 334] on link "3" at bounding box center [480, 333] width 18 height 18
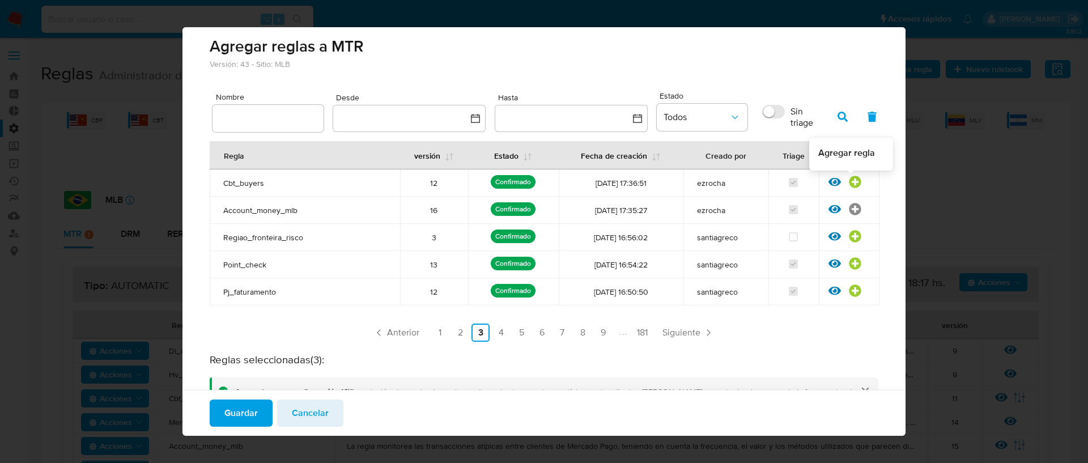
click at [849, 185] on icon at bounding box center [855, 182] width 12 height 12
click at [458, 333] on link "2" at bounding box center [460, 333] width 18 height 18
click at [849, 241] on icon at bounding box center [855, 237] width 12 height 12
click at [439, 333] on link "1" at bounding box center [440, 333] width 18 height 18
click at [849, 185] on icon at bounding box center [855, 182] width 12 height 12
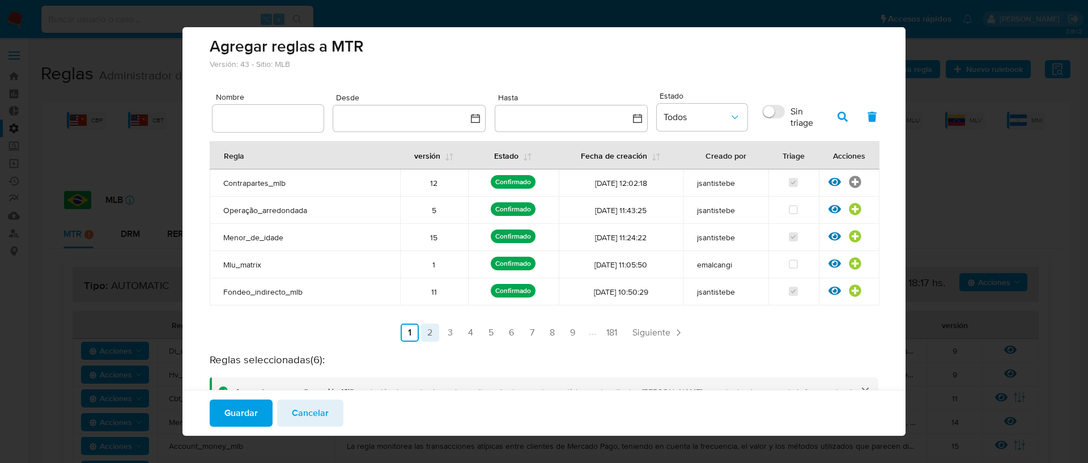
click at [428, 335] on link "2" at bounding box center [430, 333] width 18 height 18
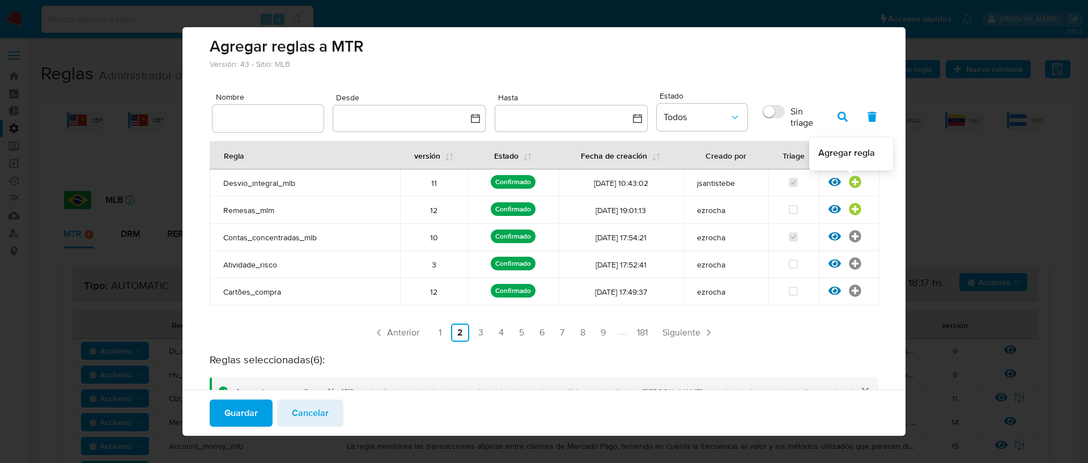
click at [849, 186] on icon at bounding box center [855, 182] width 12 height 12
click at [439, 335] on link "1" at bounding box center [440, 333] width 18 height 18
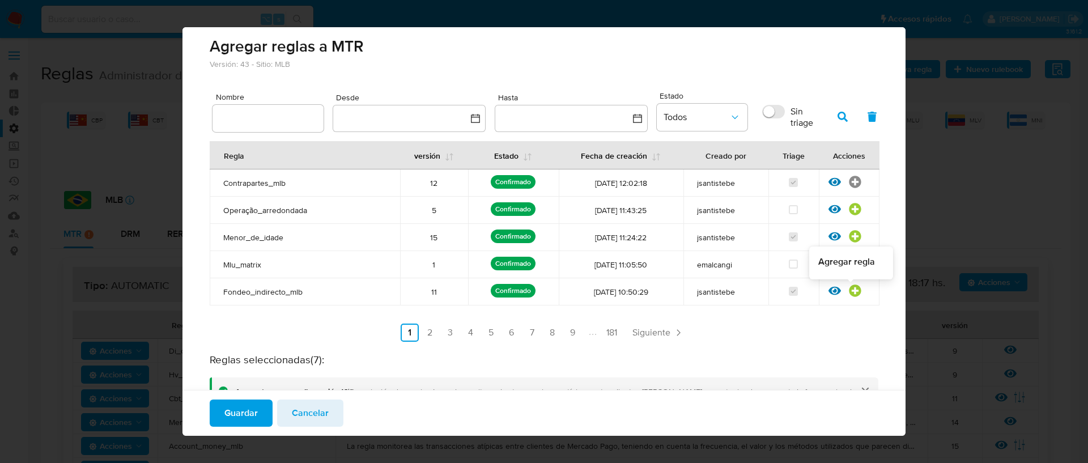
click at [849, 290] on icon at bounding box center [855, 290] width 12 height 12
click at [223, 119] on input "text" at bounding box center [268, 118] width 111 height 15
type input "MENOR_DE_IDADE"
click at [839, 120] on icon "button" at bounding box center [843, 117] width 10 height 10
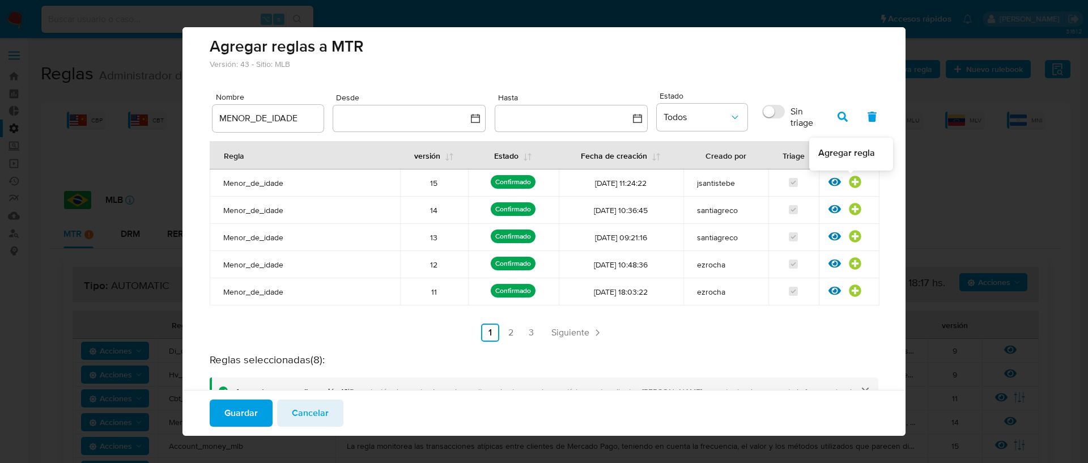
click at [849, 186] on icon at bounding box center [855, 182] width 12 height 12
drag, startPoint x: 298, startPoint y: 118, endPoint x: 203, endPoint y: 114, distance: 94.7
click at [203, 114] on div "Versión: 43 - Sitio: MLB Nombre MENOR_DE_IDADE Desde Hasta Estado Todos Sin tri…" at bounding box center [544, 406] width 724 height 695
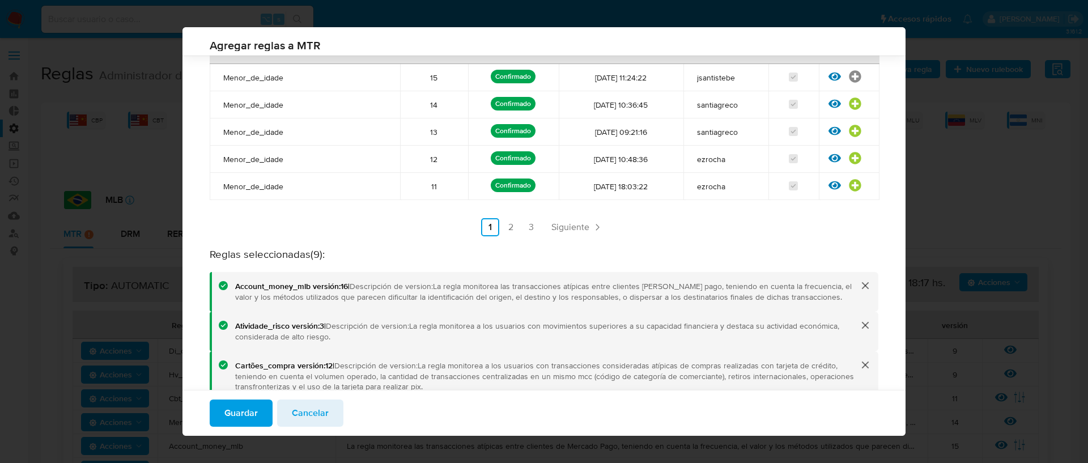
scroll to position [0, 0]
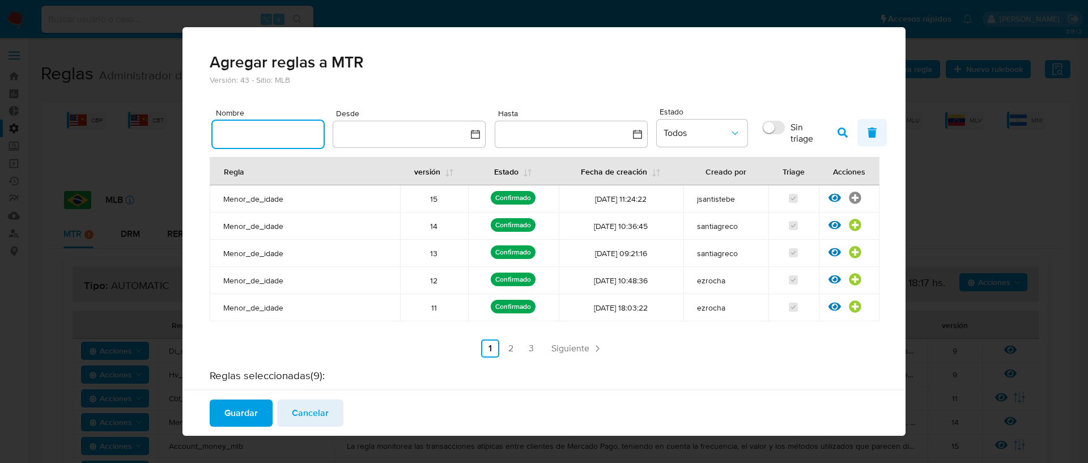
click at [868, 130] on icon "button" at bounding box center [872, 133] width 9 height 10
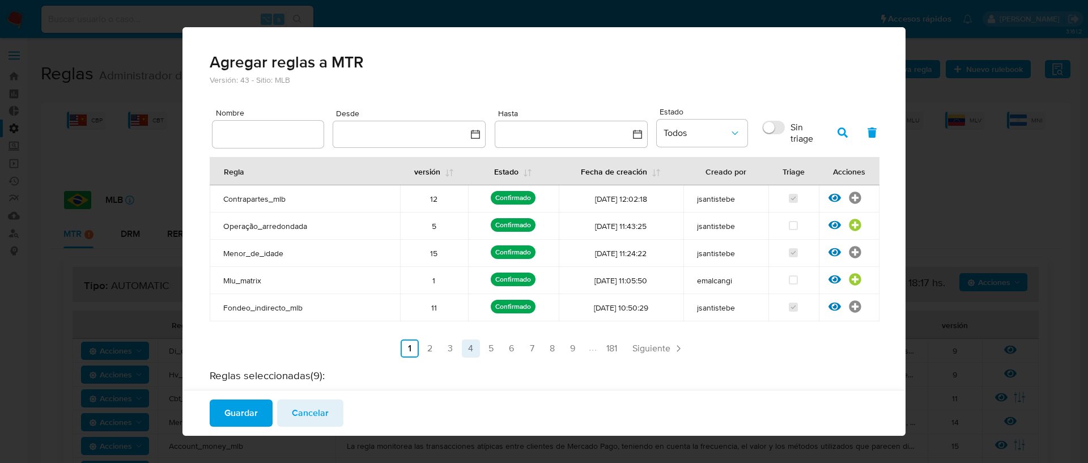
click at [462, 349] on link "4" at bounding box center [471, 348] width 18 height 18
click at [849, 226] on icon at bounding box center [855, 225] width 12 height 12
click at [849, 202] on icon at bounding box center [855, 198] width 12 height 12
click at [473, 346] on link "3" at bounding box center [480, 348] width 18 height 18
click at [849, 307] on icon at bounding box center [855, 306] width 12 height 12
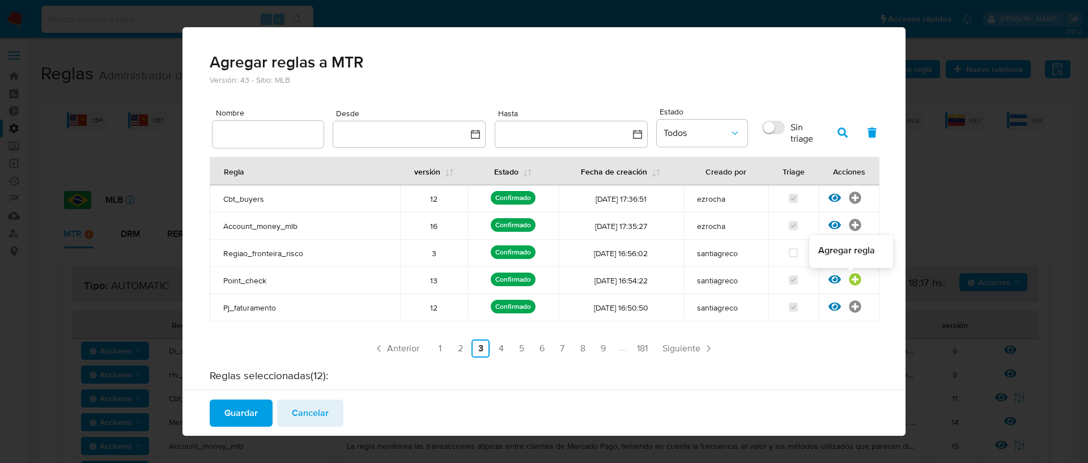
click at [849, 281] on icon at bounding box center [855, 280] width 12 height 12
click at [849, 257] on icon at bounding box center [855, 253] width 12 height 12
click at [499, 352] on link "4" at bounding box center [501, 348] width 18 height 18
click at [515, 351] on link "5" at bounding box center [521, 348] width 18 height 18
click at [455, 350] on link "2" at bounding box center [460, 348] width 18 height 18
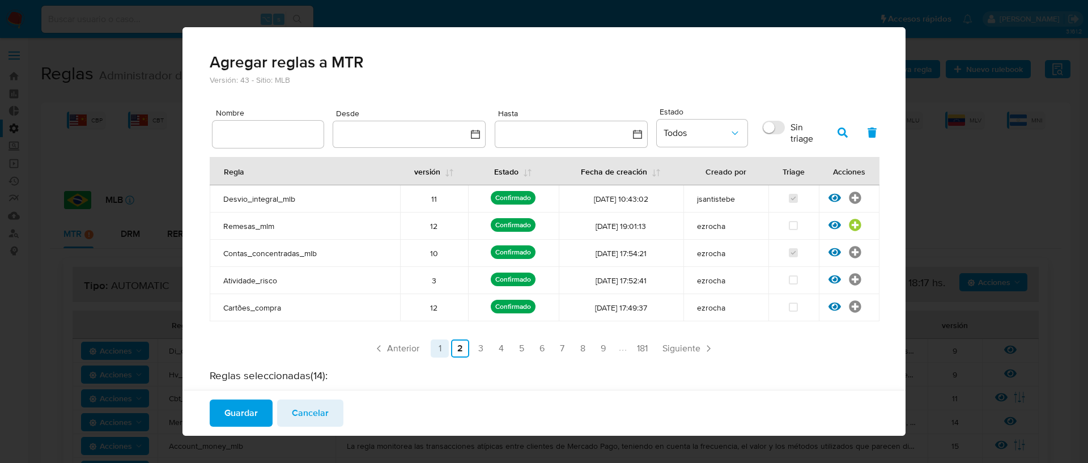
click at [442, 351] on link "1" at bounding box center [440, 348] width 18 height 18
click at [849, 226] on icon at bounding box center [855, 225] width 12 height 12
click at [426, 342] on link "2" at bounding box center [430, 348] width 18 height 18
click at [471, 350] on link "3" at bounding box center [480, 348] width 18 height 18
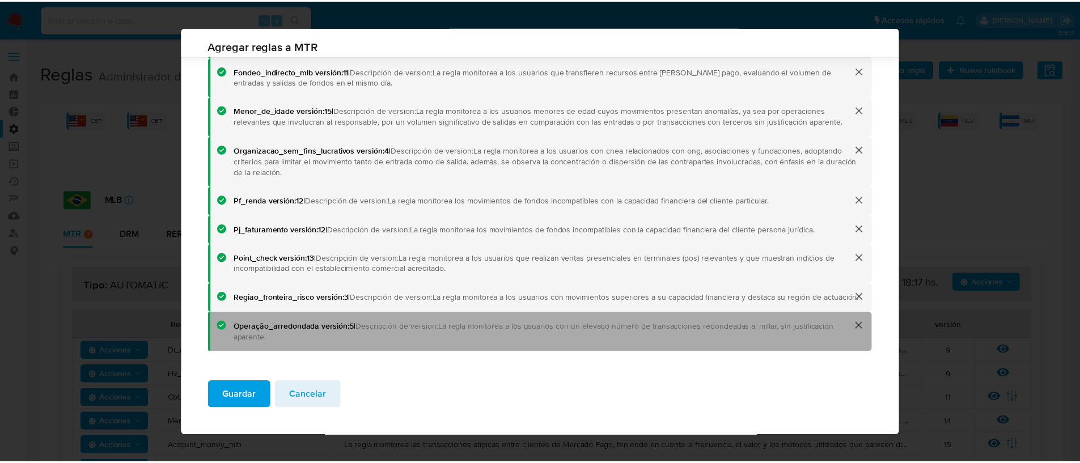
scroll to position [605, 0]
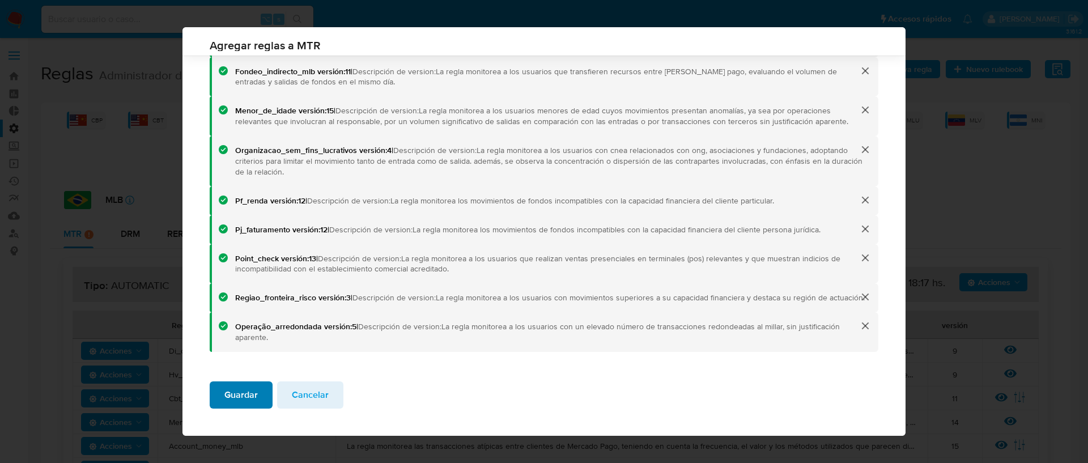
click at [239, 394] on span "Guardar" at bounding box center [240, 395] width 33 height 25
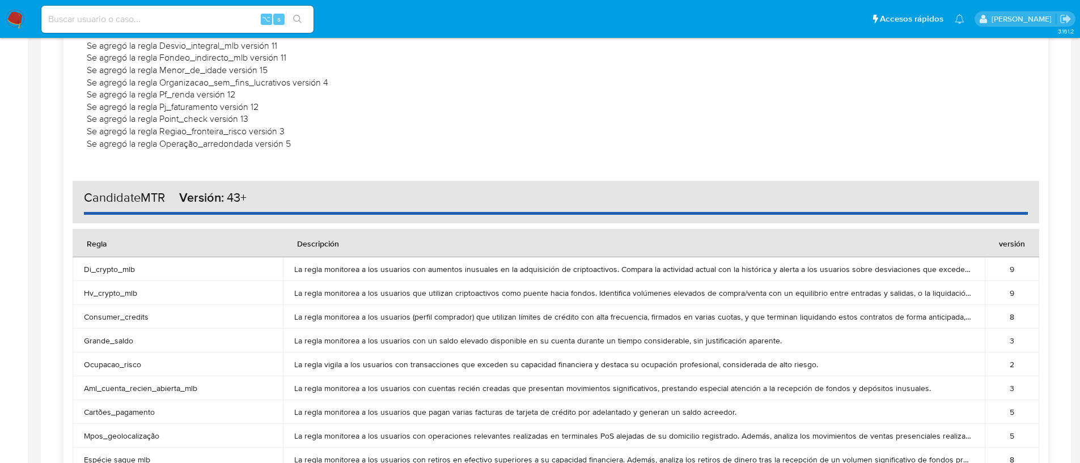
scroll to position [2452, 0]
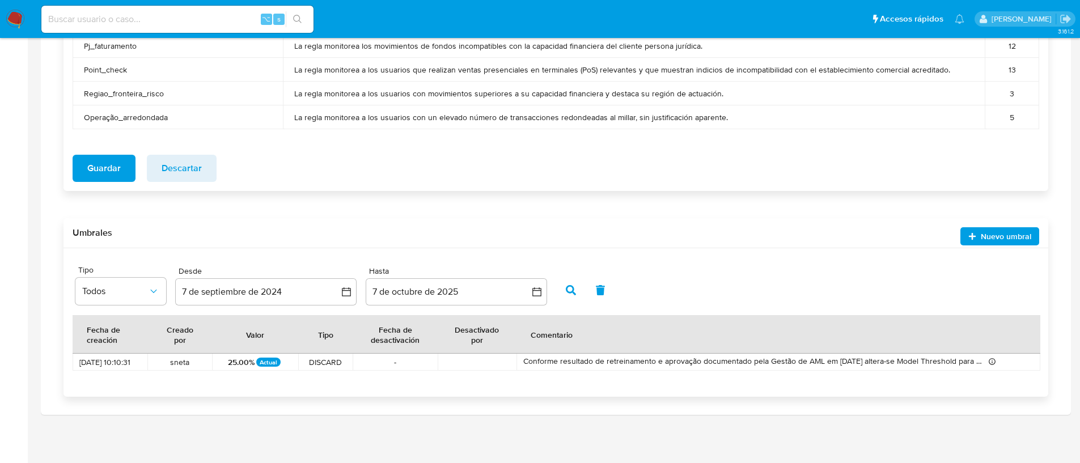
click at [89, 167] on span "Guardar" at bounding box center [103, 168] width 33 height 25
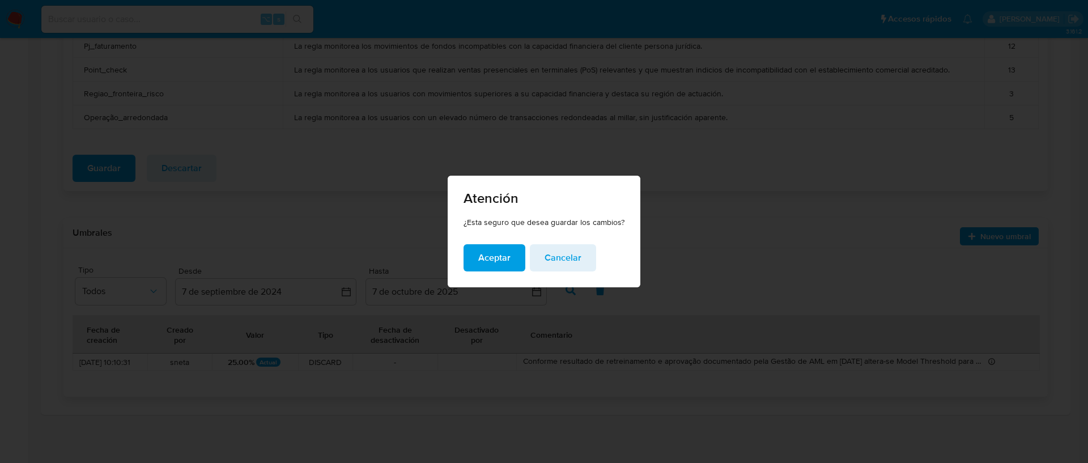
click at [478, 258] on button "Aceptar" at bounding box center [495, 257] width 62 height 27
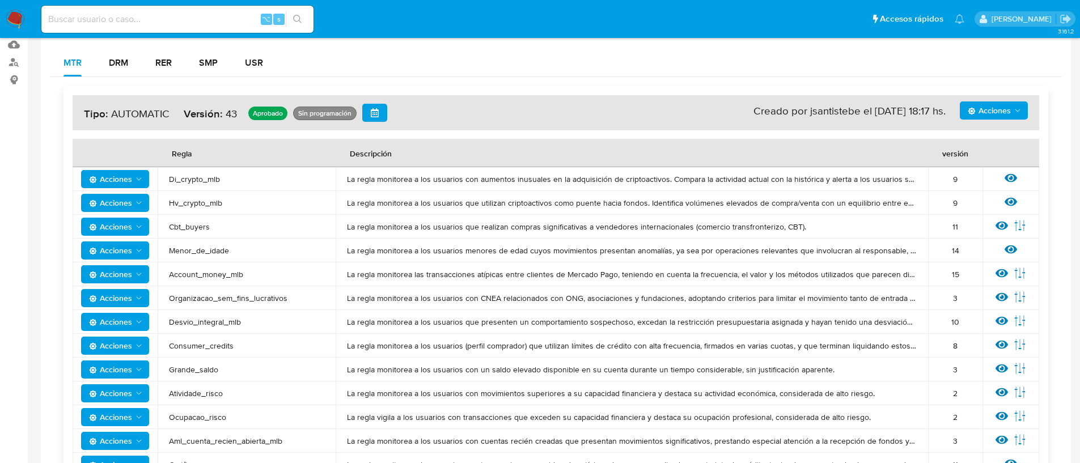
scroll to position [113, 0]
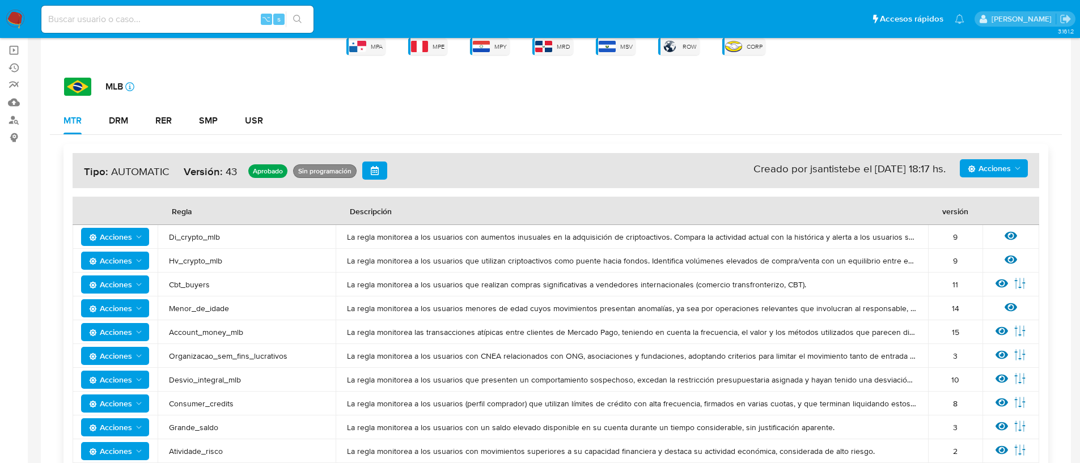
click at [1000, 164] on span "Acciones" at bounding box center [988, 168] width 43 height 18
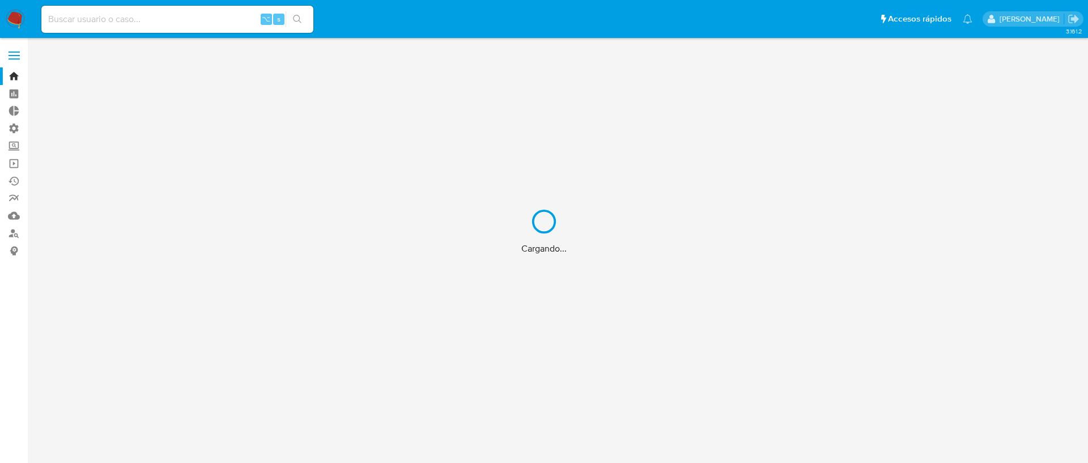
click at [100, 14] on div "Cargando..." at bounding box center [544, 231] width 1088 height 463
click at [96, 18] on div "Cargando..." at bounding box center [544, 231] width 1088 height 463
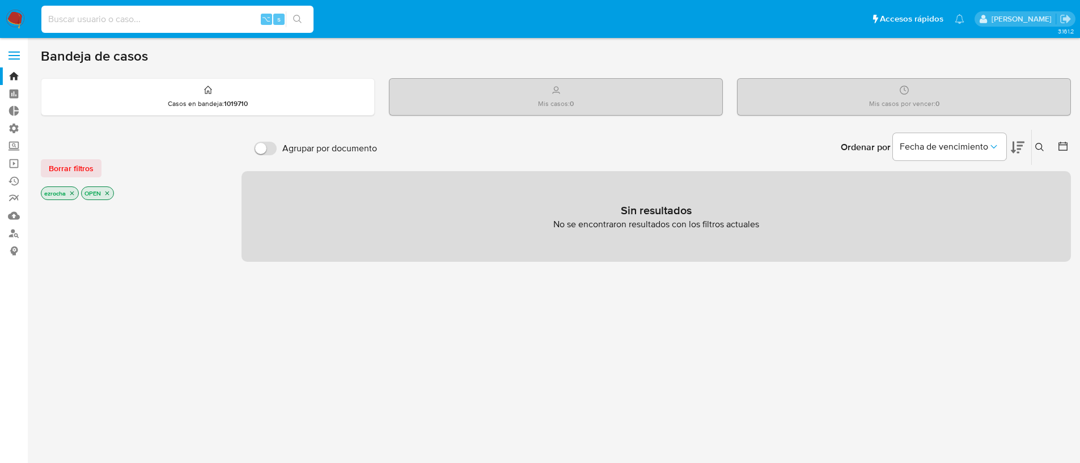
paste input "1331756097"
type input "1331756097"
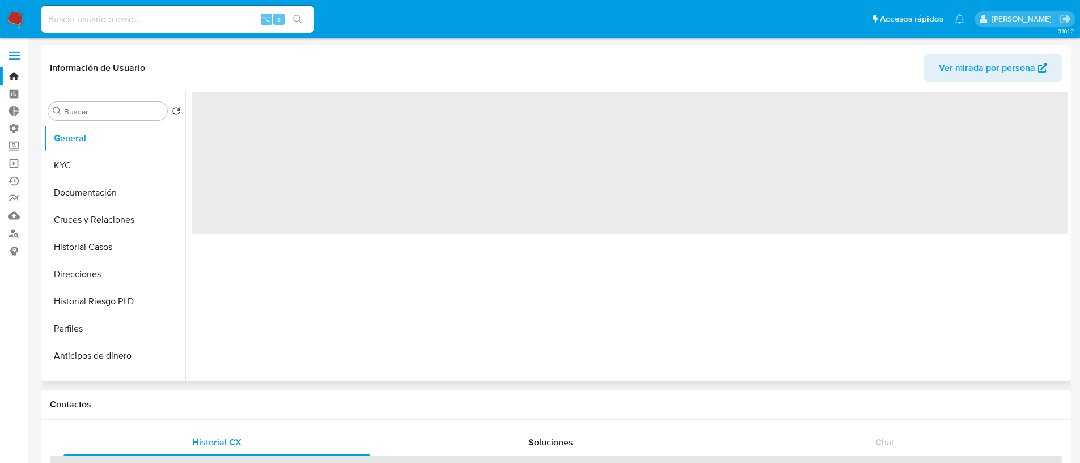
select select "10"
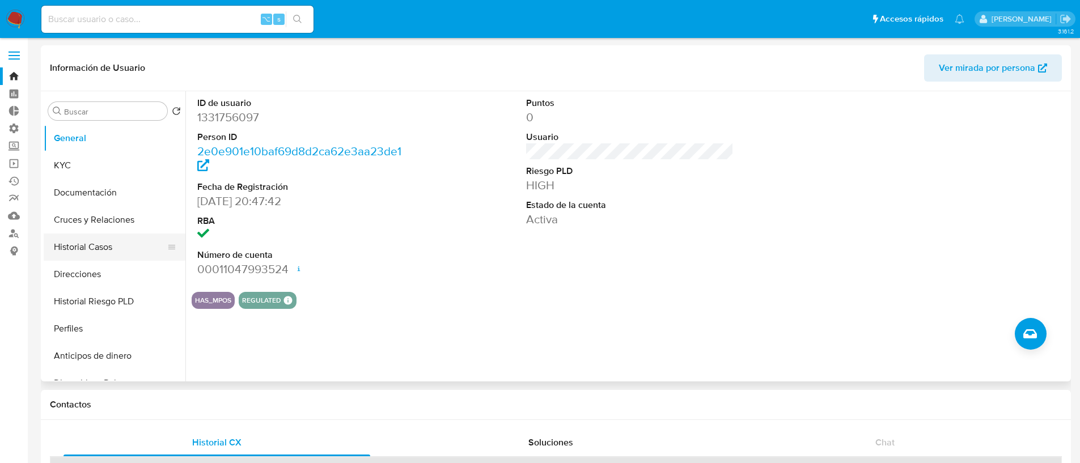
click at [112, 245] on button "Historial Casos" at bounding box center [110, 246] width 133 height 27
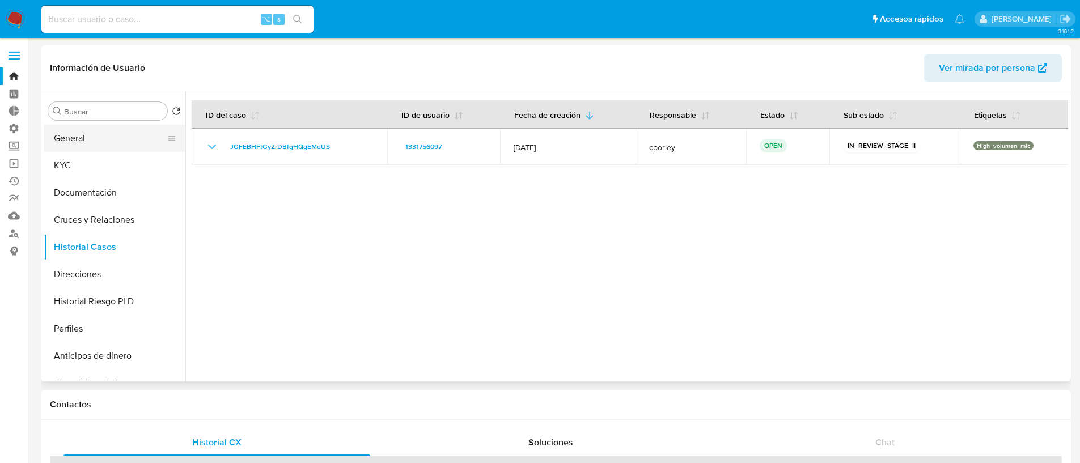
click at [92, 138] on button "General" at bounding box center [110, 138] width 133 height 27
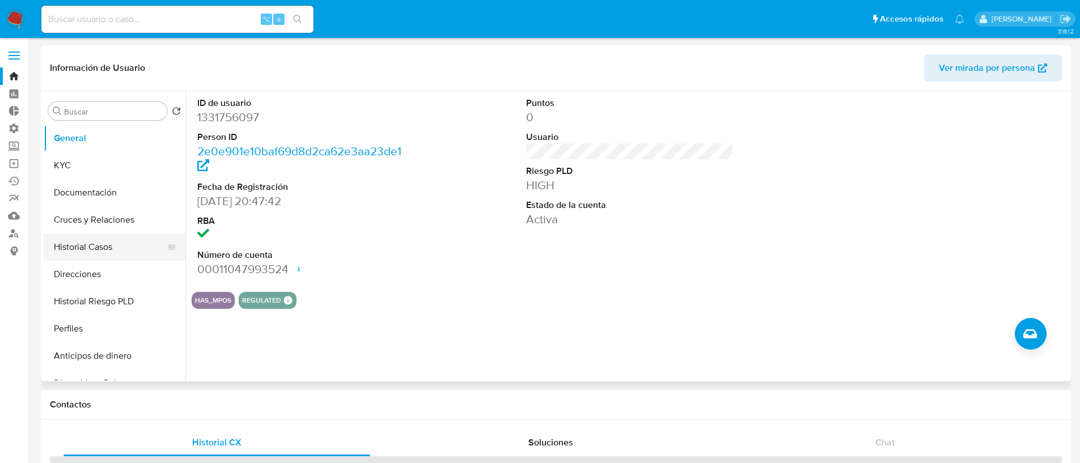
click at [99, 252] on button "Historial Casos" at bounding box center [110, 246] width 133 height 27
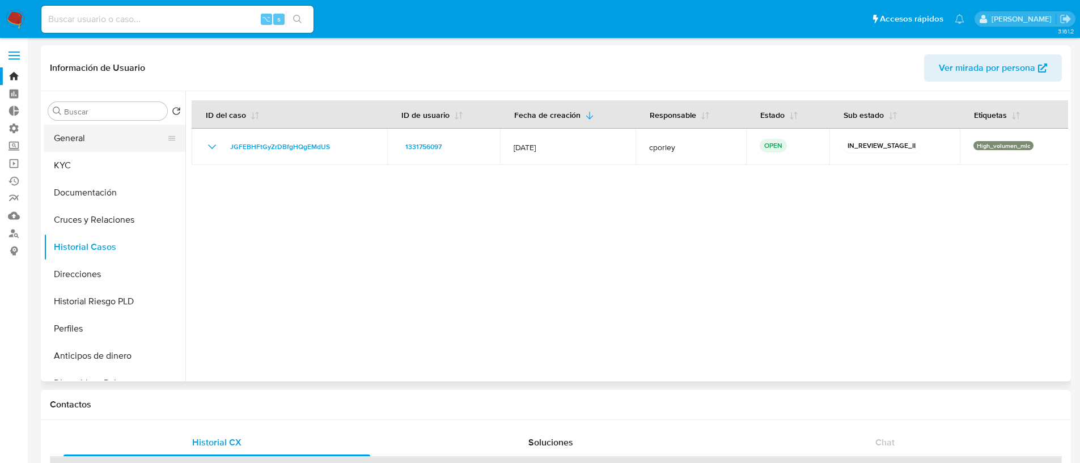
click at [96, 138] on button "General" at bounding box center [110, 138] width 133 height 27
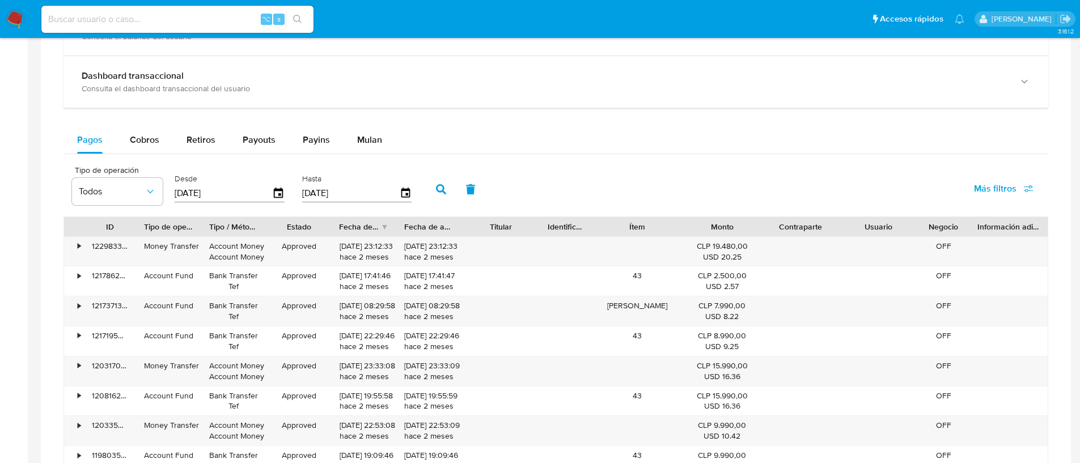
scroll to position [639, 0]
click at [149, 146] on div "Cobros" at bounding box center [144, 138] width 29 height 27
select select "10"
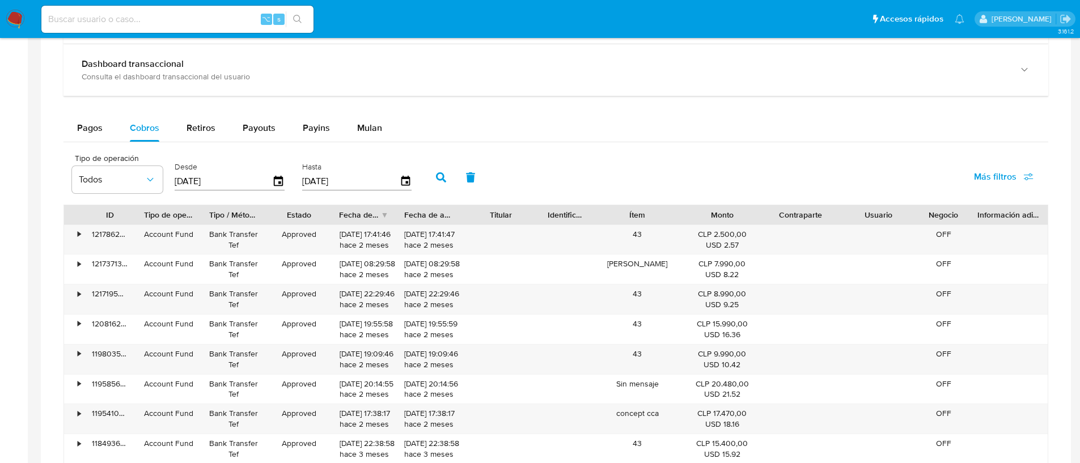
scroll to position [661, 0]
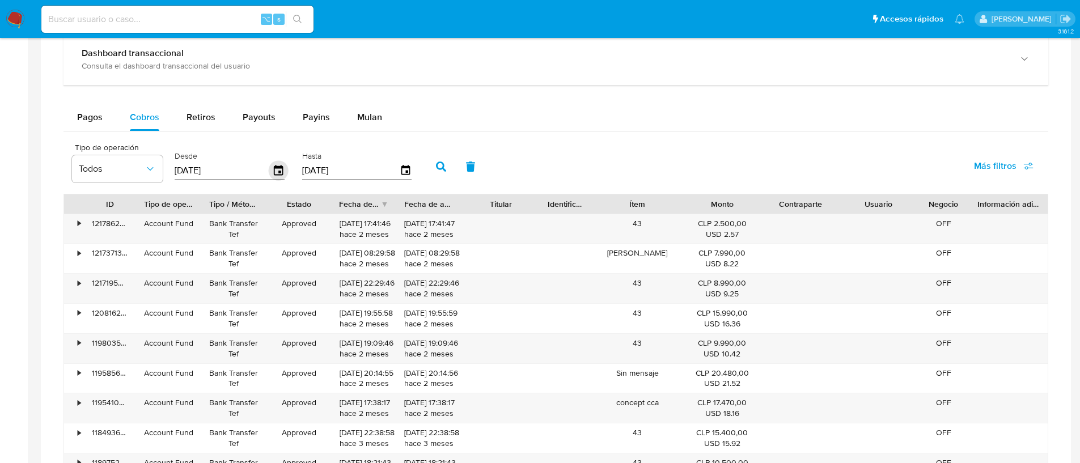
click at [277, 171] on icon "button" at bounding box center [278, 170] width 9 height 10
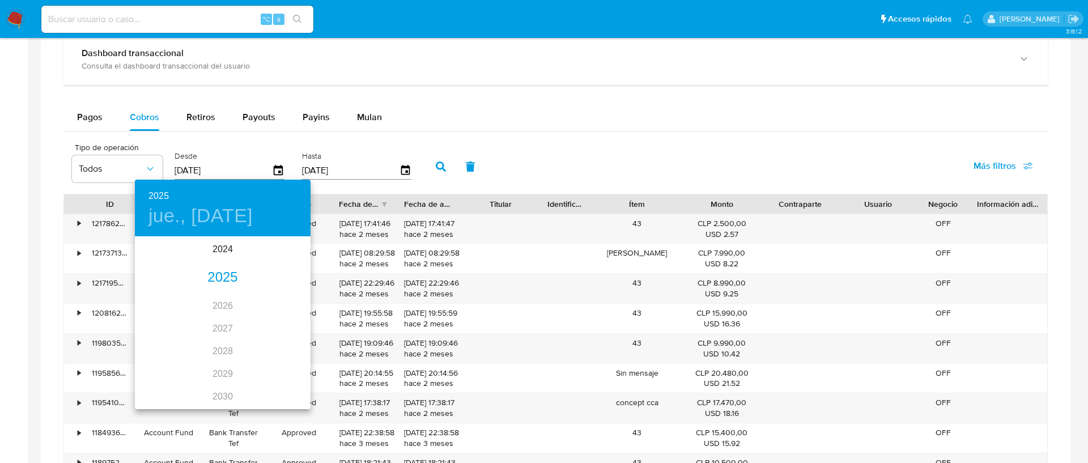
click at [216, 282] on div "2025" at bounding box center [223, 277] width 176 height 23
click at [282, 300] on div "jun." at bounding box center [281, 302] width 58 height 43
click at [288, 296] on p "1" at bounding box center [290, 296] width 5 height 11
type input "01/06/2025"
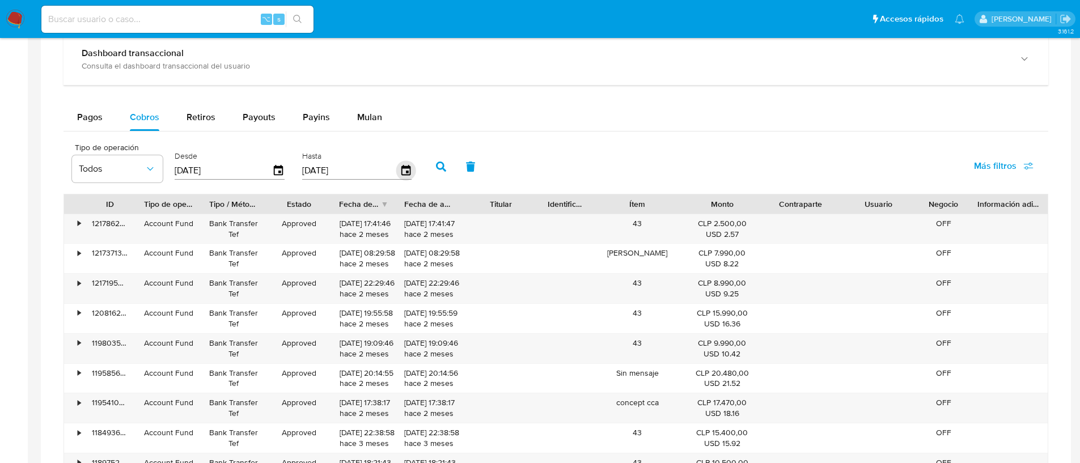
click at [403, 168] on icon "button" at bounding box center [405, 170] width 9 height 10
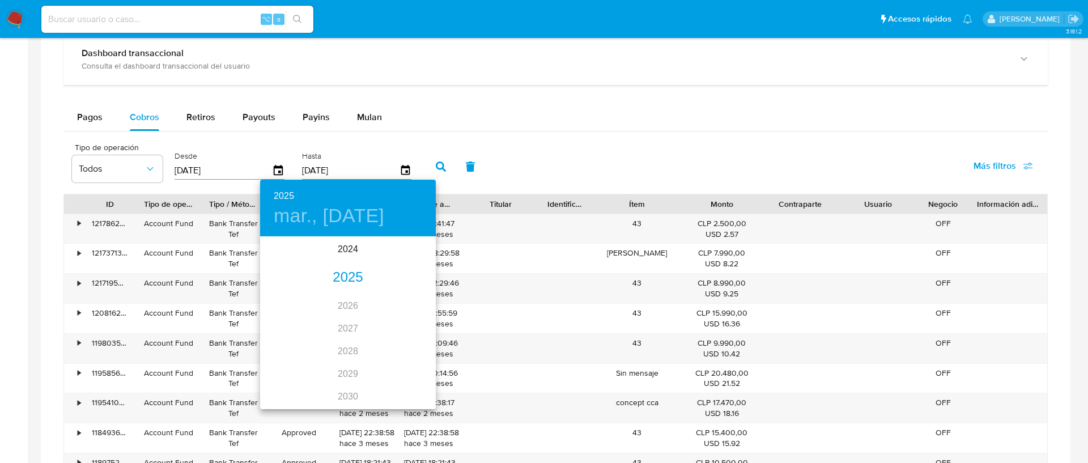
click at [342, 275] on div "2025" at bounding box center [348, 277] width 176 height 23
click at [401, 303] on div "jun." at bounding box center [406, 302] width 58 height 43
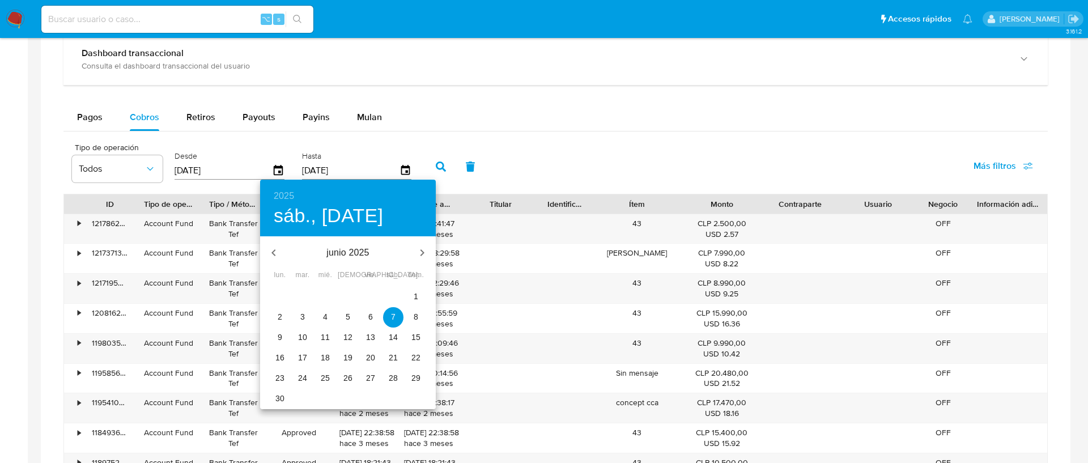
click at [281, 394] on p "30" at bounding box center [279, 398] width 9 height 11
type input "30/06/2025"
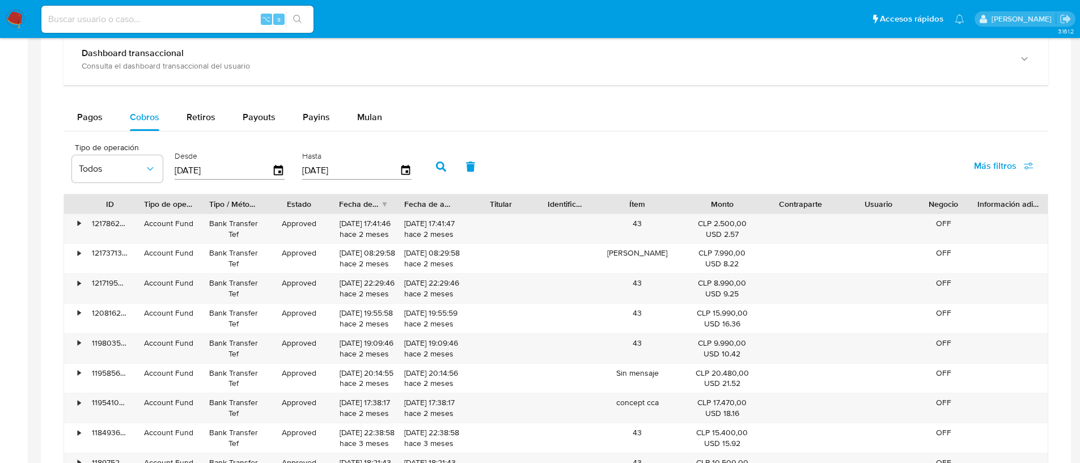
click at [444, 161] on button "button" at bounding box center [440, 166] width 29 height 27
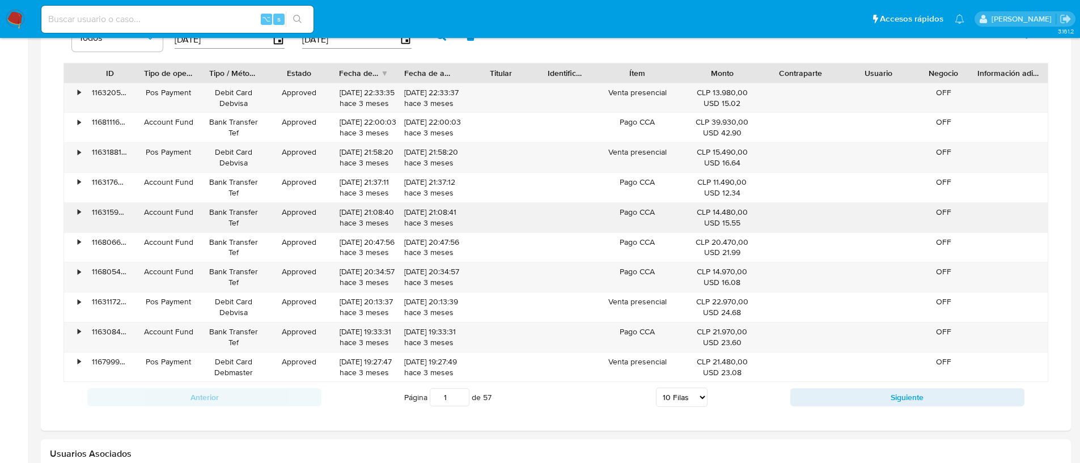
scroll to position [781, 0]
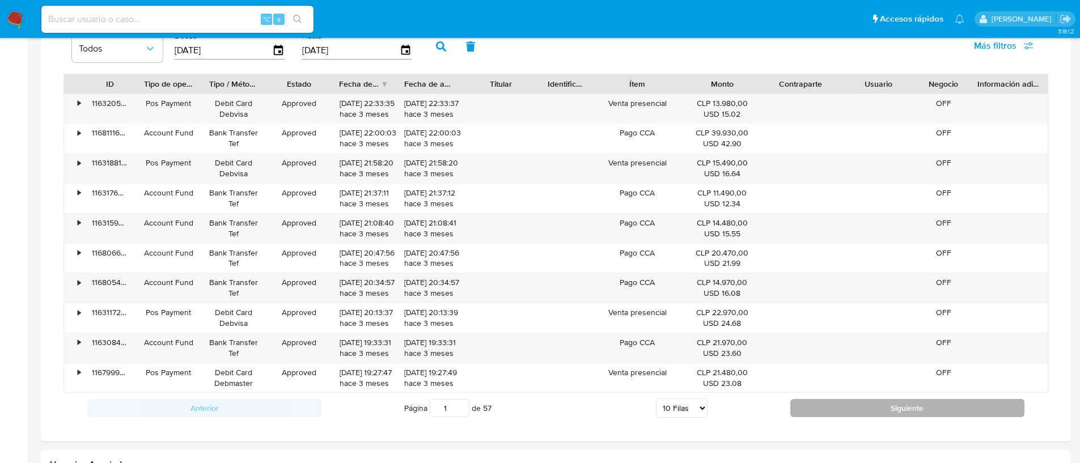
click at [813, 411] on button "Siguiente" at bounding box center [907, 408] width 234 height 18
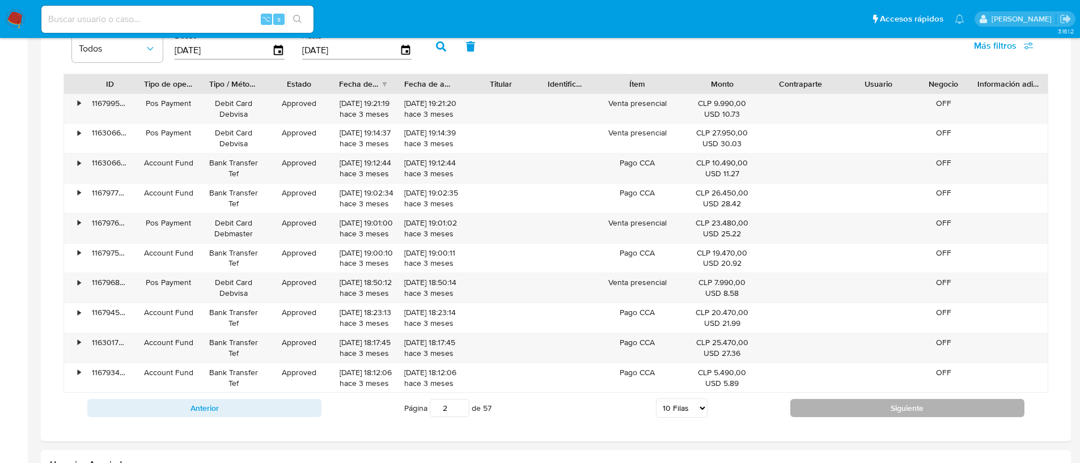
click at [818, 400] on button "Siguiente" at bounding box center [907, 408] width 234 height 18
click at [819, 401] on button "Siguiente" at bounding box center [907, 408] width 234 height 18
click at [822, 404] on button "Siguiente" at bounding box center [907, 408] width 234 height 18
type input "5"
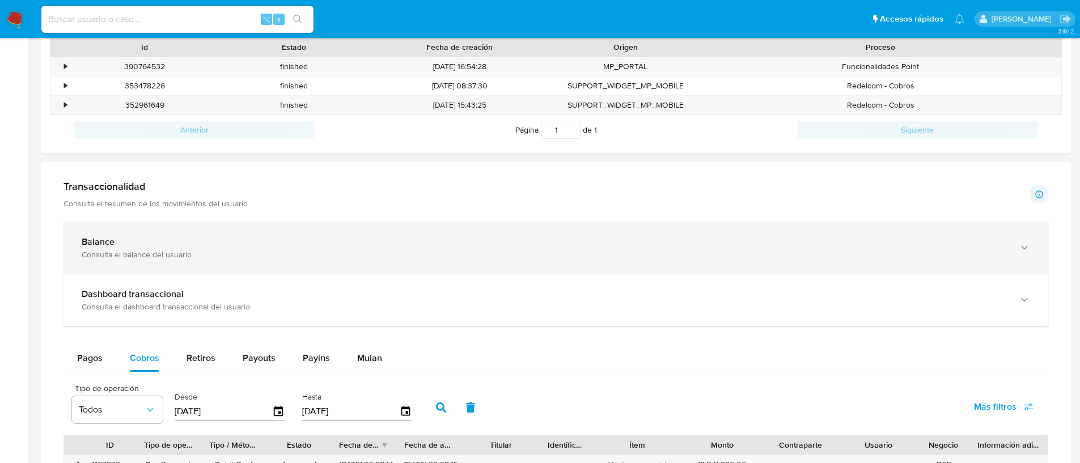
scroll to position [0, 0]
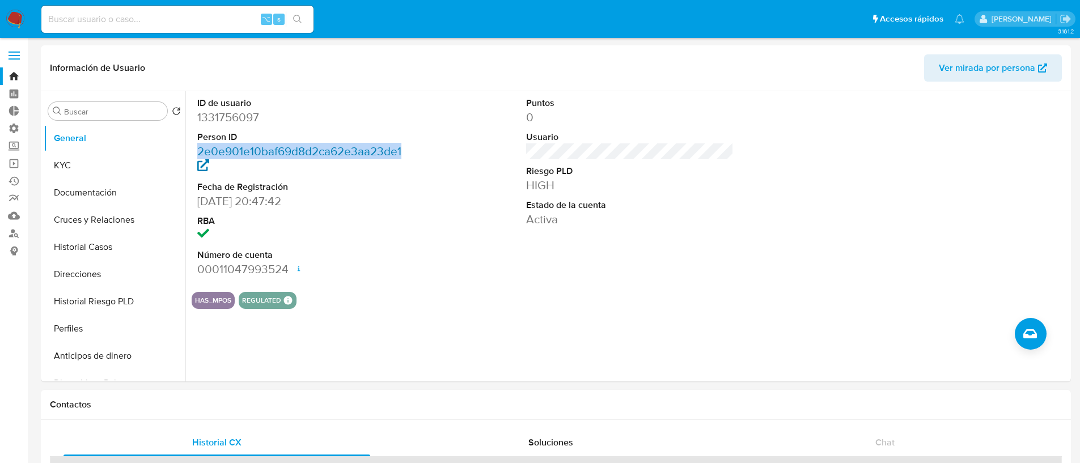
drag, startPoint x: 420, startPoint y: 147, endPoint x: 225, endPoint y: 151, distance: 195.0
click at [190, 150] on div "ID de usuario 1331756097 Person ID 2e0e901e10baf69d8d2ca62e3aa23de1 Fecha de Re…" at bounding box center [626, 236] width 882 height 290
copy link "2e0e901e10baf69d8d2ca62e3aa23de1"
click at [404, 248] on div "ID de usuario 1331756097 Person ID 2e0e901e10baf69d8d2ca62e3aa23de1 Fecha de Re…" at bounding box center [301, 187] width 219 height 192
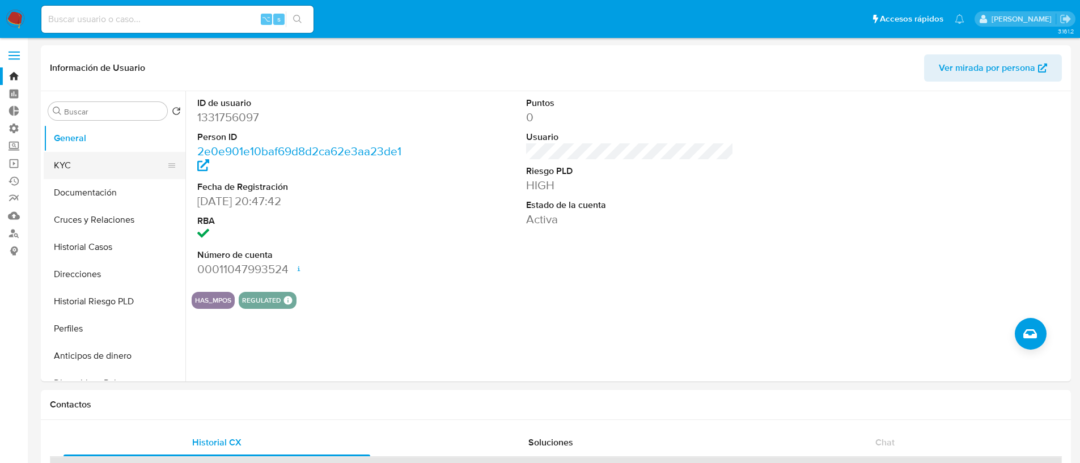
click at [86, 161] on button "KYC" at bounding box center [110, 165] width 133 height 27
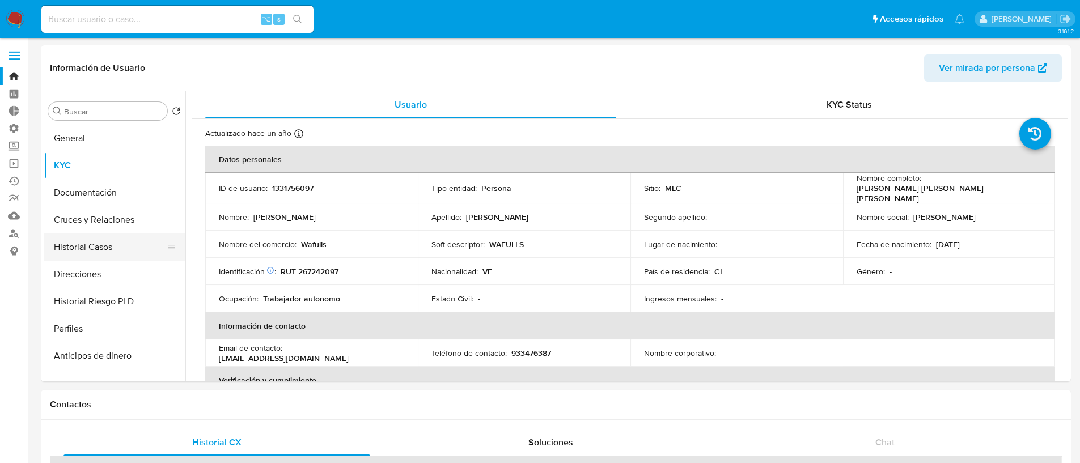
click at [113, 239] on button "Historial Casos" at bounding box center [110, 246] width 133 height 27
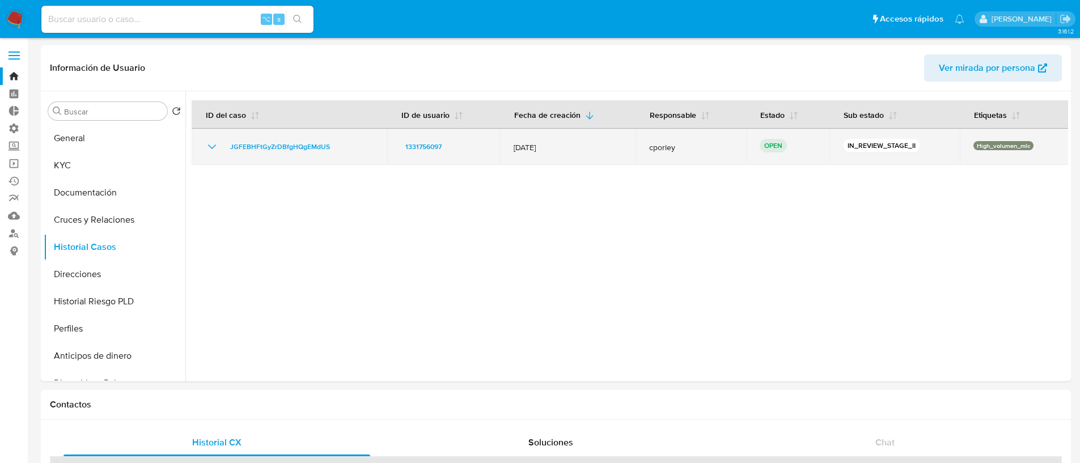
click at [213, 143] on icon "Mostrar/Ocultar" at bounding box center [212, 147] width 14 height 14
click at [294, 147] on span "JGFEBHFtGyZrDBfgHQgEMdUS" at bounding box center [280, 147] width 100 height 14
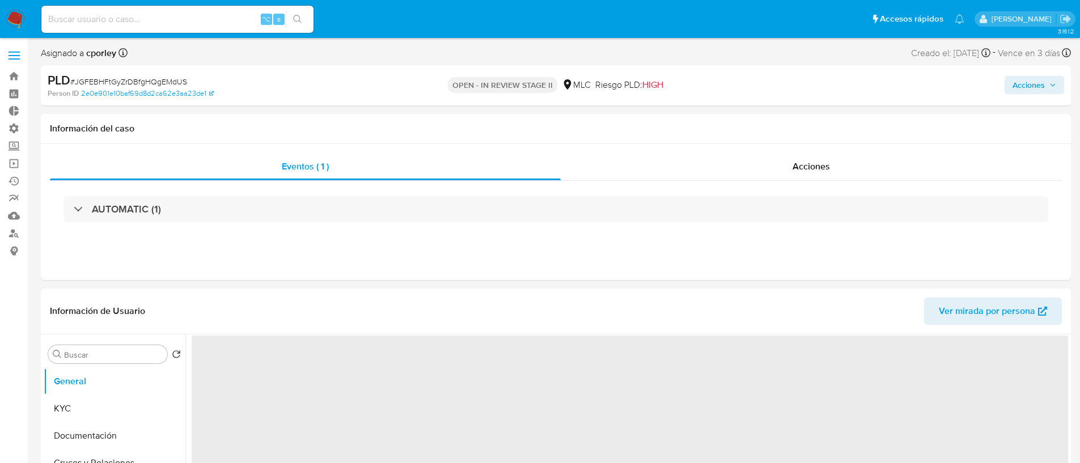
select select "10"
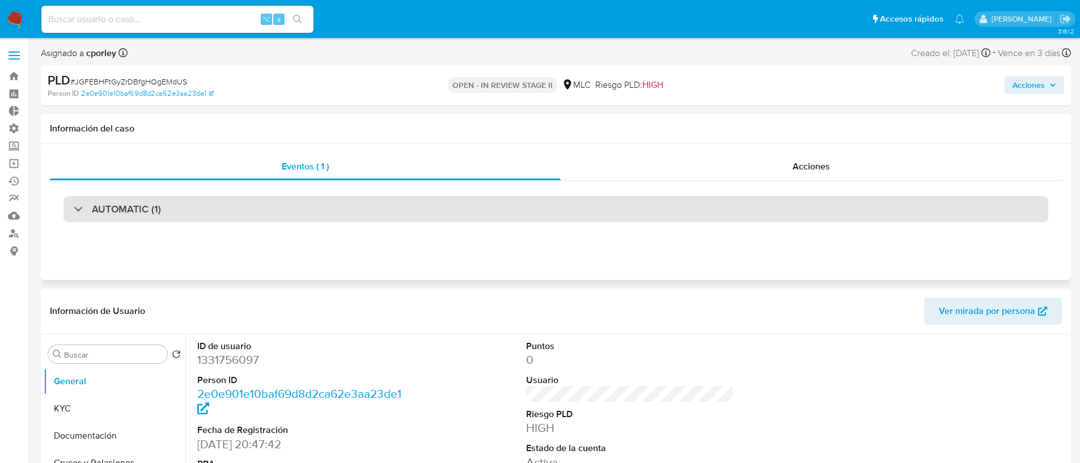
click at [78, 207] on div "AUTOMATIC (1)" at bounding box center [117, 209] width 87 height 12
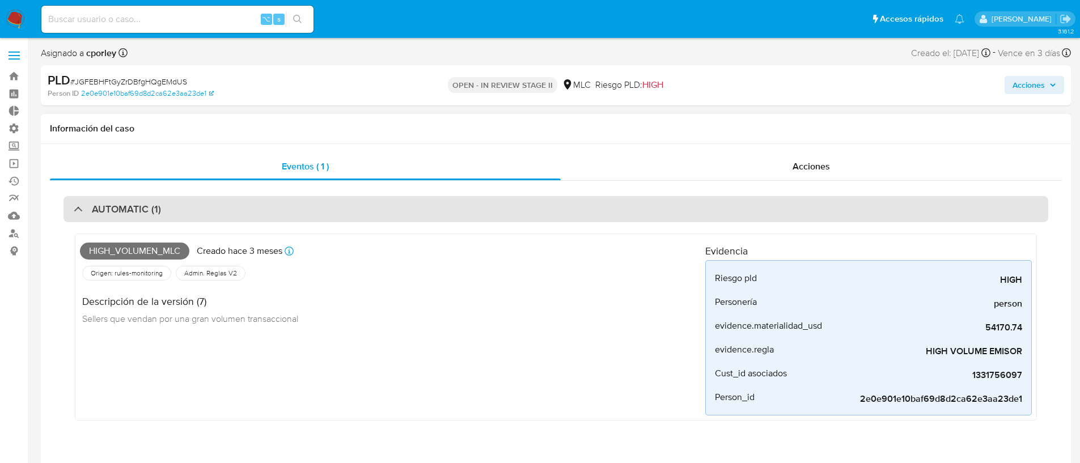
click at [135, 214] on h3 "AUTOMATIC (1)" at bounding box center [126, 209] width 69 height 12
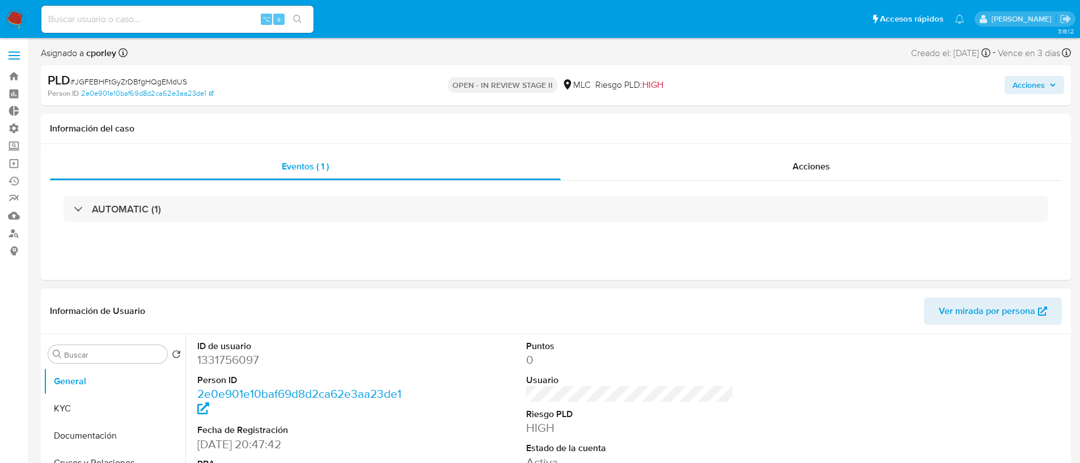
click at [233, 361] on dd "1331756097" at bounding box center [301, 360] width 208 height 16
click at [233, 360] on dd "1331756097" at bounding box center [301, 360] width 208 height 16
copy dd "1331756097"
click at [392, 337] on div "ID de usuario 1331756097 Person ID 2e0e901e10baf69d8d2ca62e3aa23de1 Fecha de Re…" at bounding box center [301, 430] width 219 height 192
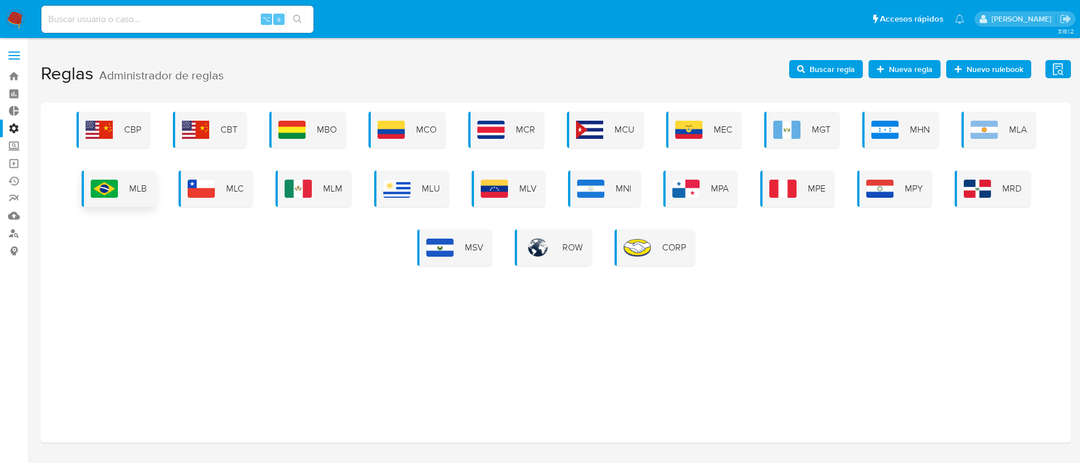
click at [105, 185] on img at bounding box center [104, 189] width 27 height 18
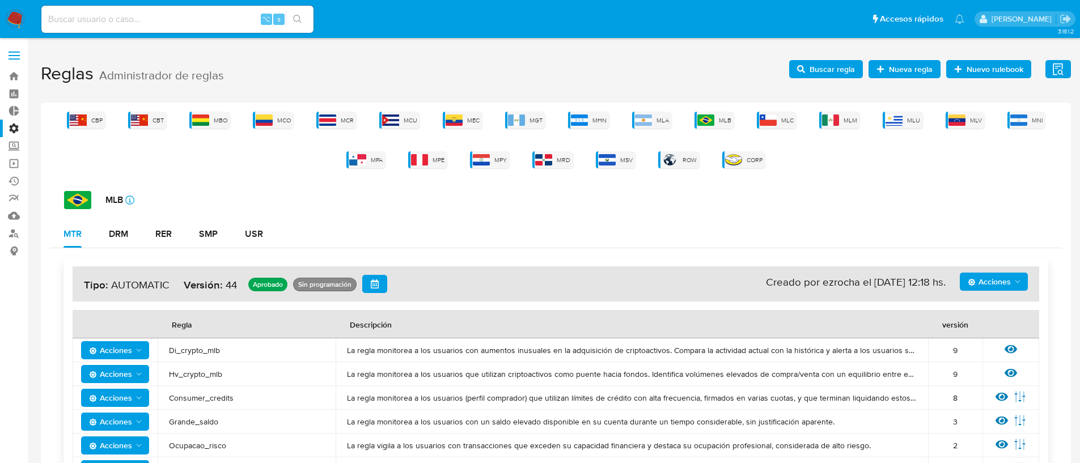
click at [1018, 282] on icon "Acciones" at bounding box center [1017, 281] width 9 height 9
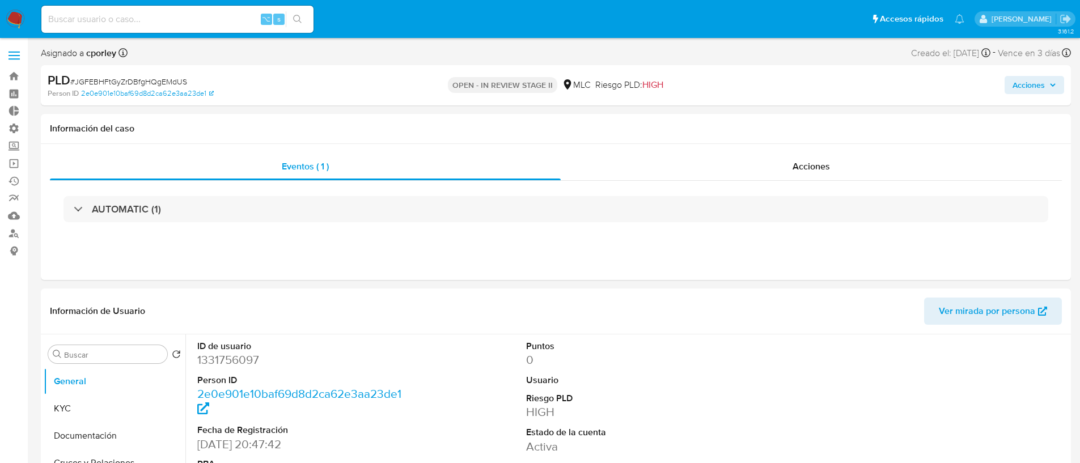
select select "10"
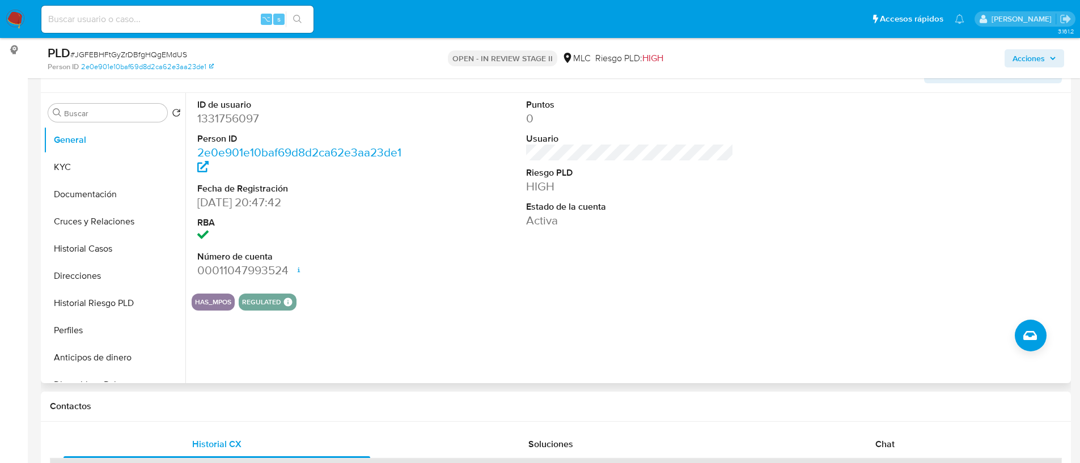
scroll to position [199, 0]
click at [241, 122] on dd "1331756097" at bounding box center [301, 121] width 208 height 16
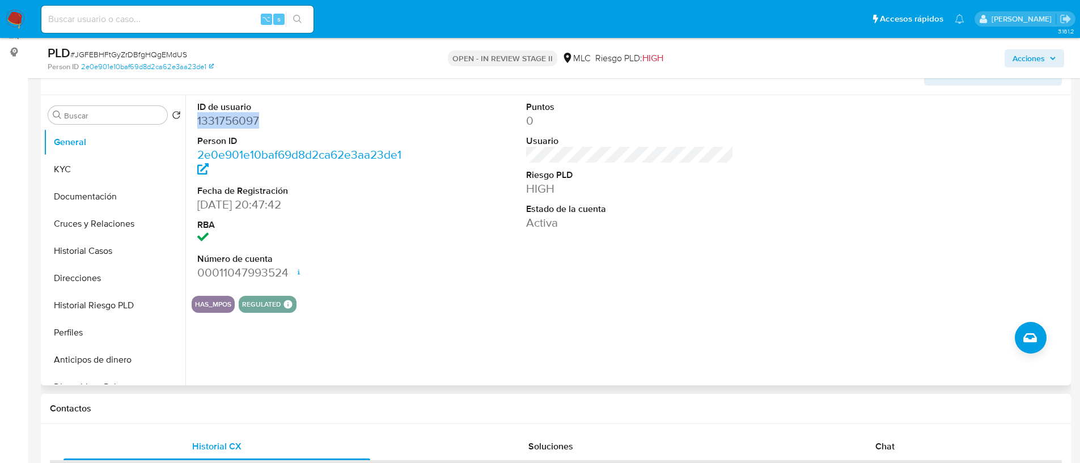
click at [241, 122] on dd "1331756097" at bounding box center [301, 121] width 208 height 16
copy dd "1331756097"
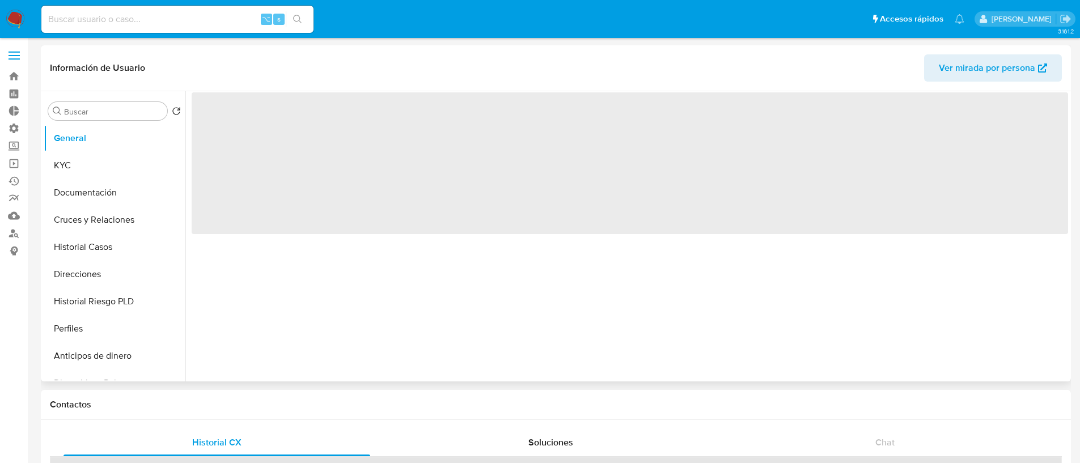
select select "10"
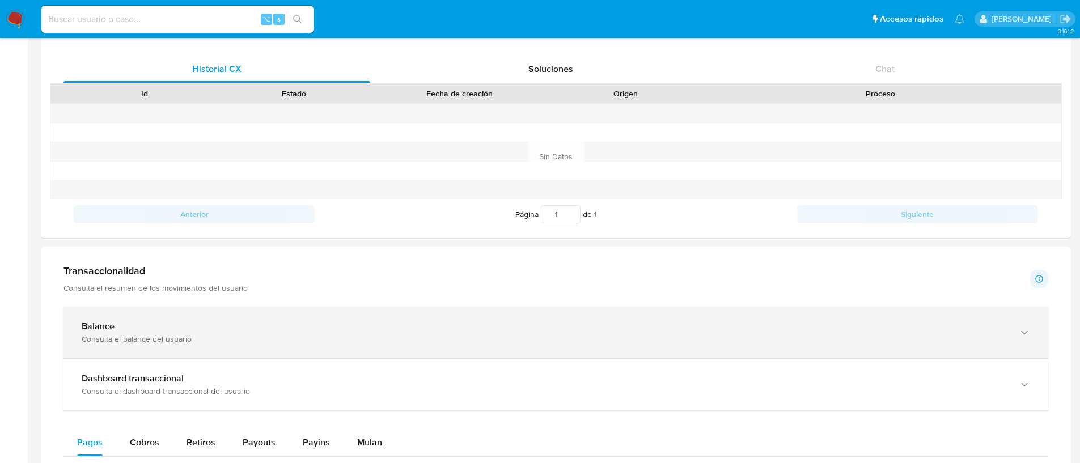
scroll to position [644, 0]
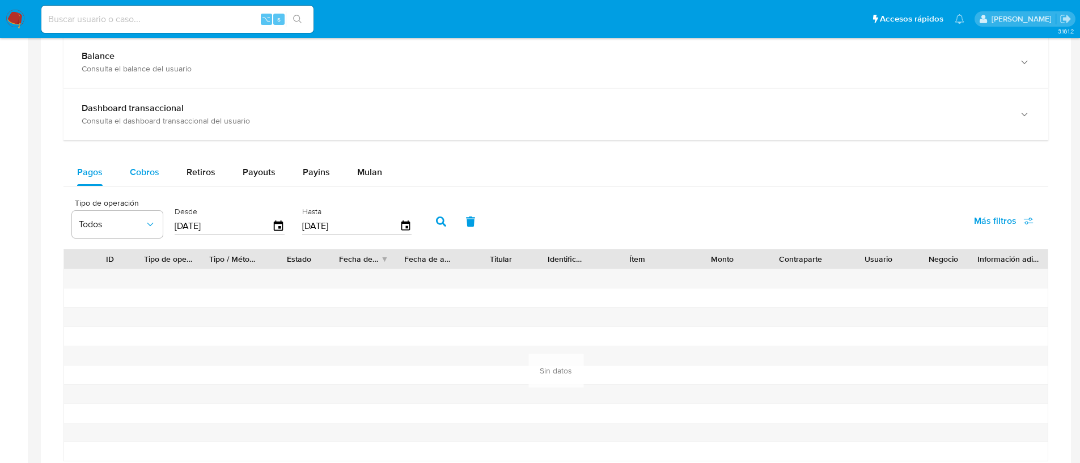
click at [137, 169] on span "Cobros" at bounding box center [144, 171] width 29 height 13
select select "10"
click at [274, 224] on icon "button" at bounding box center [278, 225] width 9 height 10
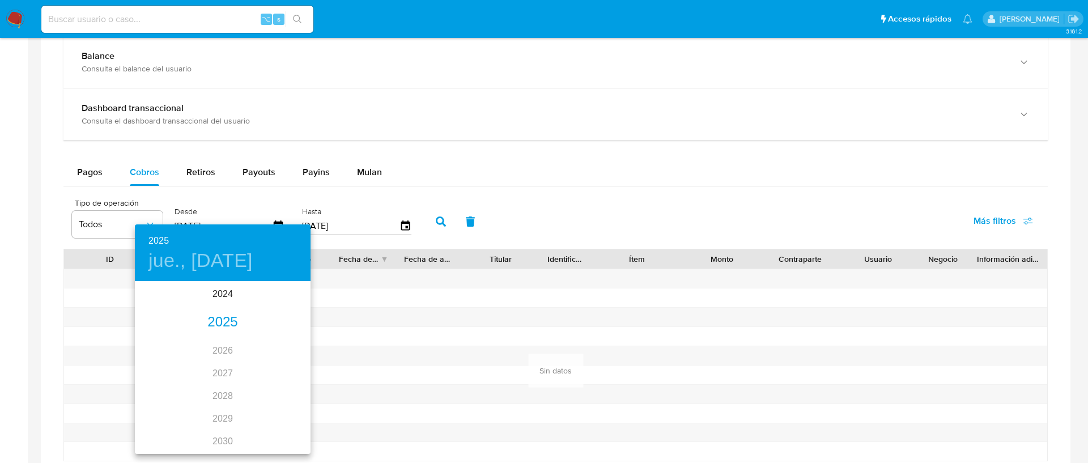
click at [226, 325] on div "2025" at bounding box center [223, 322] width 176 height 23
click at [166, 300] on div "ene." at bounding box center [164, 304] width 58 height 43
click at [202, 339] on p "1" at bounding box center [200, 340] width 5 height 11
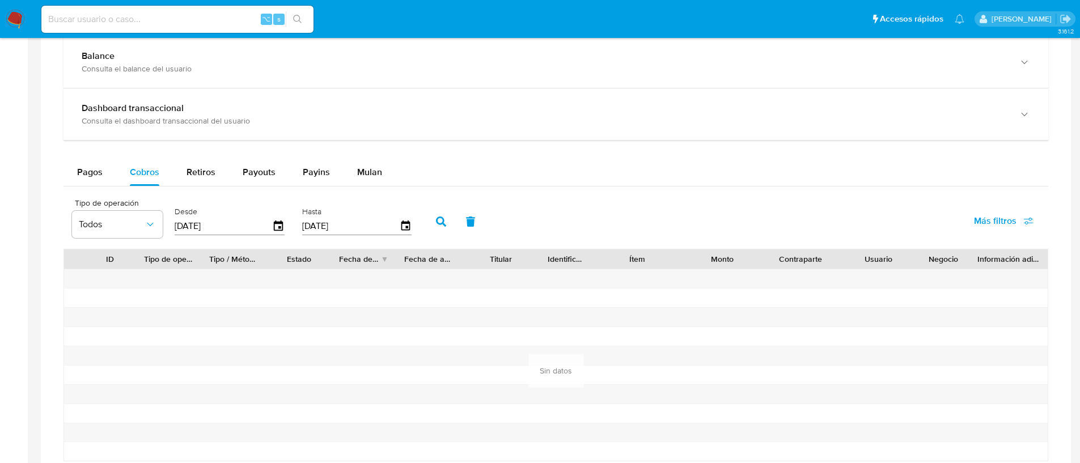
click at [437, 223] on icon "button" at bounding box center [441, 221] width 10 height 10
click at [274, 228] on icon "button" at bounding box center [278, 225] width 9 height 10
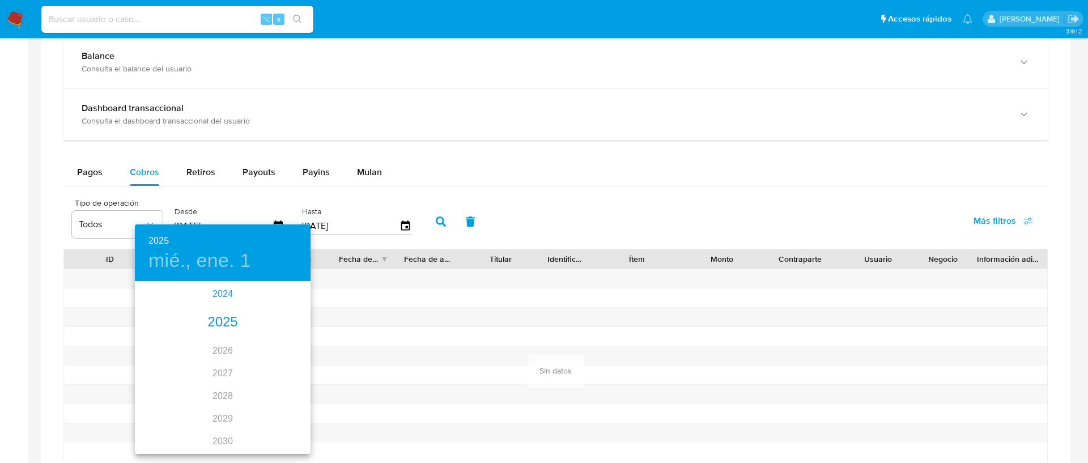
click at [219, 294] on div "2024" at bounding box center [223, 294] width 176 height 23
click at [169, 428] on div "oct." at bounding box center [164, 431] width 58 height 43
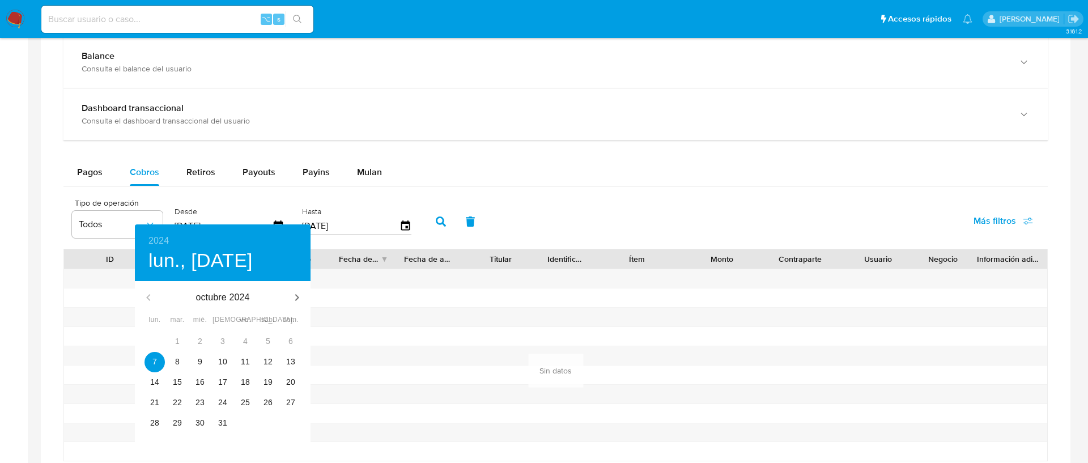
type input "[DATE]"
click at [153, 363] on p "7" at bounding box center [154, 361] width 5 height 11
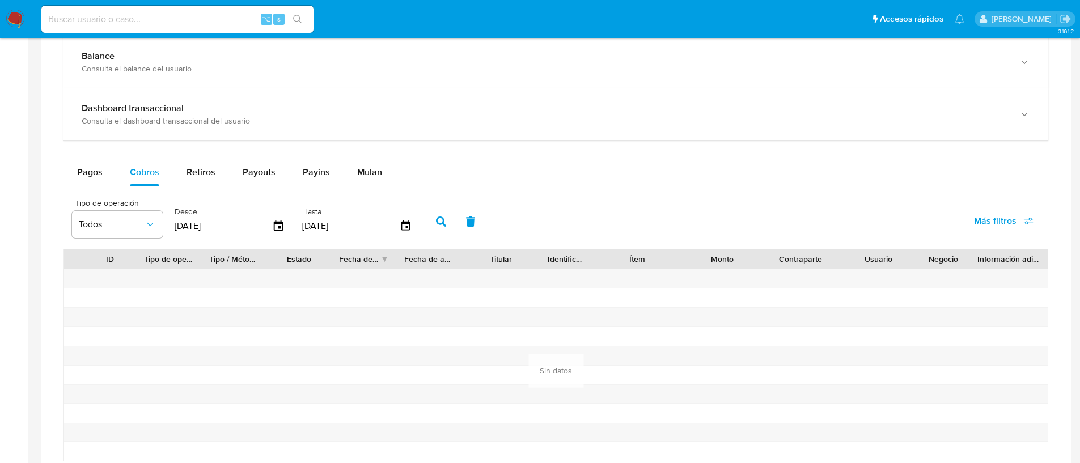
click at [436, 224] on icon "button" at bounding box center [441, 221] width 10 height 10
click at [189, 169] on span "Retiros" at bounding box center [200, 171] width 29 height 13
select select "10"
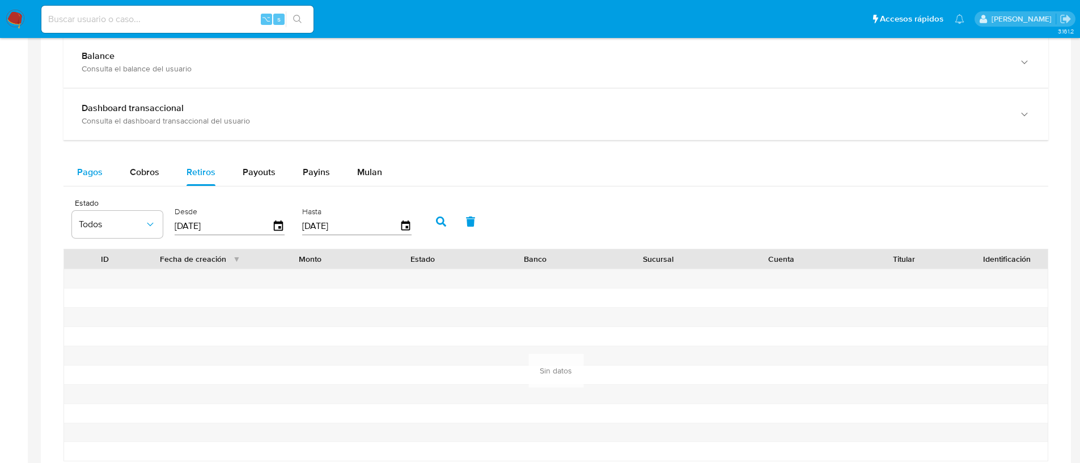
click at [105, 171] on button "Pagos" at bounding box center [89, 172] width 53 height 27
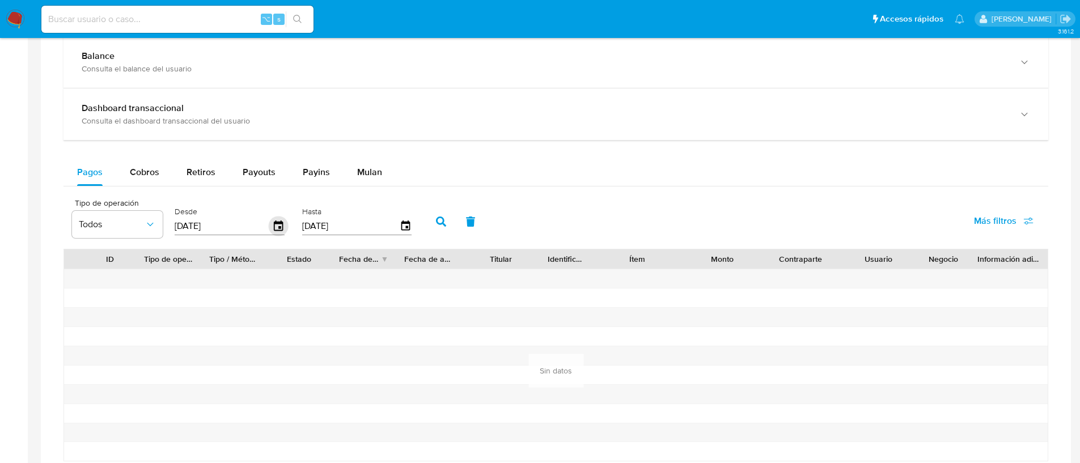
click at [270, 226] on icon "button" at bounding box center [279, 226] width 20 height 20
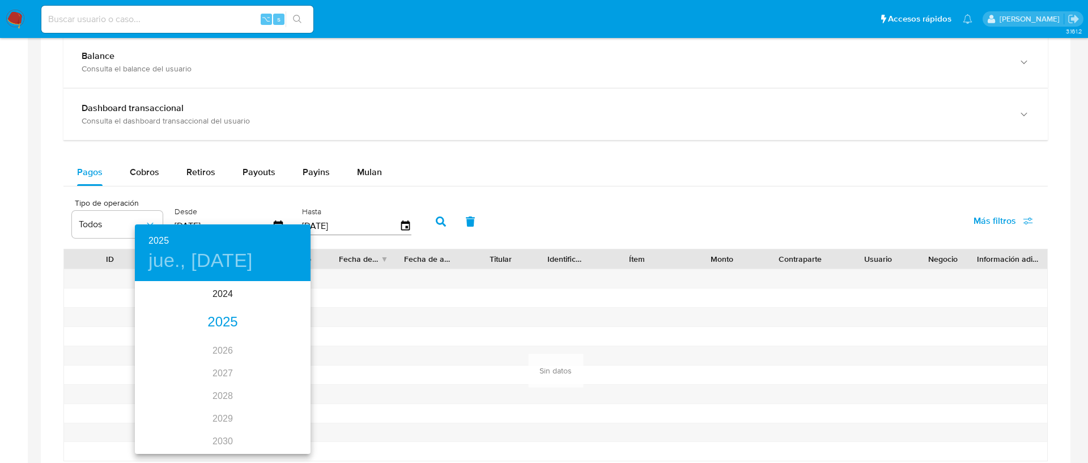
click at [212, 317] on div "2025" at bounding box center [223, 322] width 176 height 23
click at [176, 306] on div "ene." at bounding box center [164, 304] width 58 height 43
click at [202, 333] on button "1" at bounding box center [200, 342] width 20 height 20
type input "[DATE]"
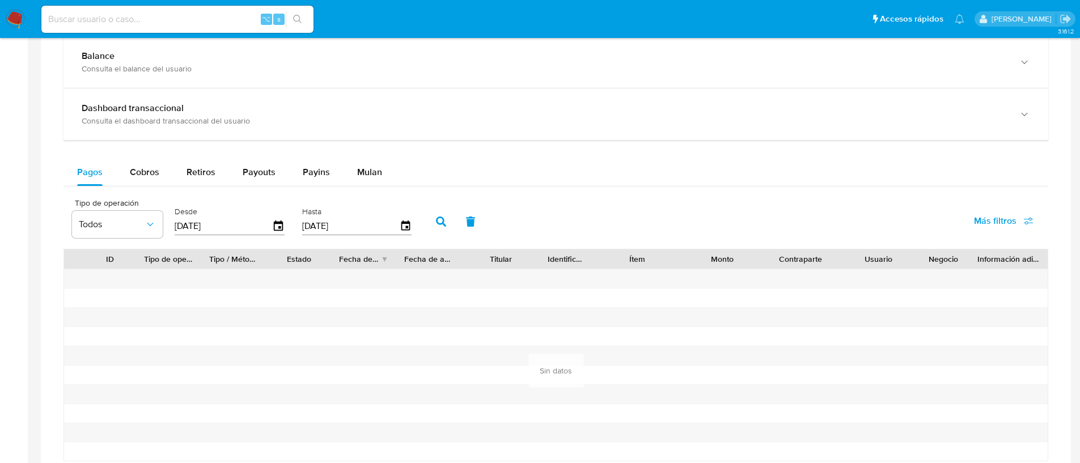
click at [426, 220] on button "button" at bounding box center [440, 221] width 29 height 27
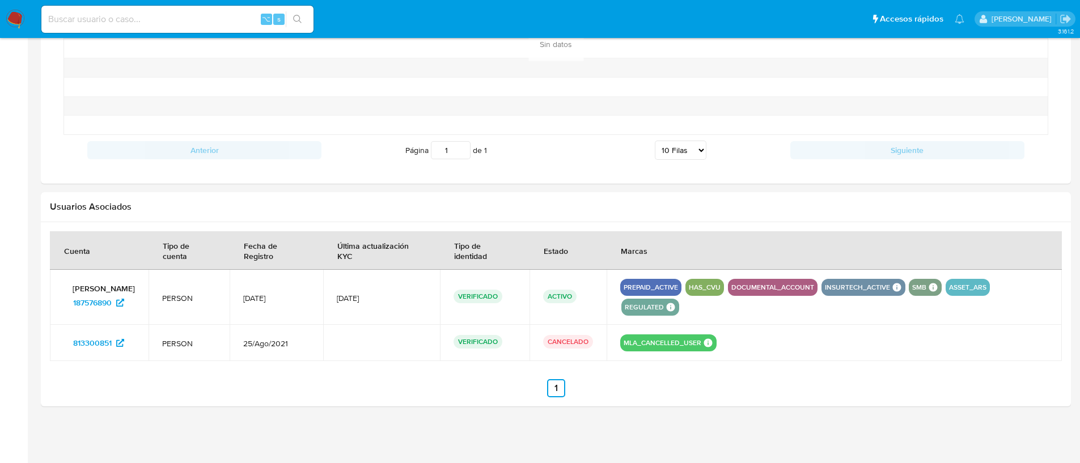
scroll to position [0, 0]
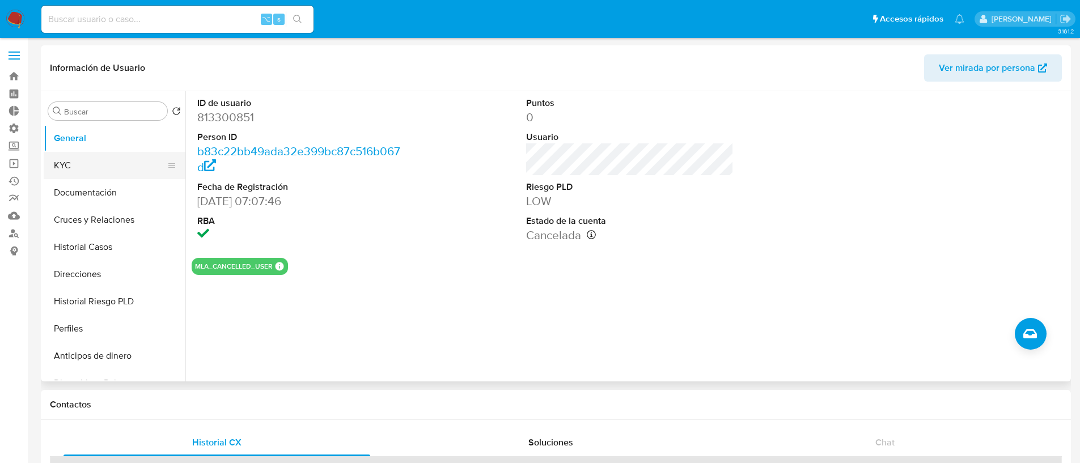
click at [95, 155] on button "KYC" at bounding box center [110, 165] width 133 height 27
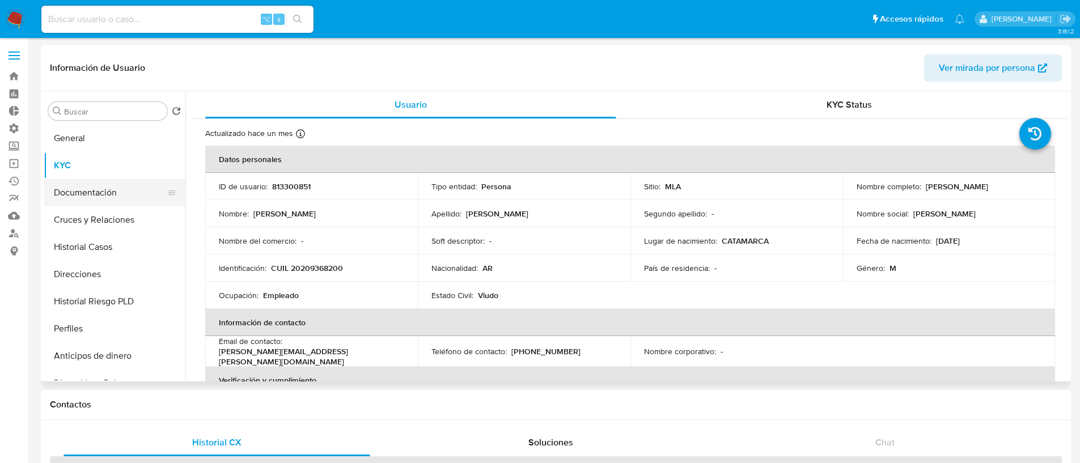
click at [101, 191] on button "Documentación" at bounding box center [110, 192] width 133 height 27
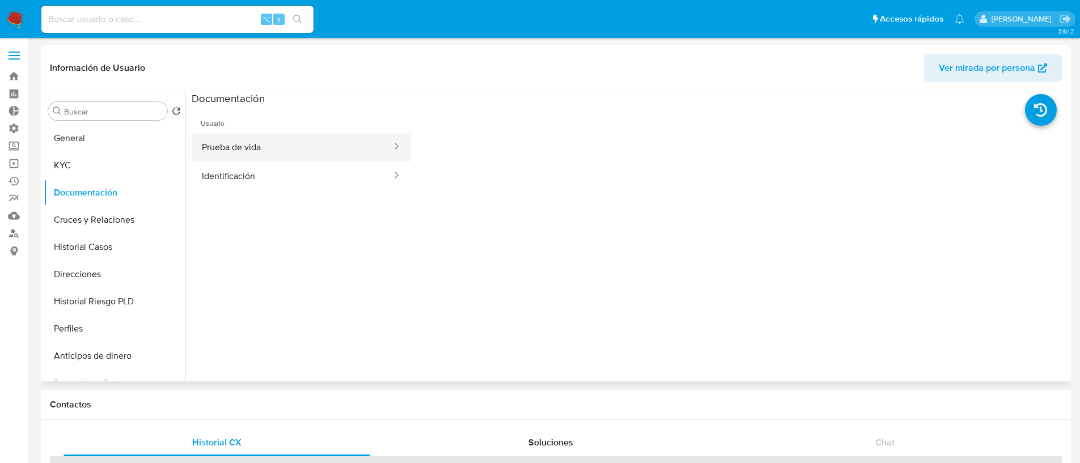
click at [315, 146] on button "Prueba de vida" at bounding box center [292, 147] width 201 height 29
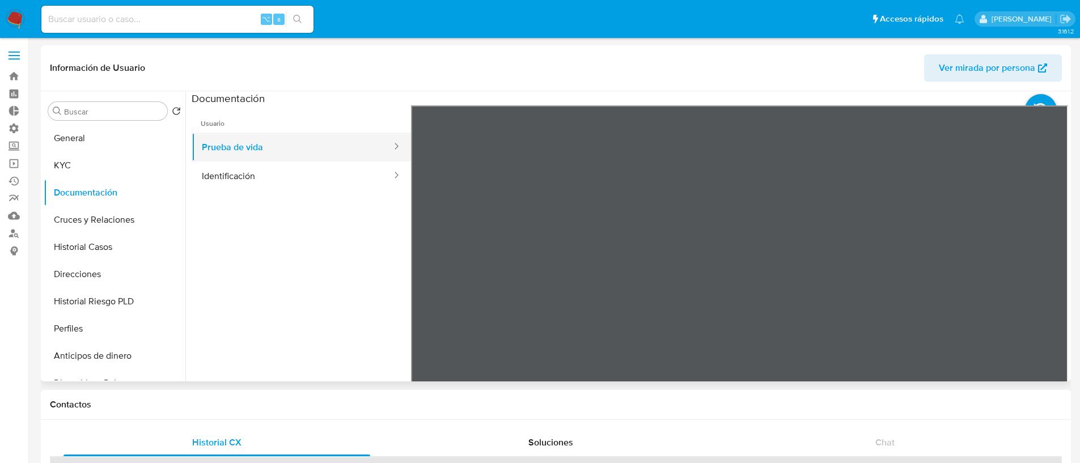
click at [300, 160] on button "Prueba de vida" at bounding box center [292, 147] width 201 height 29
click at [305, 174] on button "Identificación" at bounding box center [292, 176] width 201 height 29
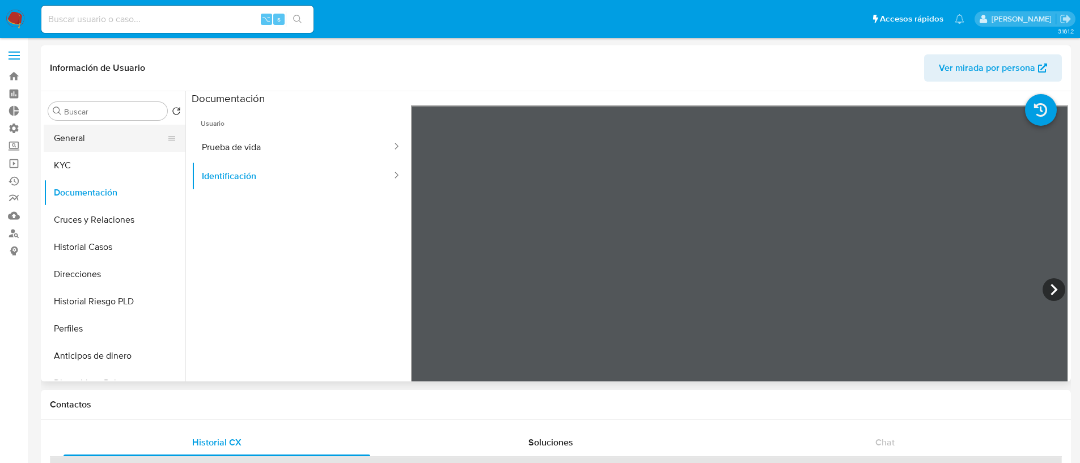
click at [102, 139] on button "General" at bounding box center [110, 138] width 133 height 27
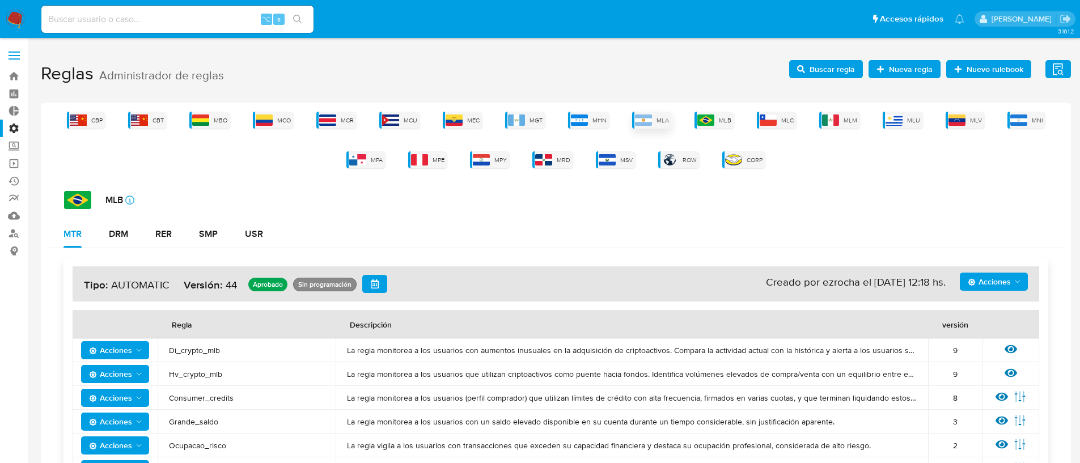
click at [652, 120] on img at bounding box center [643, 119] width 17 height 11
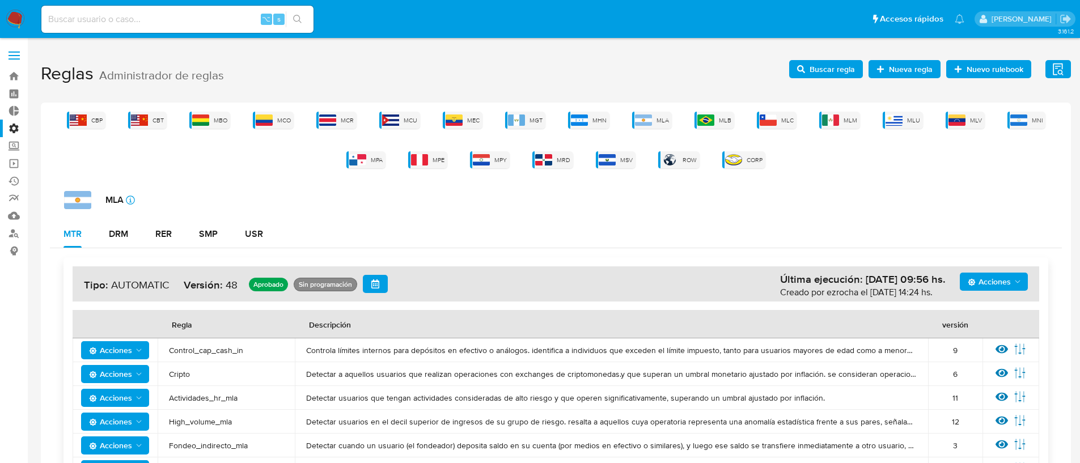
click at [997, 283] on span "Acciones" at bounding box center [988, 282] width 43 height 18
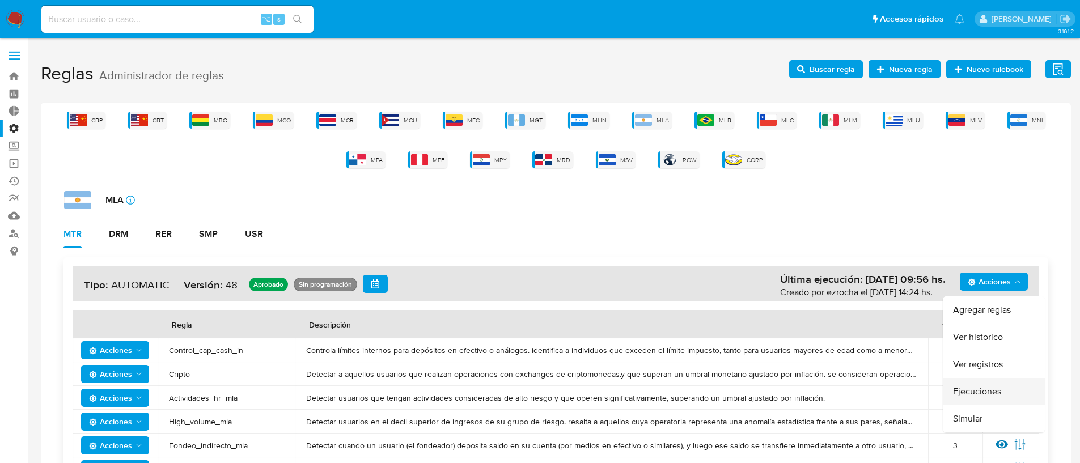
click at [989, 388] on button "Ejecuciones" at bounding box center [993, 391] width 102 height 27
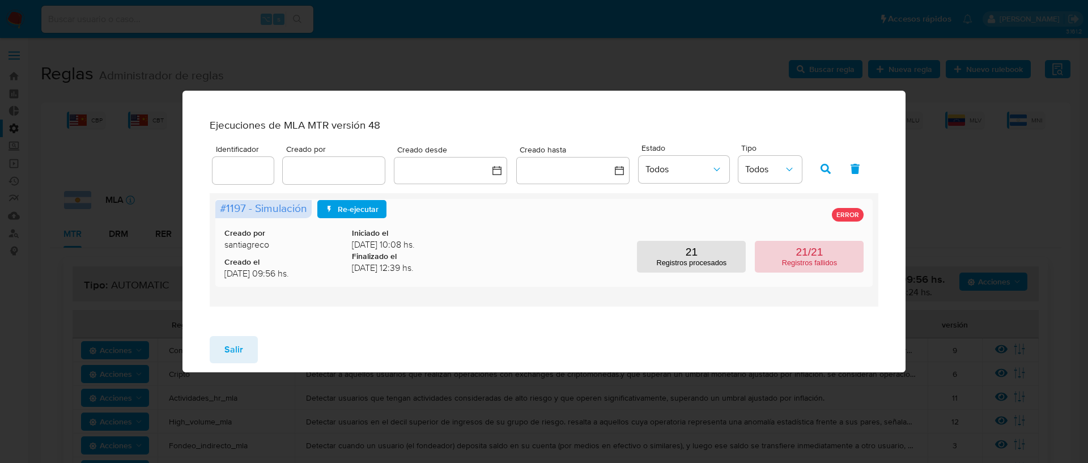
click at [833, 267] on p "Registros fallidos" at bounding box center [809, 262] width 55 height 9
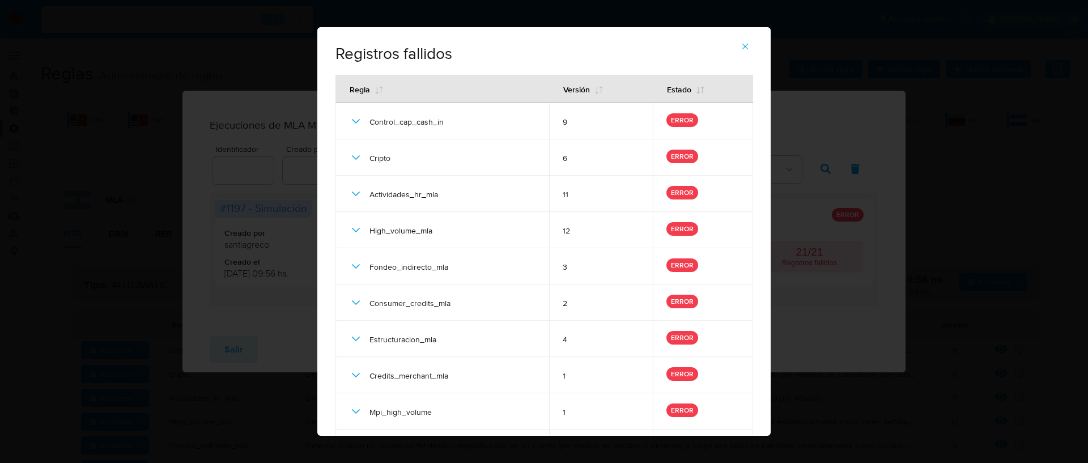
click at [740, 49] on icon "button" at bounding box center [745, 46] width 10 height 10
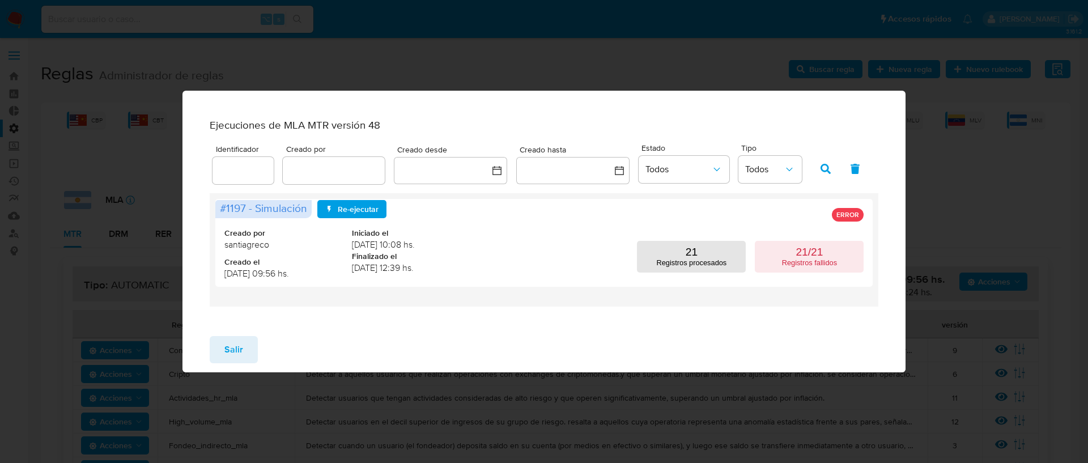
click at [235, 346] on span "Salir" at bounding box center [233, 349] width 19 height 25
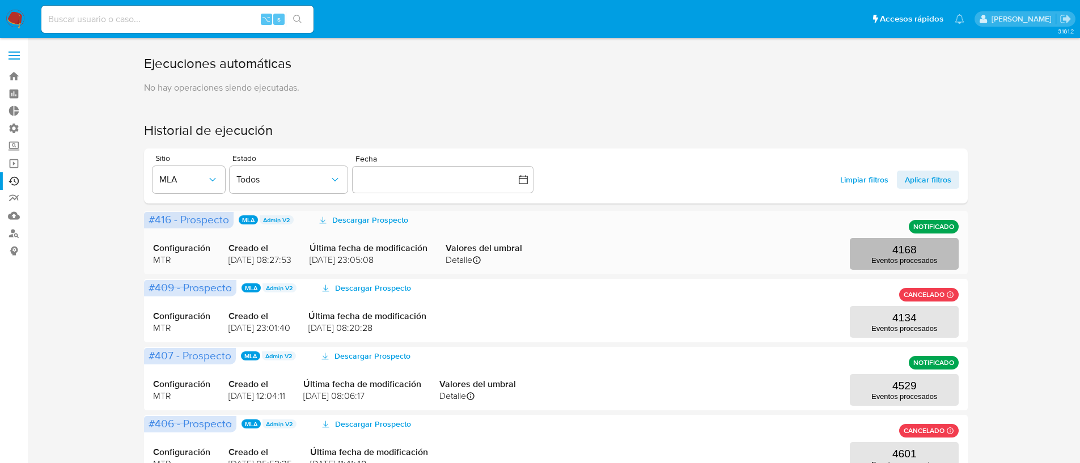
click at [907, 253] on p "4168" at bounding box center [904, 250] width 24 height 12
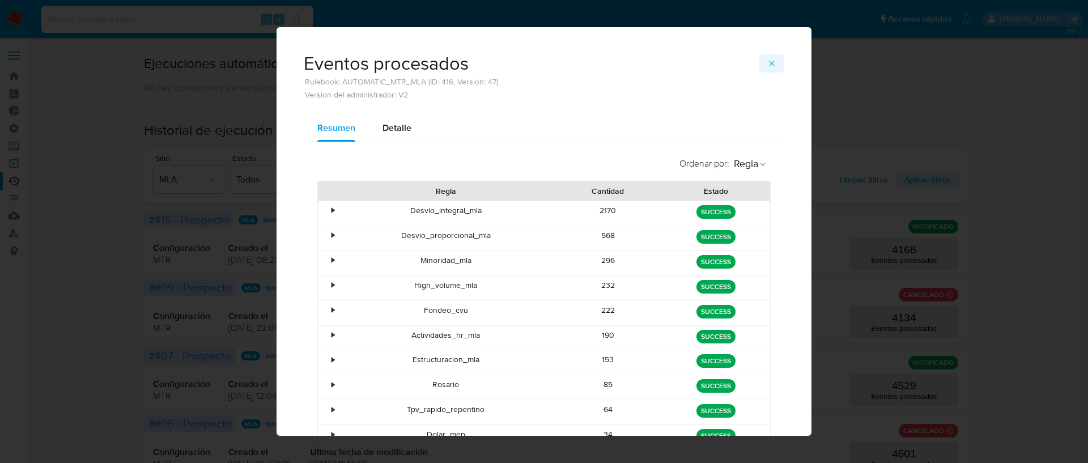
click at [768, 68] on span "button" at bounding box center [771, 64] width 9 height 16
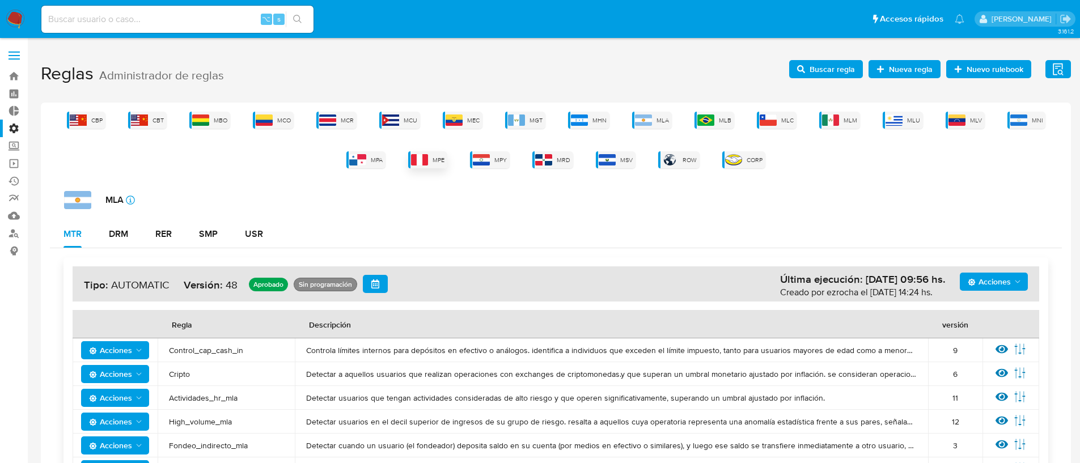
click at [437, 161] on span "MPE" at bounding box center [438, 160] width 12 height 9
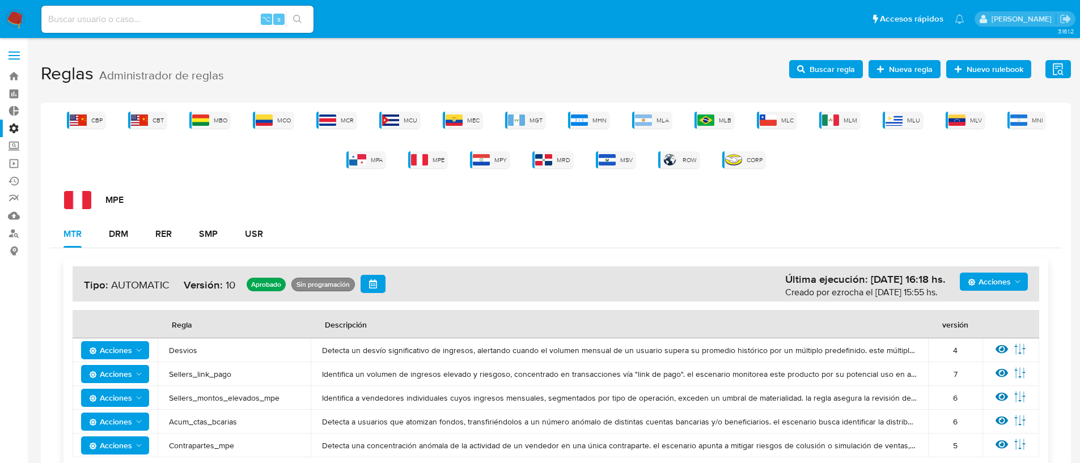
click at [983, 282] on span "Acciones" at bounding box center [988, 282] width 43 height 18
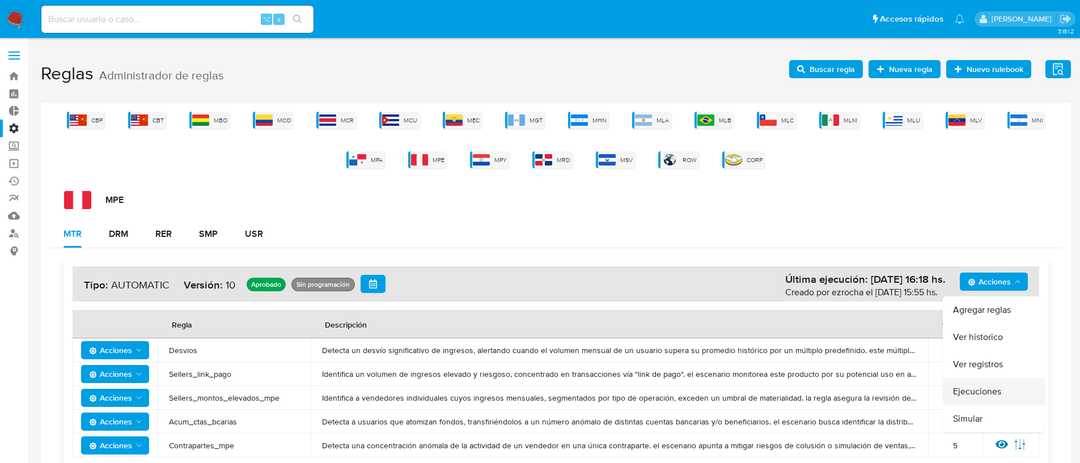
click at [972, 392] on button "Ejecuciones" at bounding box center [993, 391] width 102 height 27
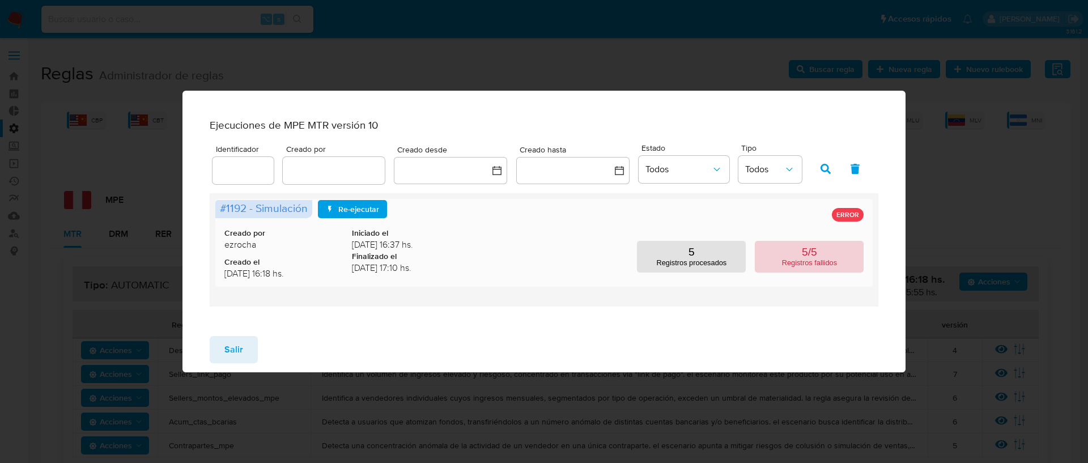
click at [827, 266] on p "Registros fallidos" at bounding box center [809, 262] width 55 height 9
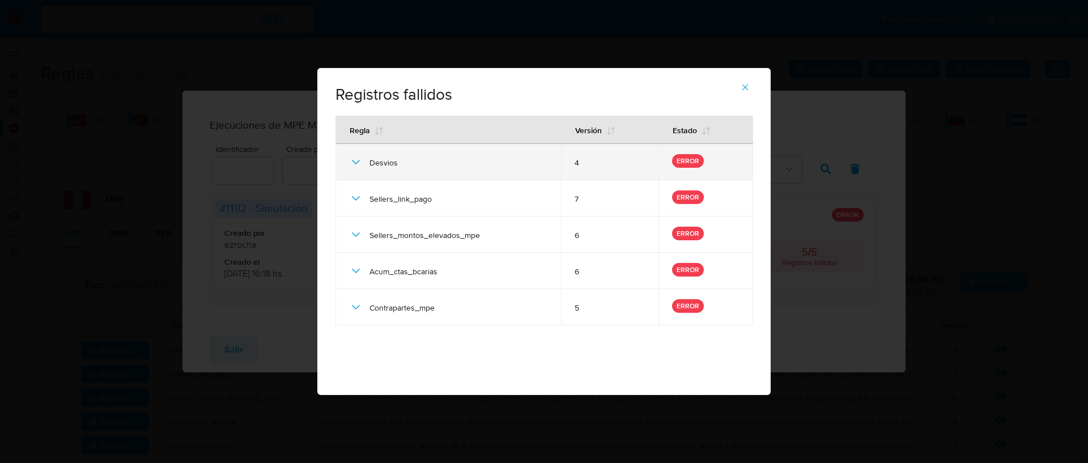
click at [351, 164] on icon at bounding box center [356, 162] width 14 height 14
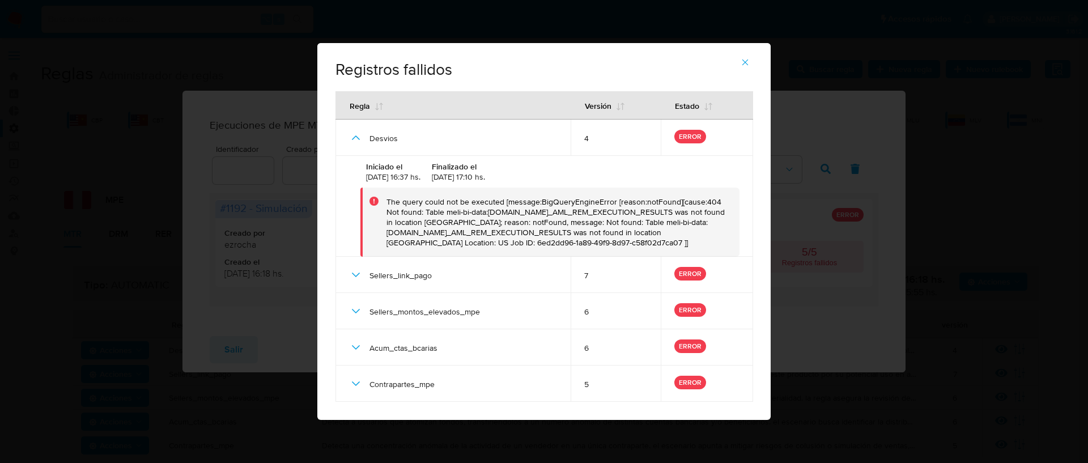
drag, startPoint x: 551, startPoint y: 239, endPoint x: 370, endPoint y: 198, distance: 185.8
click at [370, 198] on div "The query could not be executed [message:BigQueryEngineError [reason:notFound][…" at bounding box center [549, 222] width 379 height 69
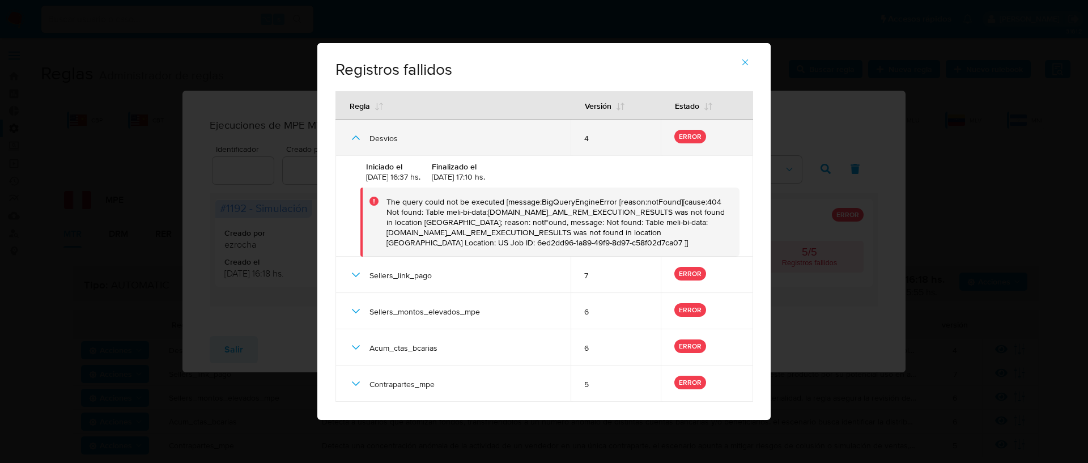
click at [347, 142] on td "Desvios" at bounding box center [452, 138] width 235 height 36
click at [355, 136] on icon at bounding box center [356, 138] width 14 height 14
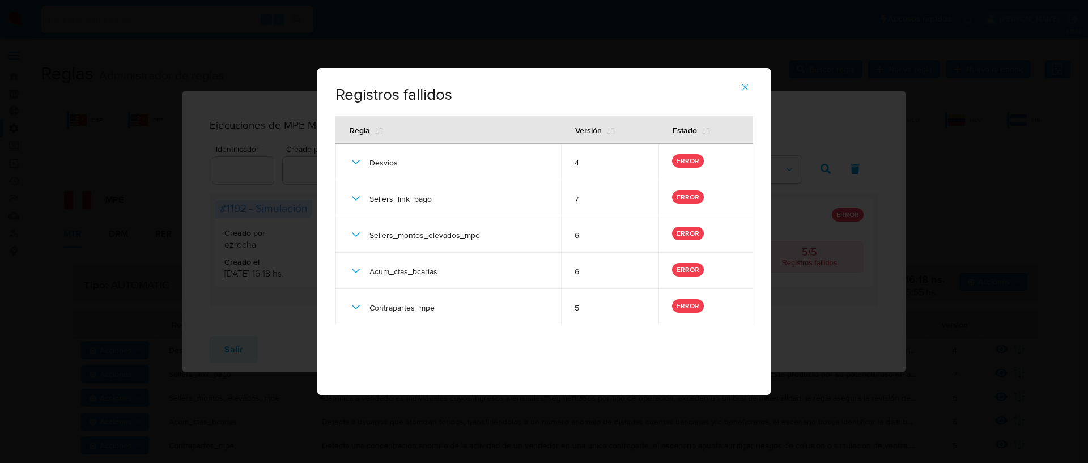
click at [745, 88] on icon "button" at bounding box center [745, 87] width 10 height 10
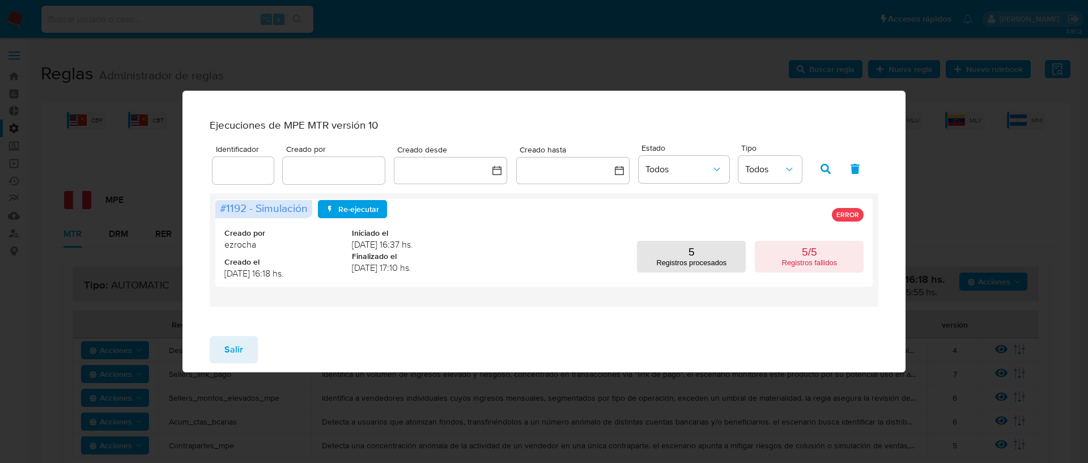
click at [231, 354] on span "Salir" at bounding box center [233, 349] width 19 height 25
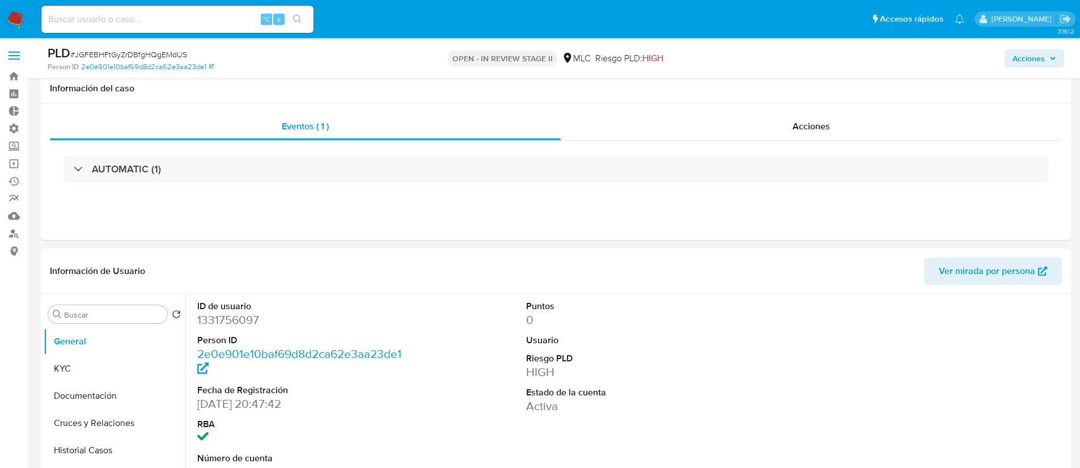
select select "10"
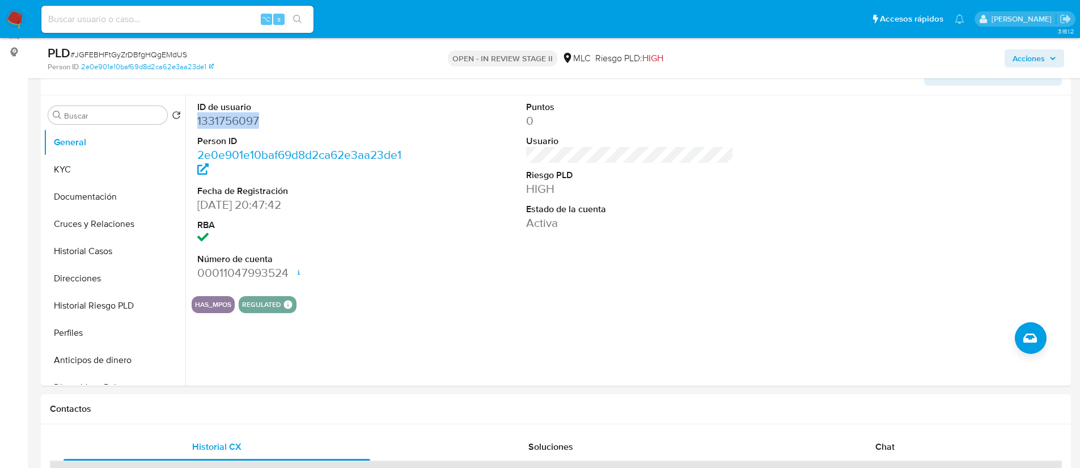
scroll to position [199, 0]
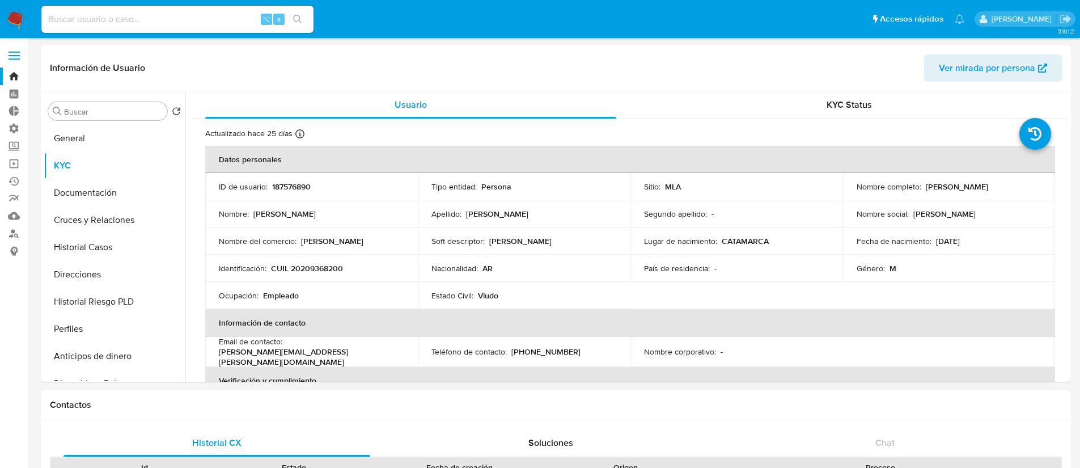
select select "10"
click at [96, 130] on button "General" at bounding box center [110, 138] width 133 height 27
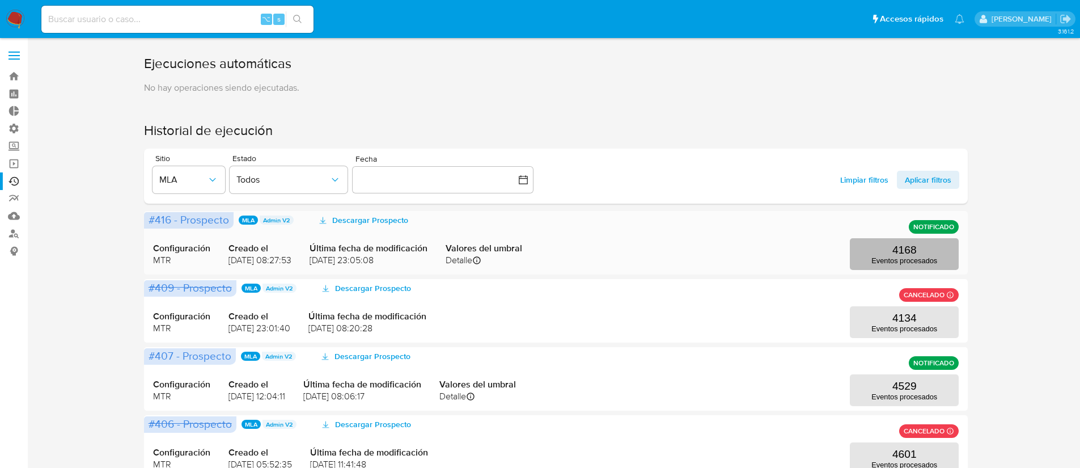
click at [892, 254] on p "4168" at bounding box center [904, 250] width 24 height 12
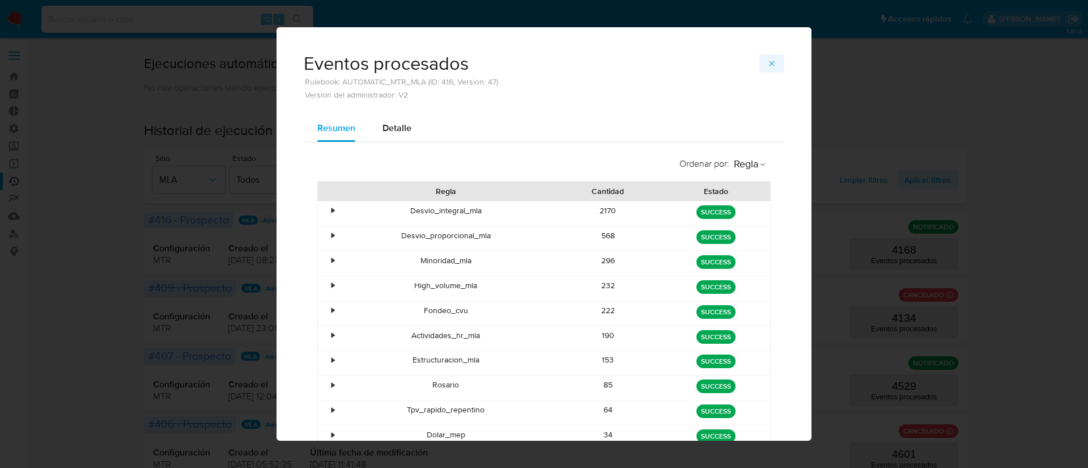
click at [767, 69] on span "button" at bounding box center [771, 64] width 9 height 16
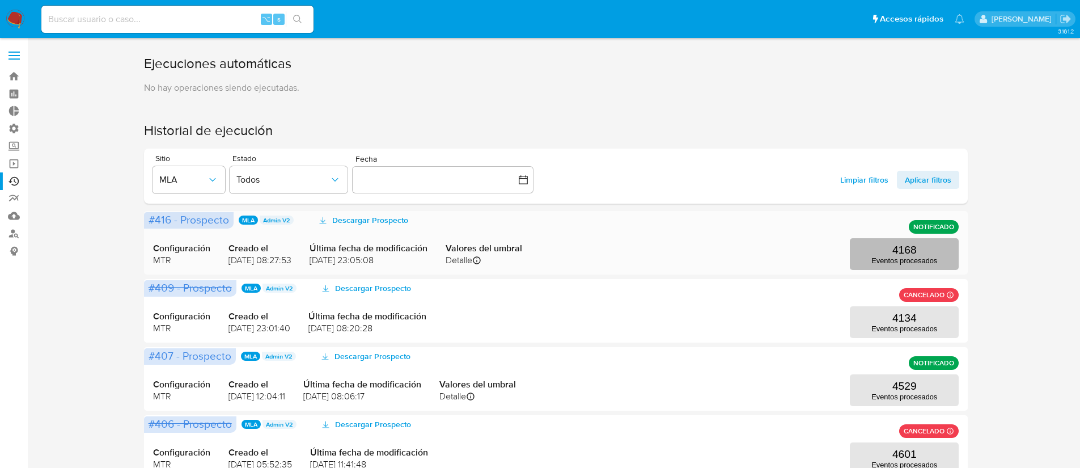
click at [898, 251] on p "4168" at bounding box center [904, 250] width 24 height 12
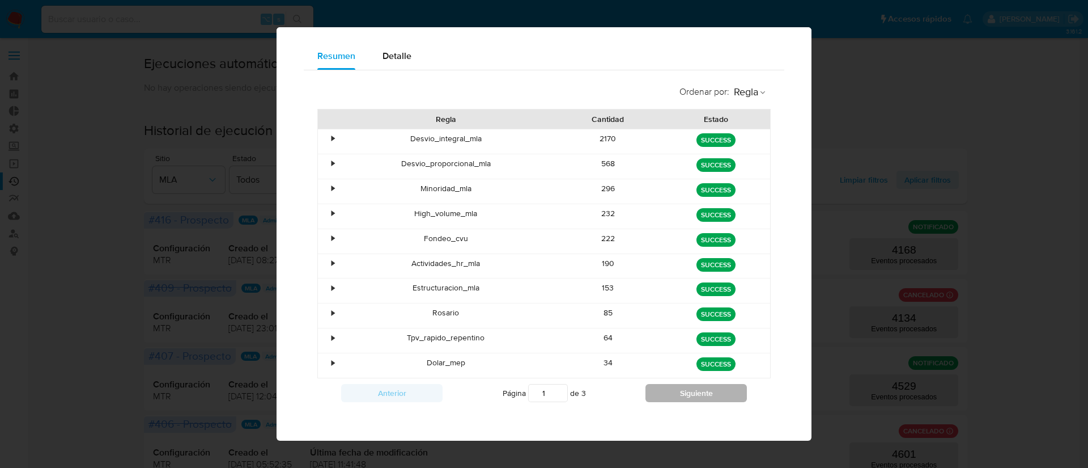
scroll to position [75, 0]
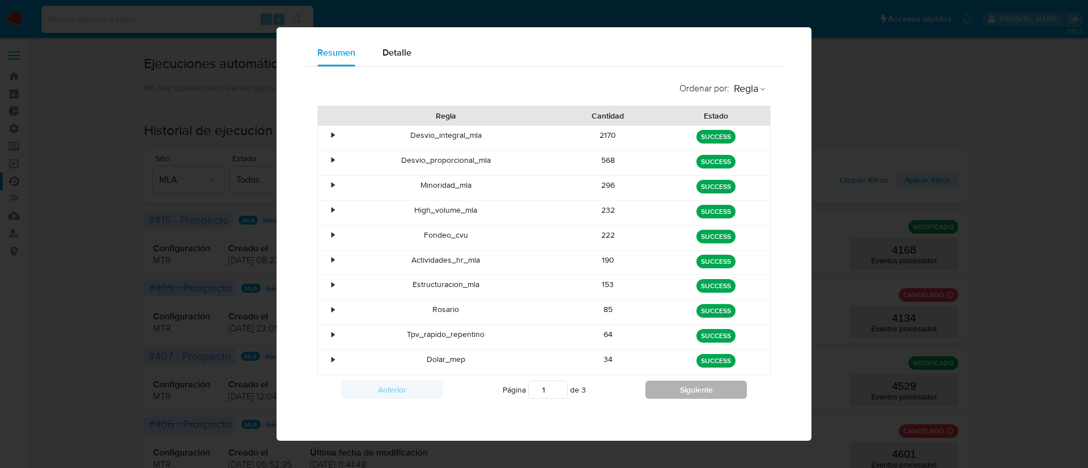
click at [674, 393] on button "Siguiente" at bounding box center [695, 389] width 101 height 18
type input "2"
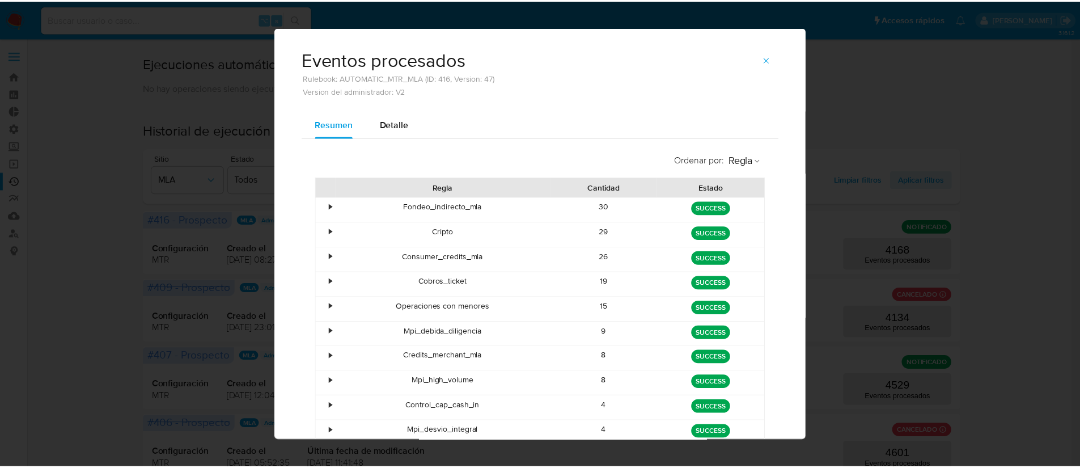
scroll to position [0, 0]
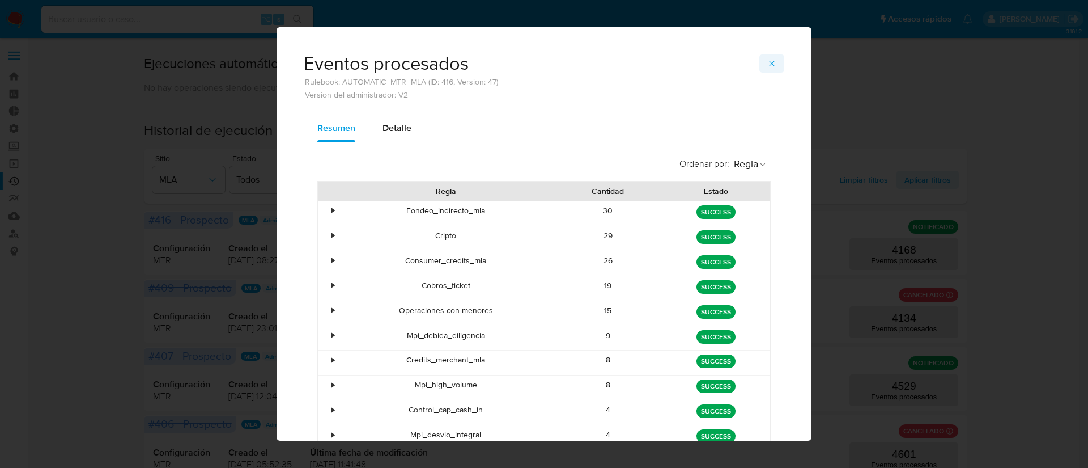
click at [772, 58] on button "button" at bounding box center [771, 63] width 25 height 18
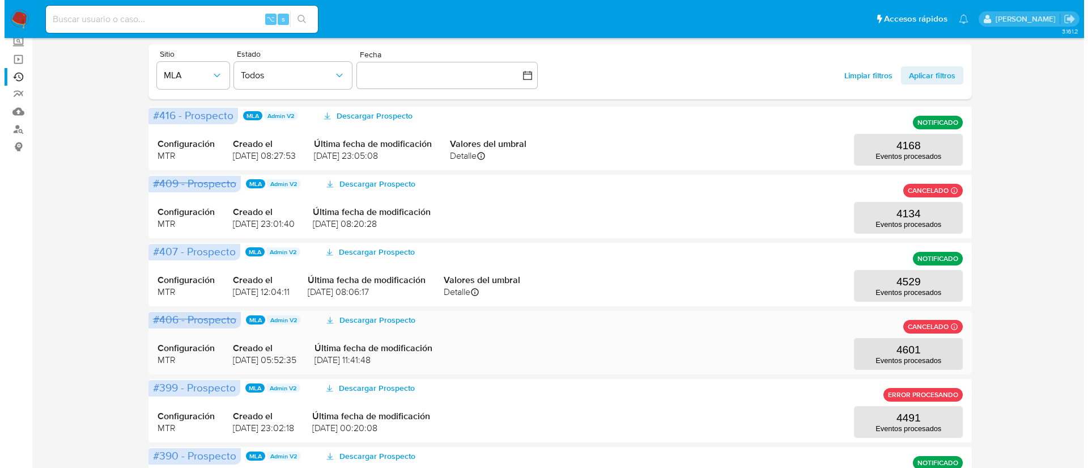
scroll to position [105, 0]
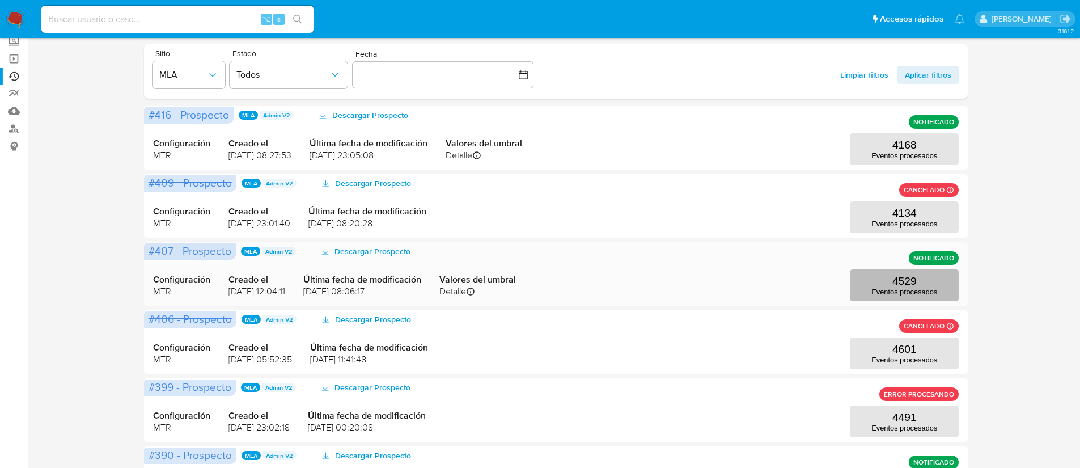
click at [900, 286] on p "4529" at bounding box center [904, 281] width 24 height 12
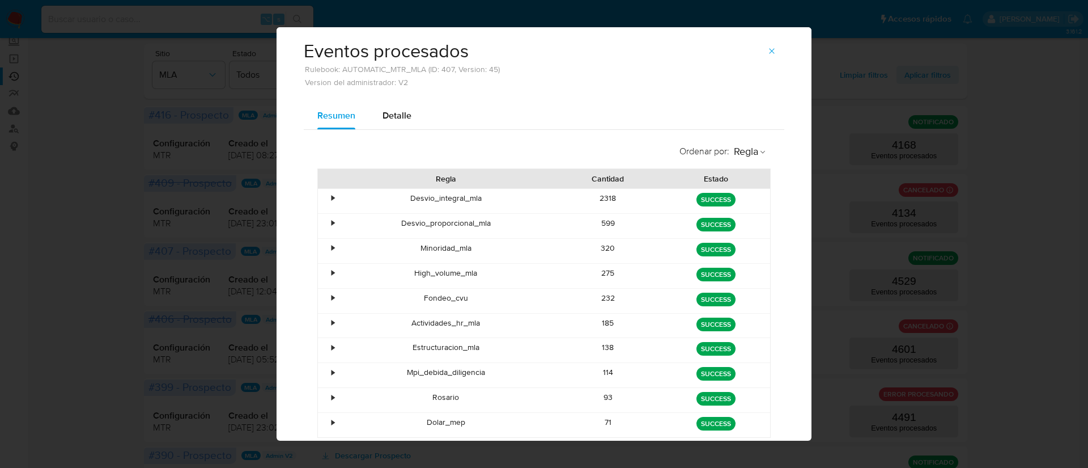
scroll to position [75, 0]
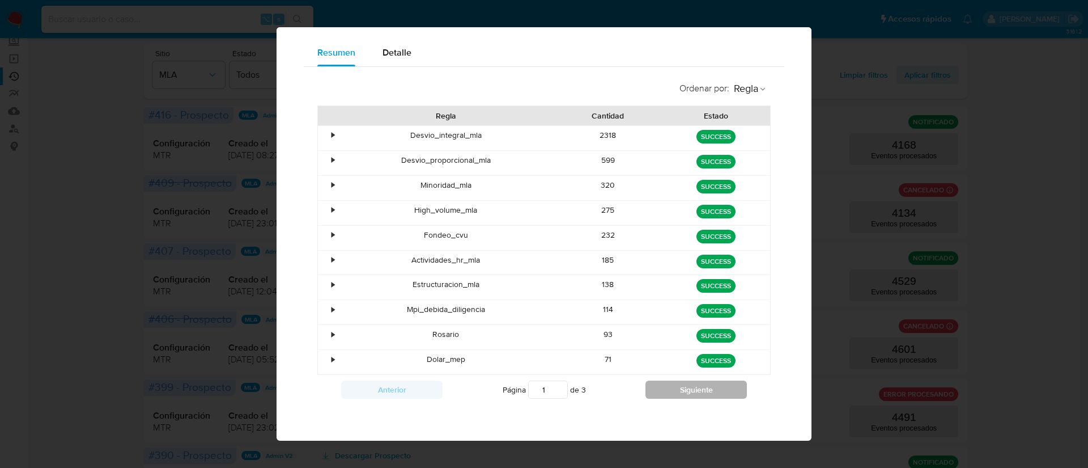
click at [719, 394] on button "Siguiente" at bounding box center [695, 389] width 101 height 18
type input "2"
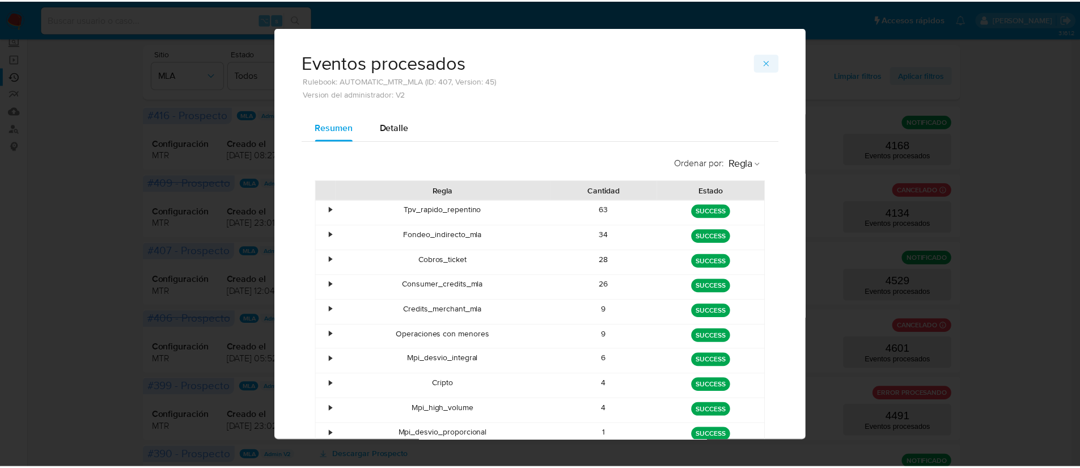
scroll to position [0, 0]
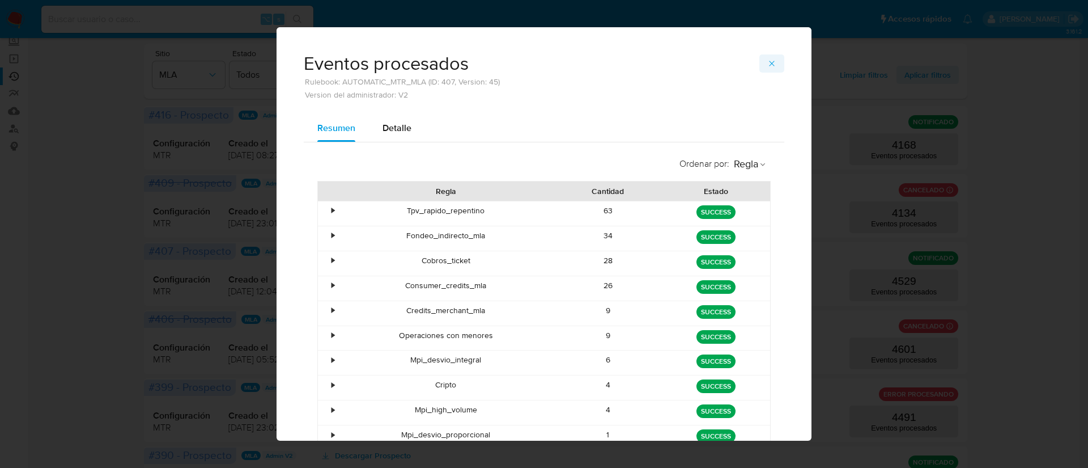
click at [772, 65] on button "button" at bounding box center [771, 63] width 25 height 18
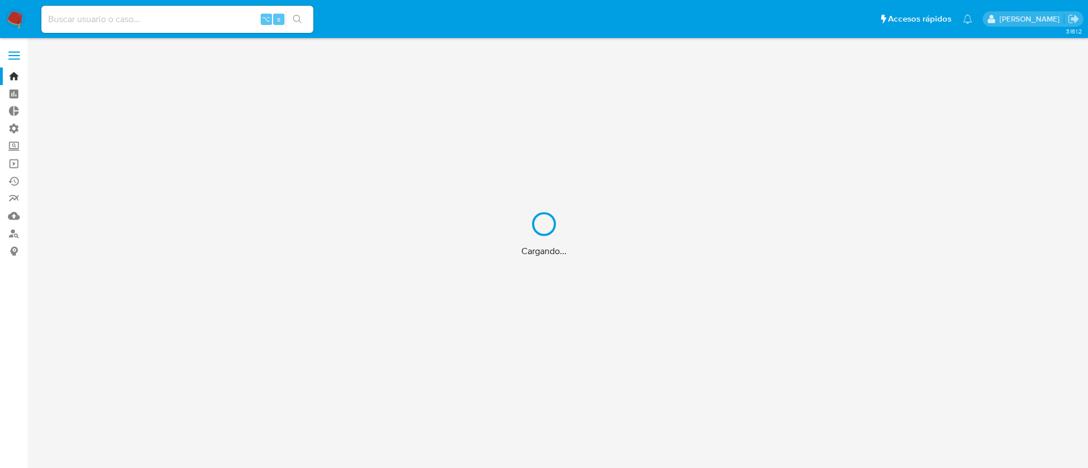
click at [101, 14] on div "Cargando..." at bounding box center [544, 234] width 1088 height 468
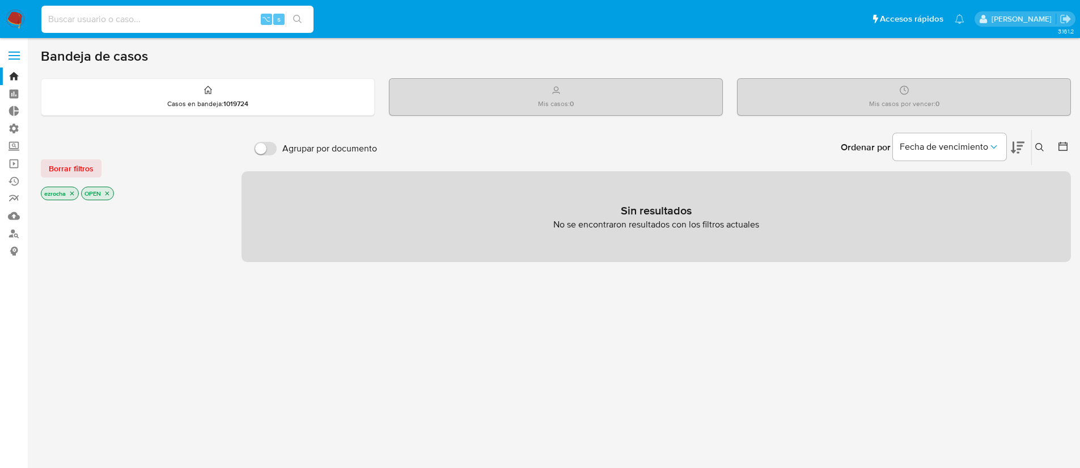
click at [101, 18] on input at bounding box center [177, 19] width 272 height 15
paste input "593815521"
type input "593815521"
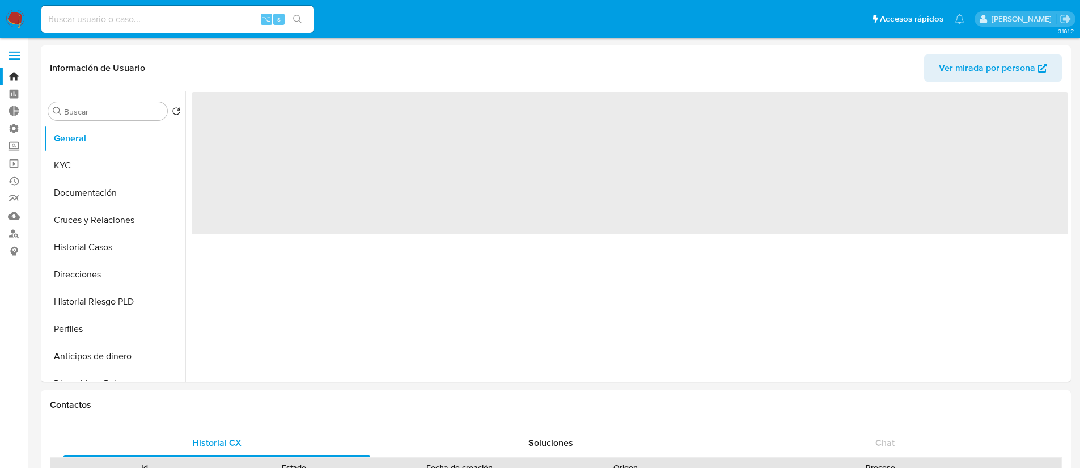
select select "10"
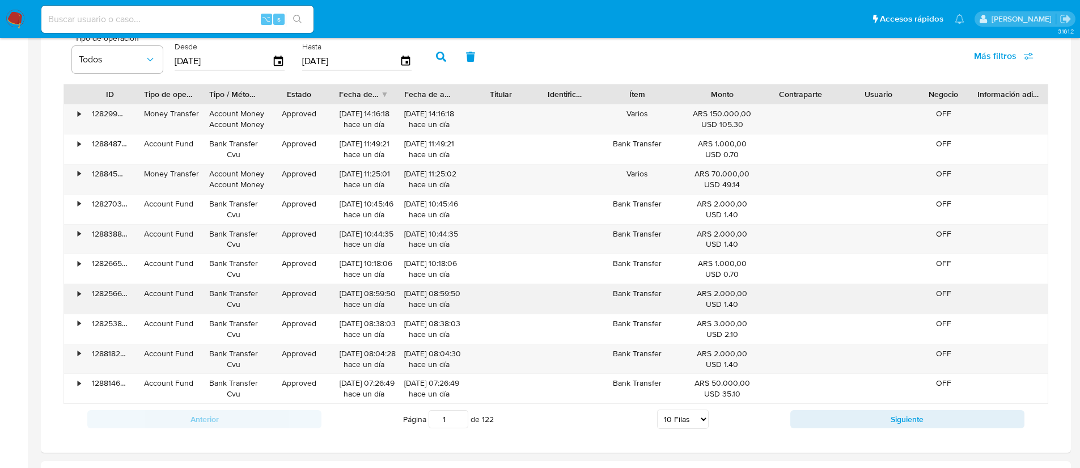
scroll to position [776, 0]
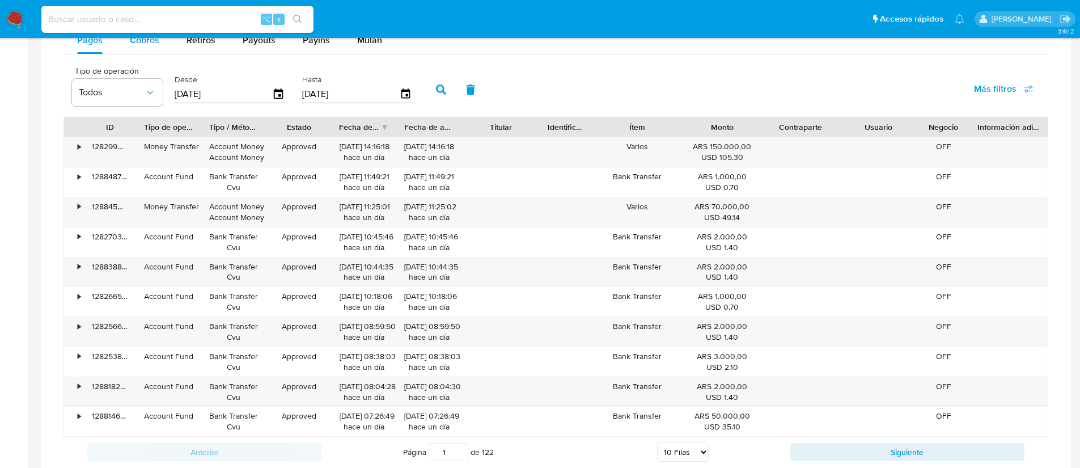
click at [145, 44] on span "Cobros" at bounding box center [144, 39] width 29 height 13
select select "10"
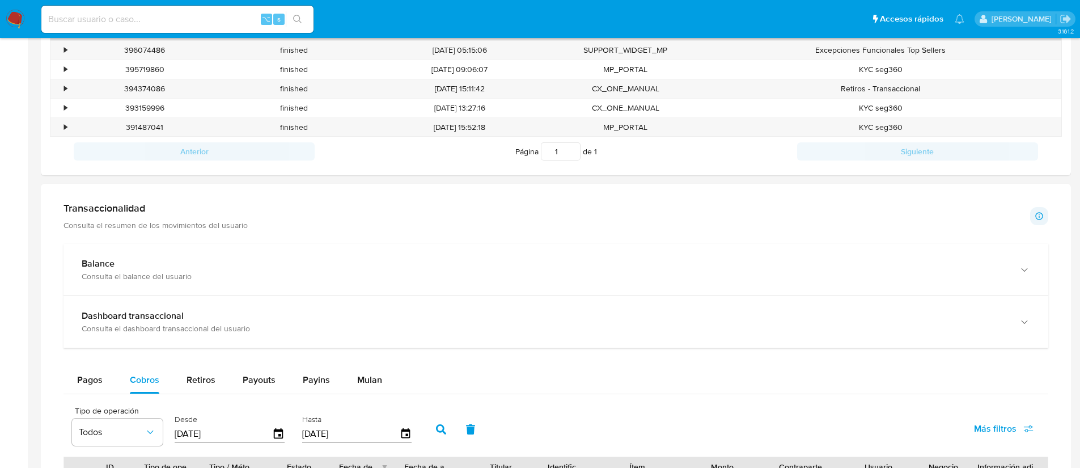
scroll to position [0, 0]
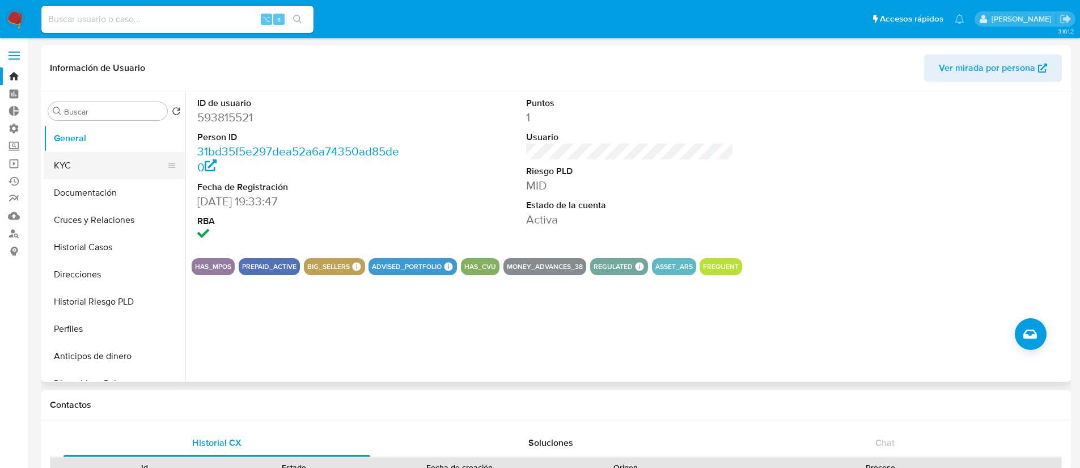
click at [94, 164] on button "KYC" at bounding box center [110, 165] width 133 height 27
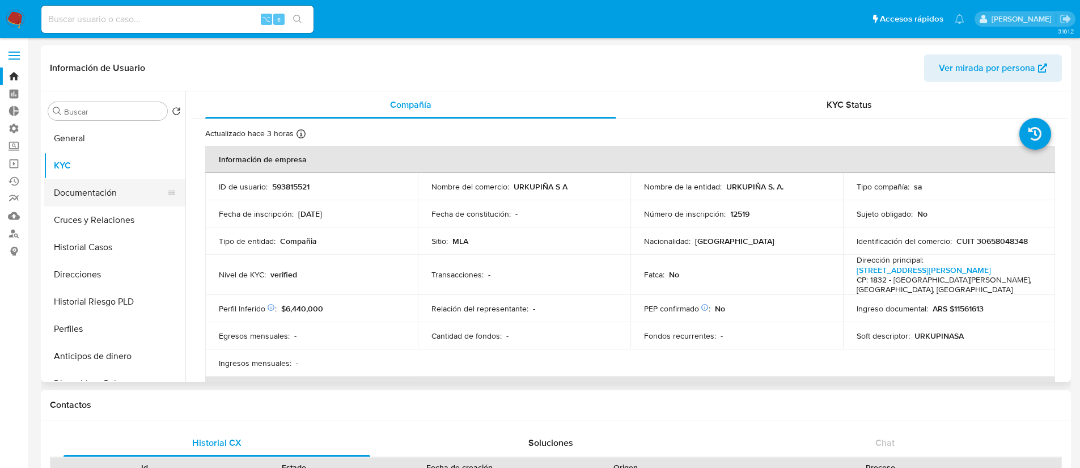
click at [98, 196] on button "Documentación" at bounding box center [110, 192] width 133 height 27
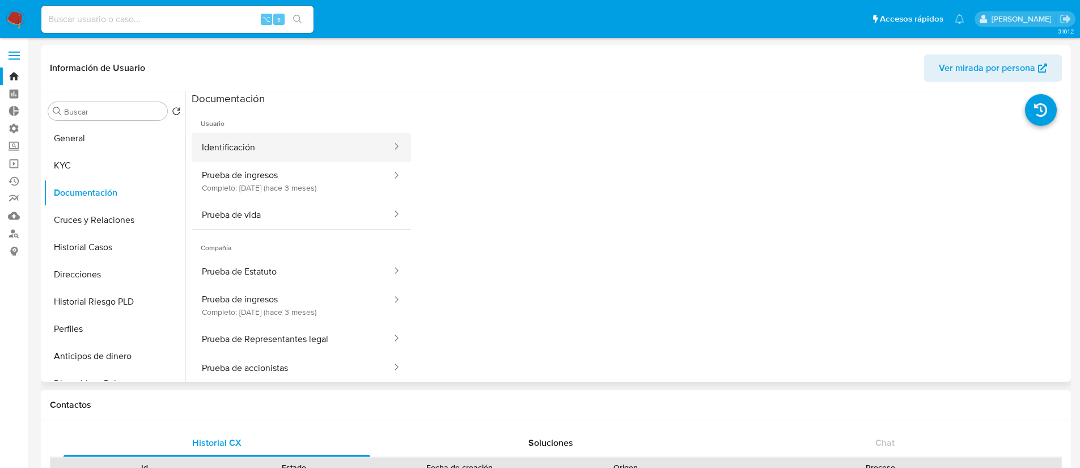
click at [295, 151] on button "Identificación" at bounding box center [292, 147] width 201 height 29
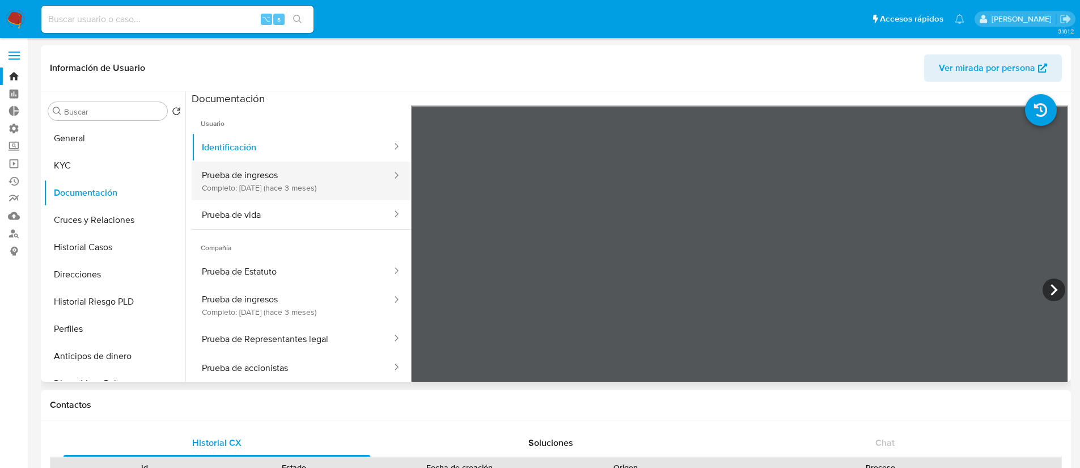
click at [317, 176] on button "Prueba de ingresos Completo: [DATE] (hace 3 meses)" at bounding box center [292, 181] width 201 height 39
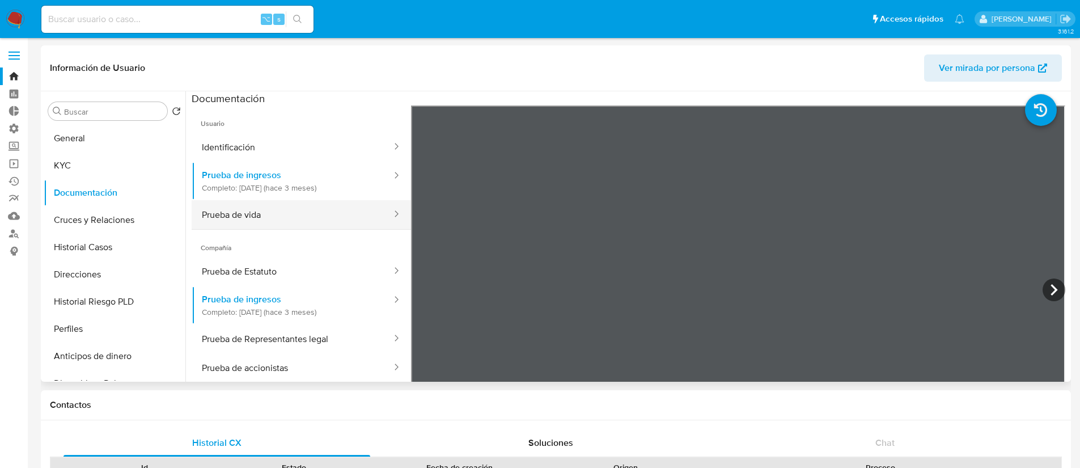
click at [343, 215] on button "Prueba de vida" at bounding box center [292, 214] width 201 height 29
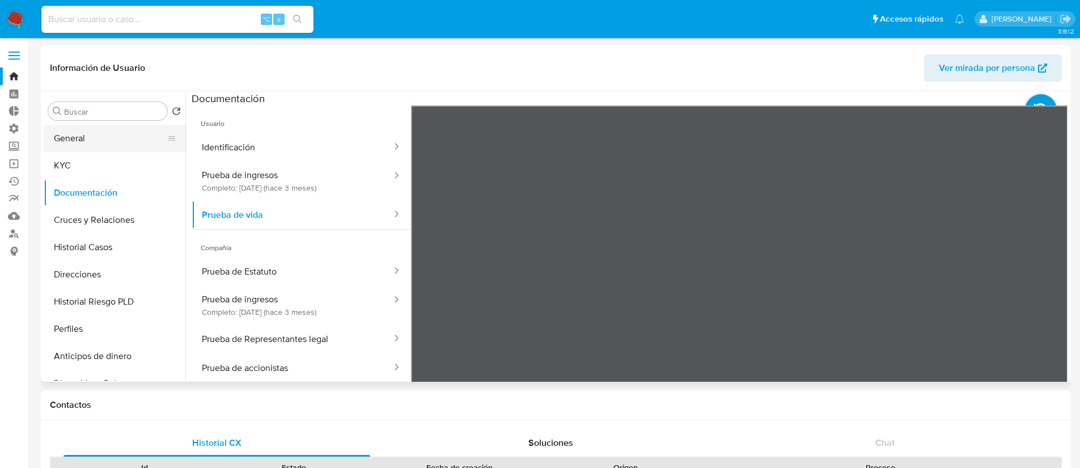
click at [125, 138] on button "General" at bounding box center [110, 138] width 133 height 27
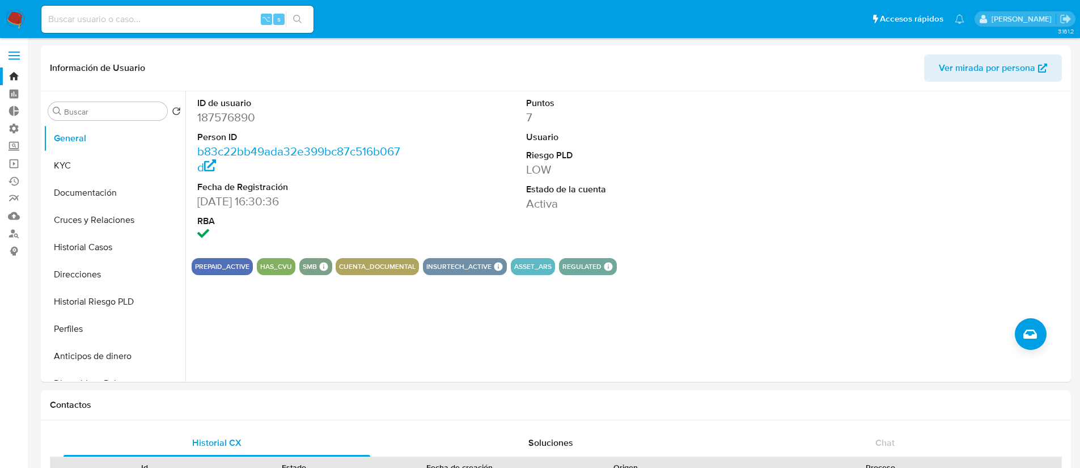
select select "10"
